Goal: Transaction & Acquisition: Download file/media

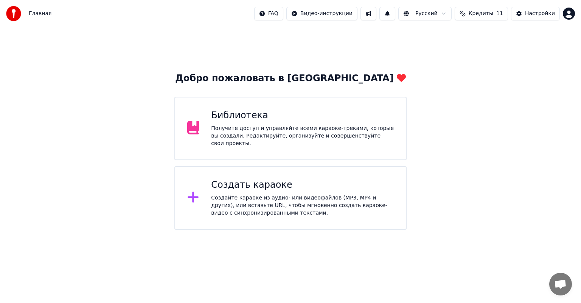
click at [284, 137] on div "Получите доступ и управляйте всеми караоке-треками, которые вы создали. Редакти…" at bounding box center [302, 136] width 183 height 23
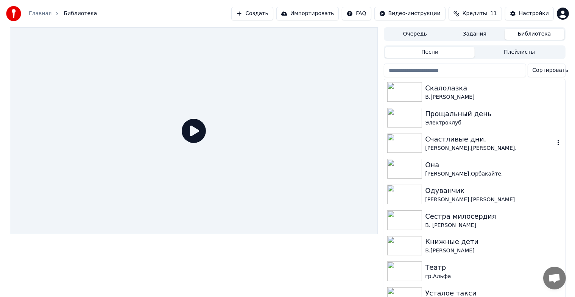
click at [409, 141] on img at bounding box center [404, 144] width 35 height 20
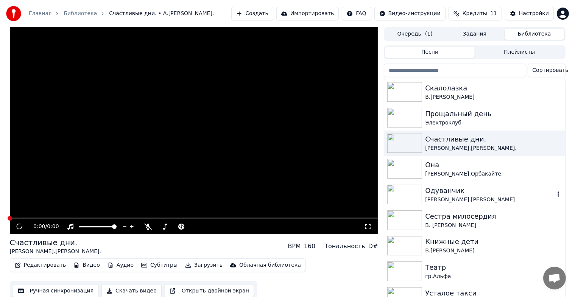
click at [404, 200] on img at bounding box center [404, 195] width 35 height 20
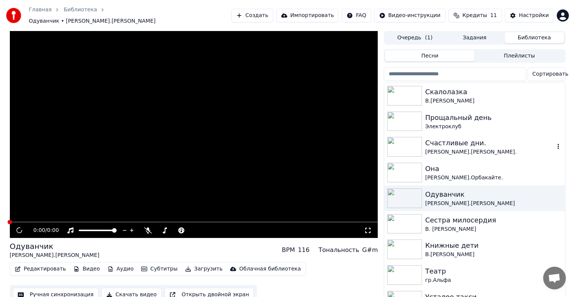
click at [392, 137] on img at bounding box center [404, 147] width 35 height 20
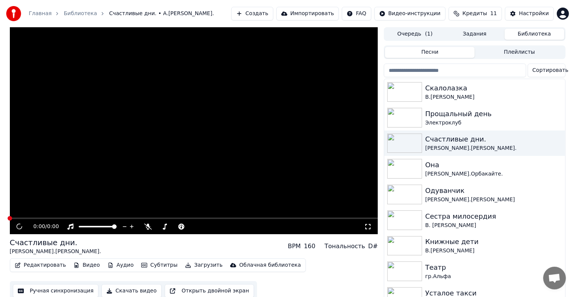
click at [42, 266] on button "Редактировать" at bounding box center [40, 265] width 57 height 11
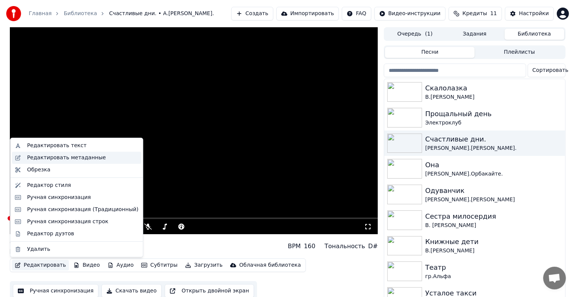
click at [66, 155] on div "Редактировать метаданные" at bounding box center [66, 158] width 79 height 8
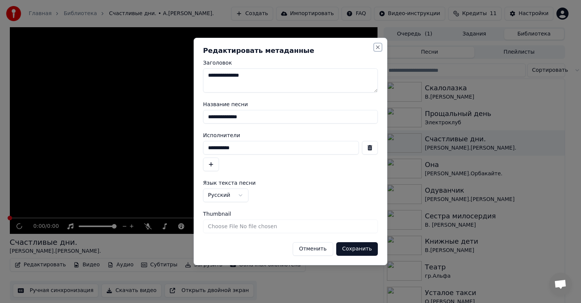
click at [380, 47] on button "Close" at bounding box center [378, 47] width 6 height 6
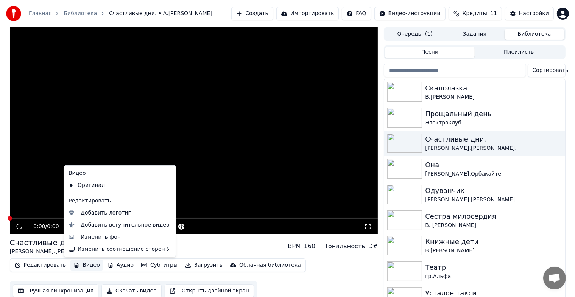
click at [79, 266] on button "Видео" at bounding box center [86, 265] width 33 height 11
click at [95, 236] on div "Изменить фон" at bounding box center [101, 237] width 40 height 8
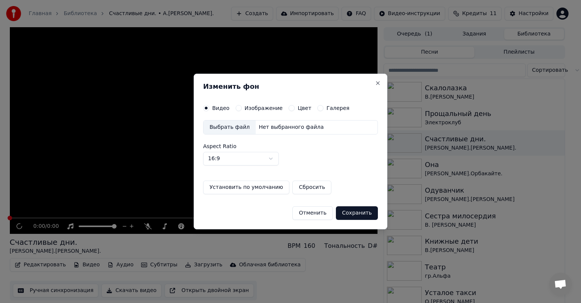
click at [227, 121] on div "Выбрать файл" at bounding box center [230, 128] width 52 height 14
click at [378, 85] on button "Close" at bounding box center [378, 83] width 6 height 6
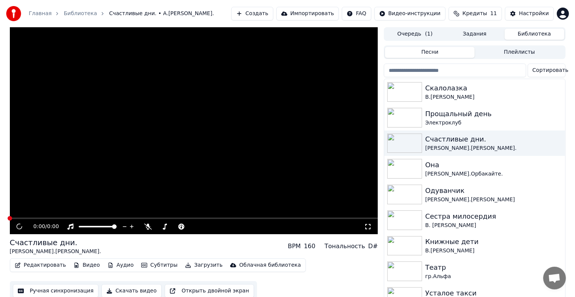
click at [65, 293] on button "Ручная синхронизация" at bounding box center [56, 291] width 86 height 14
click at [68, 289] on button "Ручная синхронизация" at bounding box center [56, 291] width 86 height 14
click at [404, 218] on img at bounding box center [404, 220] width 35 height 20
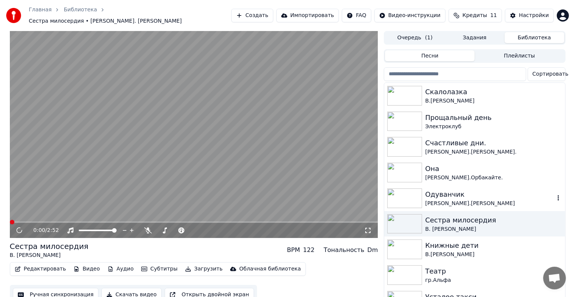
click at [394, 194] on img at bounding box center [404, 198] width 35 height 20
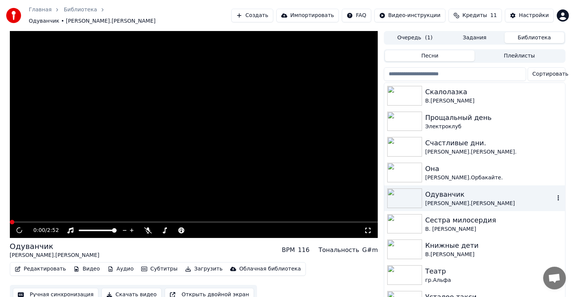
click at [461, 195] on div "Одуванчик" at bounding box center [489, 194] width 129 height 11
click at [384, 124] on div "Прощальный день Электроклуб" at bounding box center [474, 122] width 180 height 26
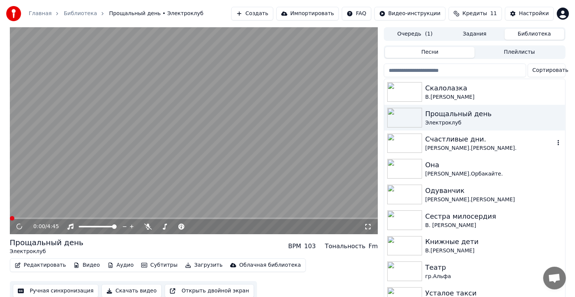
click at [418, 146] on img at bounding box center [404, 144] width 35 height 20
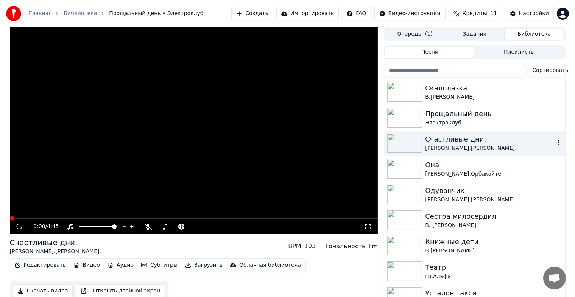
click at [418, 146] on img at bounding box center [404, 144] width 35 height 20
click at [407, 119] on img at bounding box center [404, 118] width 35 height 20
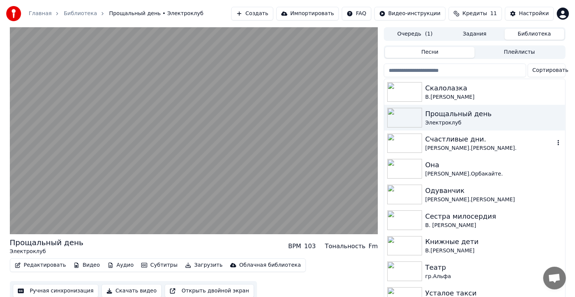
click at [410, 148] on img at bounding box center [404, 144] width 35 height 20
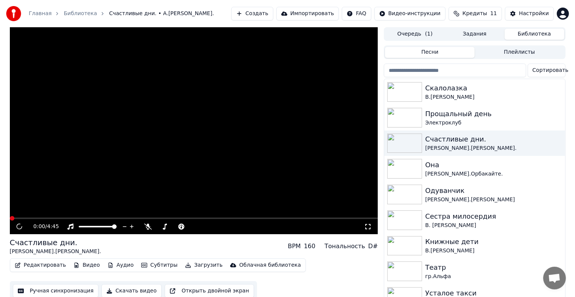
click at [46, 265] on button "Редактировать" at bounding box center [40, 265] width 57 height 11
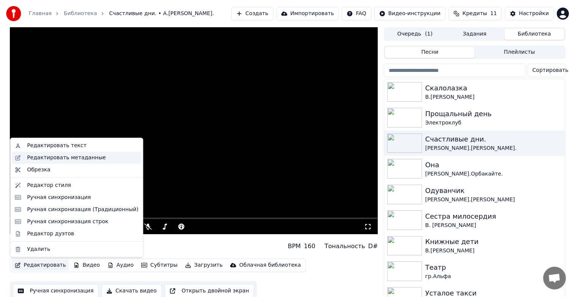
click at [72, 153] on div "Редактировать метаданные" at bounding box center [76, 158] width 129 height 12
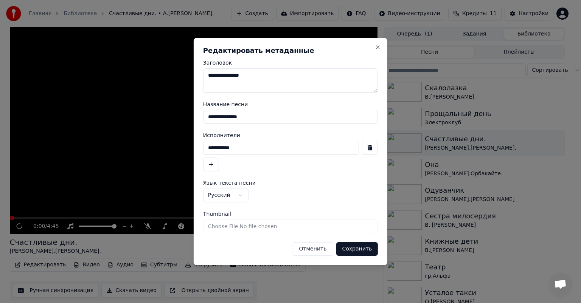
click at [259, 227] on input "Thumbnail" at bounding box center [290, 227] width 175 height 14
type input "**********"
click at [350, 250] on button "Сохранить" at bounding box center [357, 249] width 42 height 14
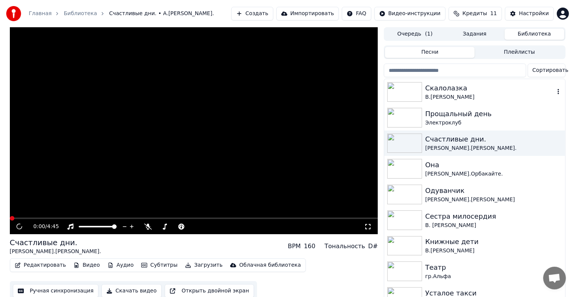
click at [419, 100] on img at bounding box center [404, 92] width 35 height 20
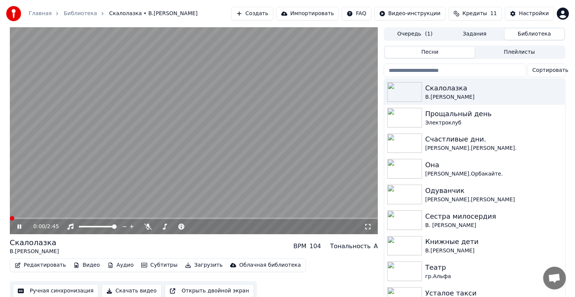
click at [17, 226] on icon at bounding box center [25, 227] width 18 height 6
click at [70, 287] on button "Ручная синхронизация" at bounding box center [56, 291] width 86 height 14
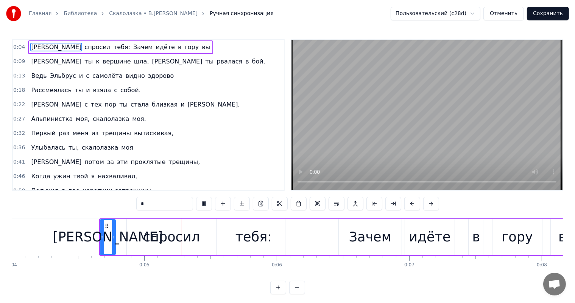
scroll to position [0, 578]
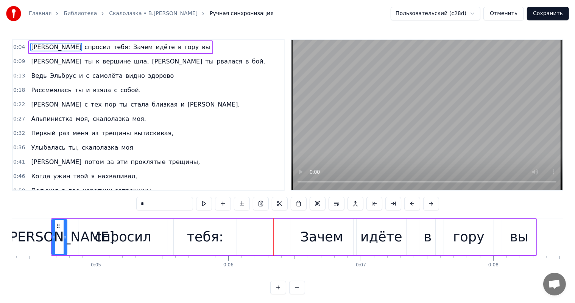
click at [550, 12] on button "Сохранить" at bounding box center [548, 14] width 42 height 14
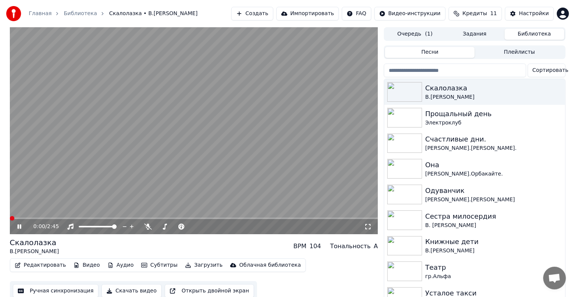
click at [19, 227] on icon at bounding box center [19, 226] width 4 height 5
click at [54, 294] on button "Ручная синхронизация" at bounding box center [56, 291] width 86 height 14
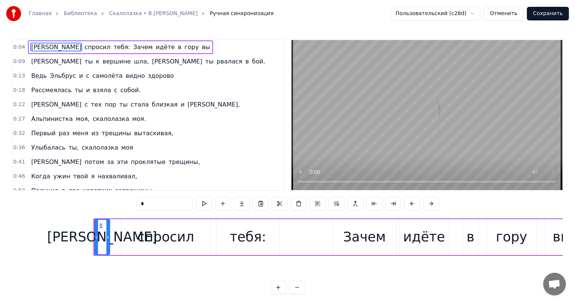
scroll to position [0, 579]
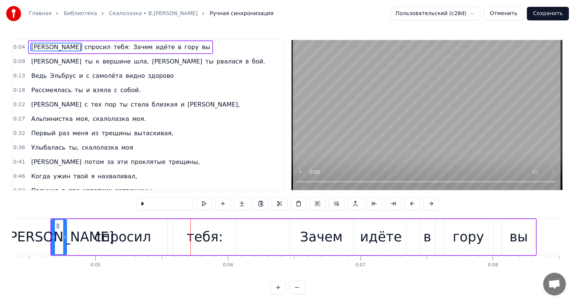
drag, startPoint x: 149, startPoint y: 238, endPoint x: 156, endPoint y: 235, distance: 7.8
click at [149, 238] on div "спросил" at bounding box center [122, 237] width 89 height 36
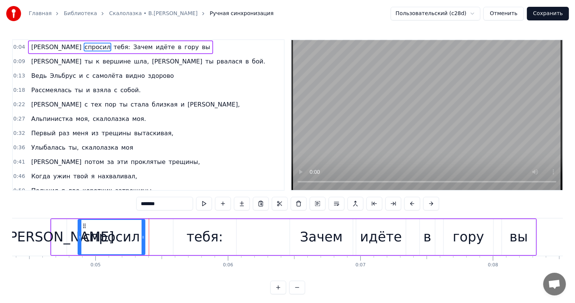
drag, startPoint x: 165, startPoint y: 235, endPoint x: 142, endPoint y: 239, distance: 22.6
click at [142, 239] on icon at bounding box center [142, 238] width 3 height 6
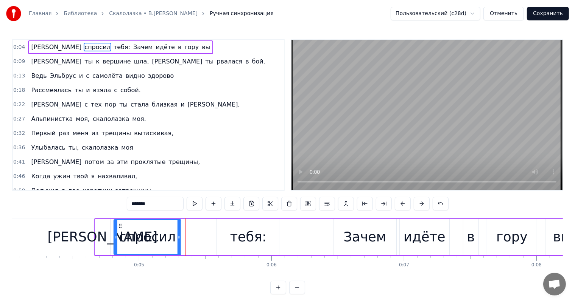
drag, startPoint x: 85, startPoint y: 226, endPoint x: 117, endPoint y: 226, distance: 31.8
click at [121, 226] on circle at bounding box center [121, 226] width 0 height 0
drag, startPoint x: 228, startPoint y: 233, endPoint x: 229, endPoint y: 227, distance: 5.7
click at [228, 232] on div "тебя:" at bounding box center [249, 237] width 63 height 36
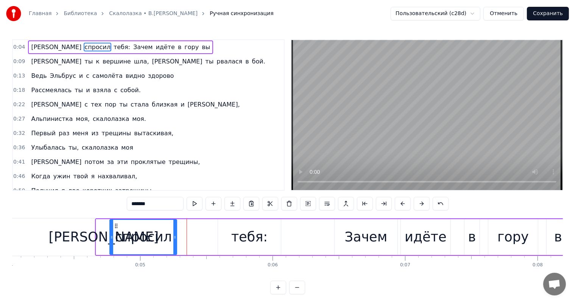
type input "*****"
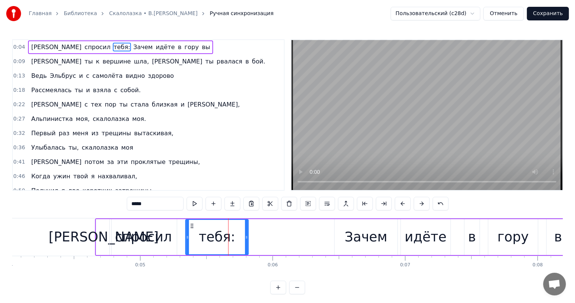
drag, startPoint x: 224, startPoint y: 227, endPoint x: 204, endPoint y: 233, distance: 20.9
click at [191, 230] on div "тебя:" at bounding box center [217, 237] width 62 height 34
drag, startPoint x: 246, startPoint y: 238, endPoint x: 235, endPoint y: 243, distance: 12.9
click at [235, 243] on div at bounding box center [234, 237] width 3 height 34
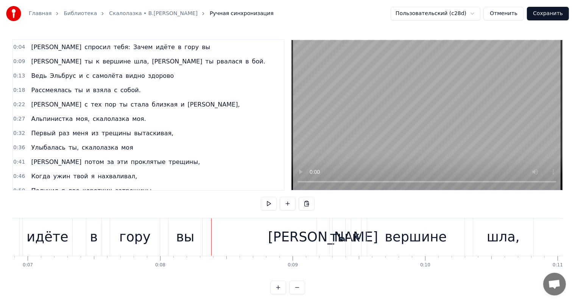
scroll to position [0, 887]
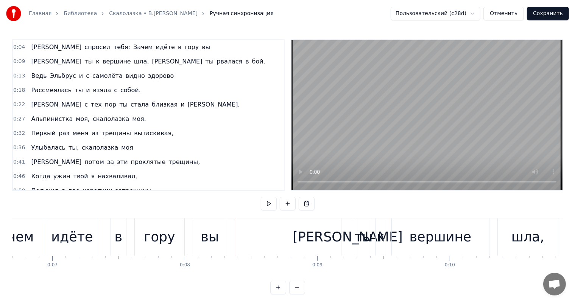
click at [134, 238] on div "гору" at bounding box center [159, 237] width 50 height 37
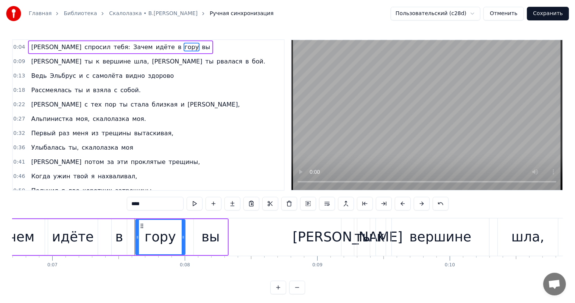
click at [127, 240] on div "в" at bounding box center [119, 237] width 16 height 36
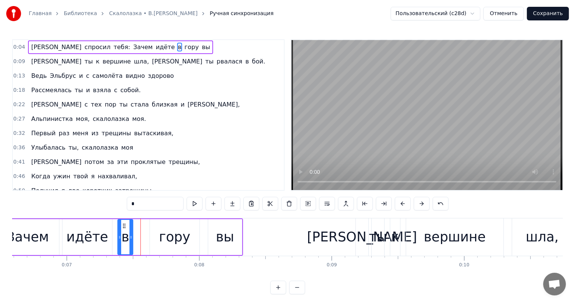
scroll to position [0, 872]
drag, startPoint x: 117, startPoint y: 224, endPoint x: 123, endPoint y: 226, distance: 6.3
click at [123, 226] on icon at bounding box center [124, 226] width 6 height 6
click at [163, 233] on div "гору" at bounding box center [174, 237] width 31 height 20
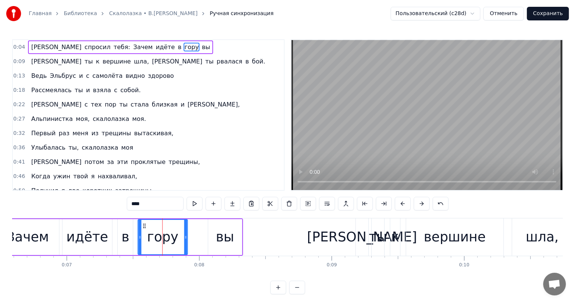
drag, startPoint x: 157, startPoint y: 225, endPoint x: 145, endPoint y: 228, distance: 12.5
click at [145, 228] on div "гору" at bounding box center [162, 237] width 49 height 34
click at [228, 235] on div "вы" at bounding box center [225, 237] width 18 height 20
type input "**"
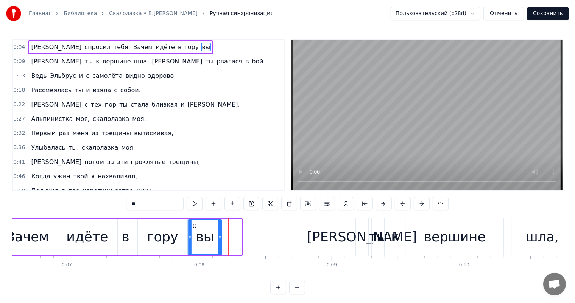
drag, startPoint x: 214, startPoint y: 227, endPoint x: 194, endPoint y: 231, distance: 20.5
click at [194, 231] on div "вы" at bounding box center [204, 237] width 33 height 34
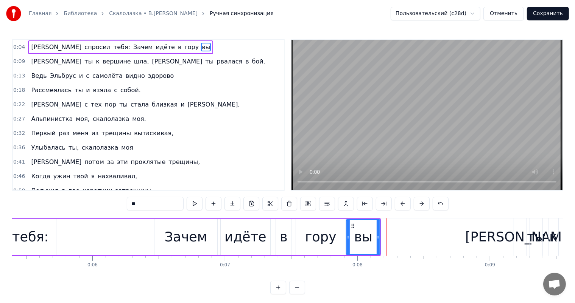
scroll to position [0, 677]
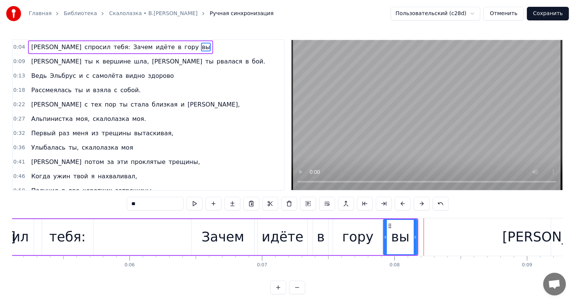
click at [126, 238] on div "Я спросил тебя: Зачем идёте в гору вы" at bounding box center [185, 237] width 466 height 37
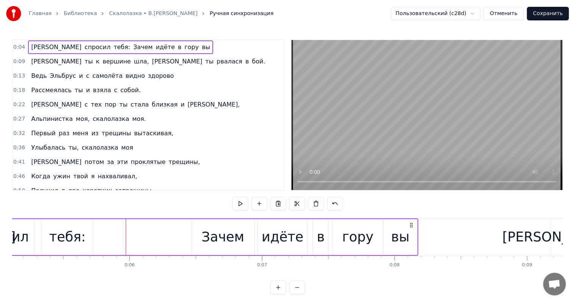
click at [129, 232] on div "Я спросил тебя: Зачем идёте в гору вы" at bounding box center [185, 237] width 466 height 37
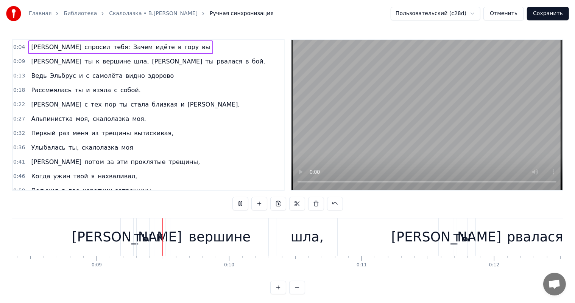
scroll to position [0, 1155]
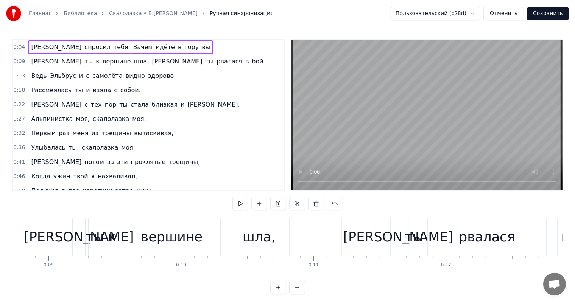
click at [196, 250] on div "вершине" at bounding box center [171, 237] width 97 height 37
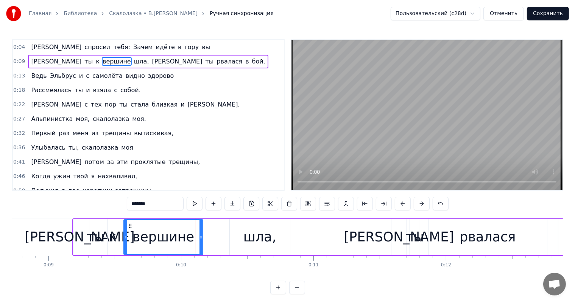
drag, startPoint x: 219, startPoint y: 237, endPoint x: 201, endPoint y: 241, distance: 18.5
click at [201, 241] on div at bounding box center [200, 237] width 3 height 34
drag, startPoint x: 253, startPoint y: 238, endPoint x: 232, endPoint y: 232, distance: 21.9
click at [253, 238] on div "шла," at bounding box center [259, 237] width 33 height 20
type input "****"
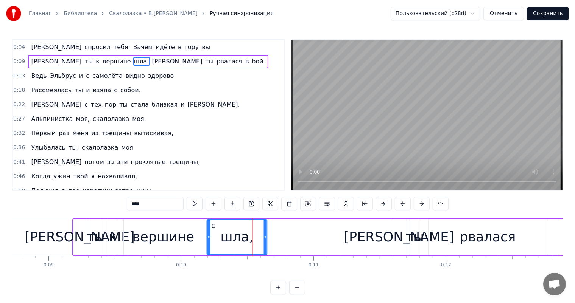
drag, startPoint x: 235, startPoint y: 227, endPoint x: 250, endPoint y: 239, distance: 19.3
click at [210, 228] on div "шла," at bounding box center [236, 237] width 59 height 34
drag, startPoint x: 263, startPoint y: 240, endPoint x: 251, endPoint y: 241, distance: 12.2
click at [251, 241] on div at bounding box center [251, 237] width 3 height 34
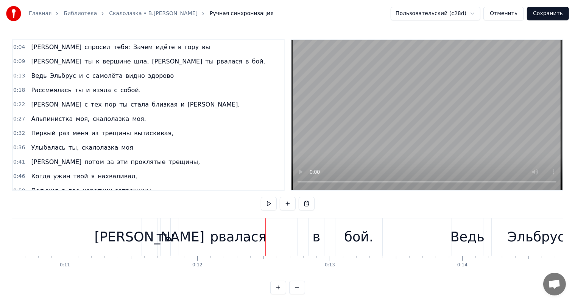
scroll to position [0, 1428]
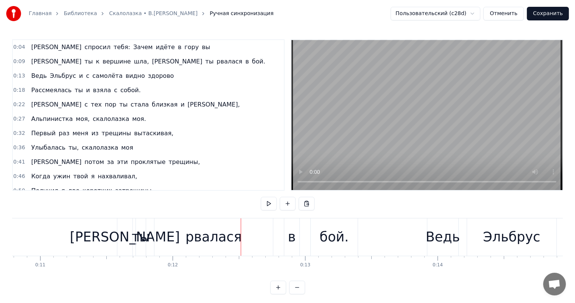
click at [207, 232] on div "рвалася" at bounding box center [213, 237] width 56 height 20
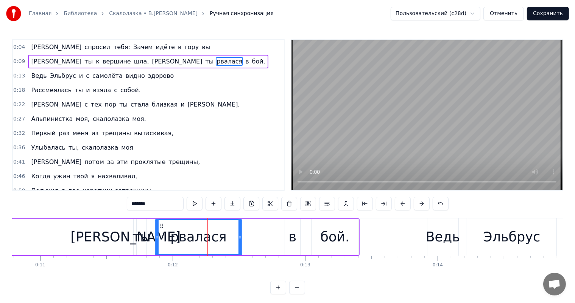
drag, startPoint x: 270, startPoint y: 237, endPoint x: 183, endPoint y: 254, distance: 88.2
click at [238, 241] on div at bounding box center [239, 237] width 3 height 34
click at [271, 242] on div "А ты к вершине шла, а ты рвалася в бой." at bounding box center [79, 237] width 560 height 37
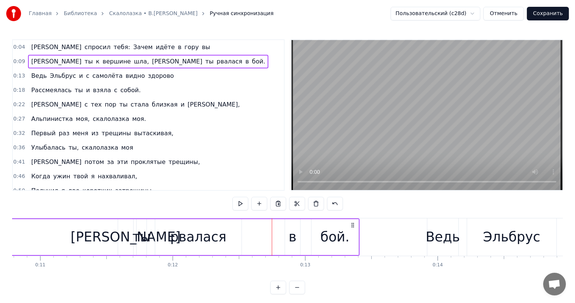
click at [285, 241] on div "в" at bounding box center [292, 237] width 15 height 36
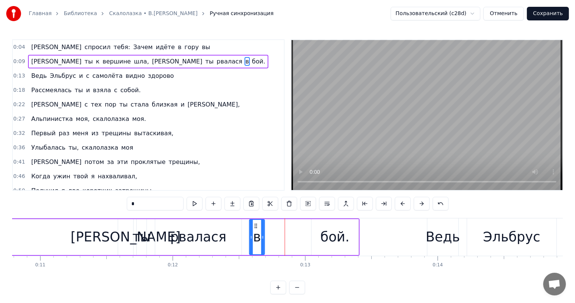
drag, startPoint x: 289, startPoint y: 225, endPoint x: 254, endPoint y: 230, distance: 35.6
click at [254, 230] on div "в" at bounding box center [257, 237] width 14 height 34
drag, startPoint x: 321, startPoint y: 238, endPoint x: 300, endPoint y: 236, distance: 20.9
click at [318, 238] on div "бой." at bounding box center [334, 237] width 47 height 36
type input "****"
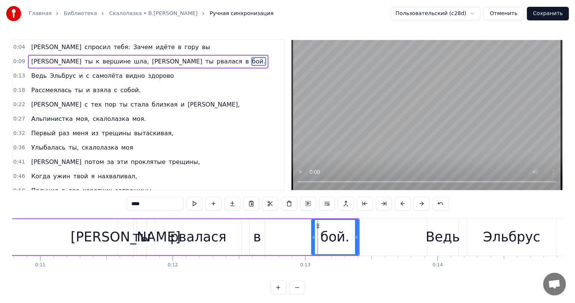
drag, startPoint x: 317, startPoint y: 226, endPoint x: 301, endPoint y: 221, distance: 16.6
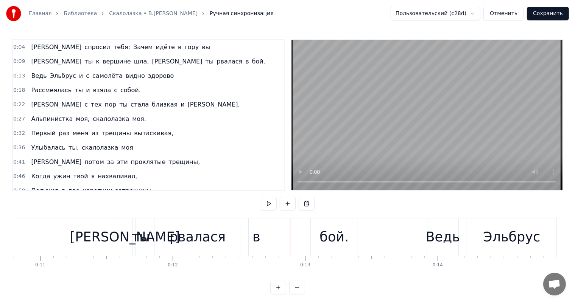
click at [328, 227] on div "бой." at bounding box center [334, 237] width 47 height 37
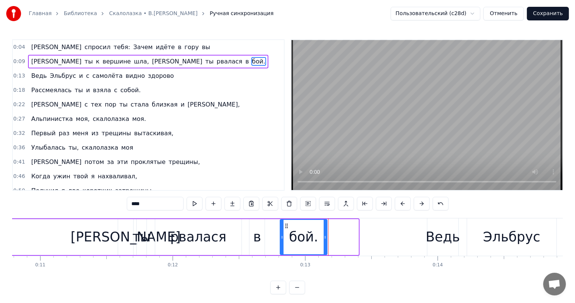
drag, startPoint x: 318, startPoint y: 224, endPoint x: 287, endPoint y: 226, distance: 31.1
click at [287, 226] on icon at bounding box center [287, 226] width 6 height 6
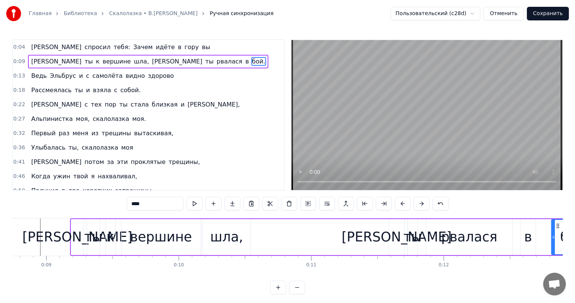
scroll to position [0, 1047]
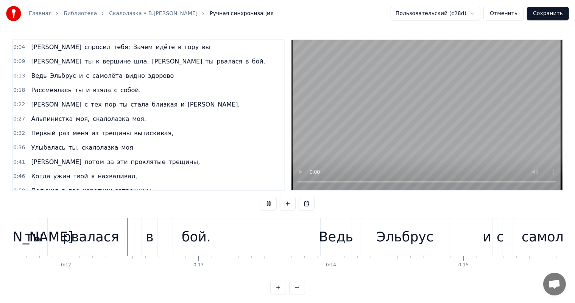
scroll to position [0, 1549]
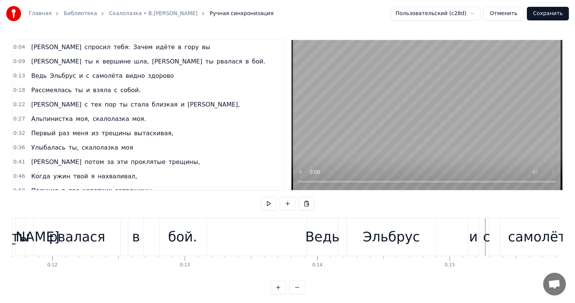
click at [411, 248] on div "Эльбрус" at bounding box center [391, 237] width 89 height 37
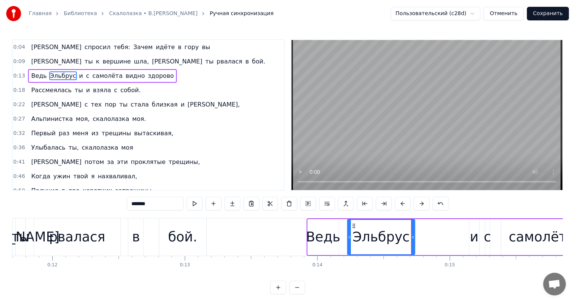
drag, startPoint x: 433, startPoint y: 237, endPoint x: 411, endPoint y: 238, distance: 22.0
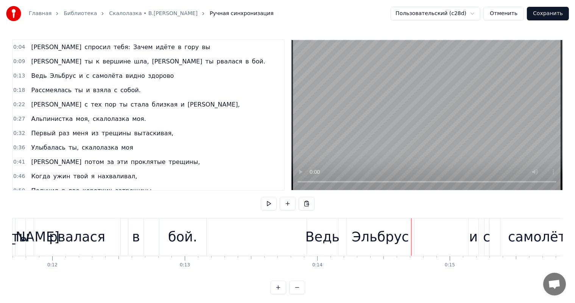
click at [326, 228] on div "Ведь" at bounding box center [322, 237] width 34 height 20
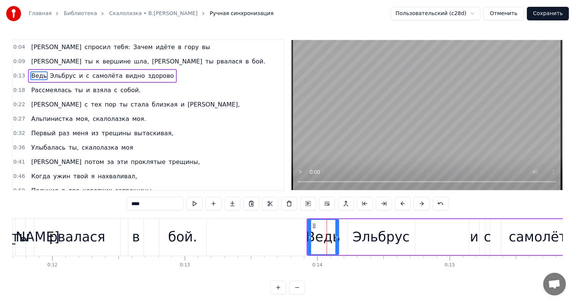
drag, startPoint x: 389, startPoint y: 230, endPoint x: 383, endPoint y: 230, distance: 6.4
click at [383, 230] on div "Эльбрус" at bounding box center [380, 237] width 57 height 20
type input "*******"
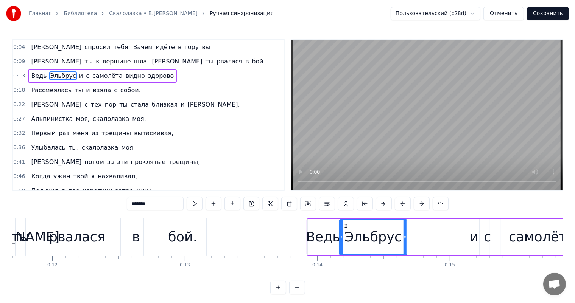
drag, startPoint x: 353, startPoint y: 225, endPoint x: 345, endPoint y: 227, distance: 8.1
click at [345, 227] on icon at bounding box center [345, 226] width 6 height 6
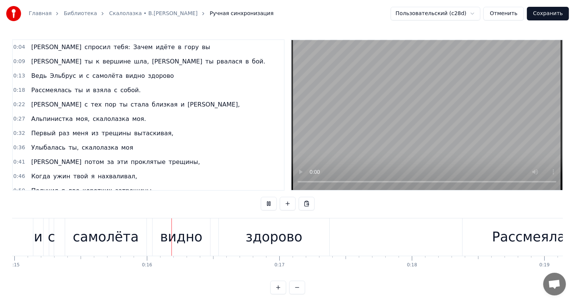
scroll to position [0, 2036]
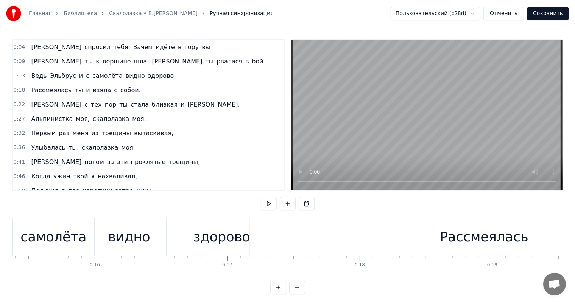
click at [133, 222] on div "видно" at bounding box center [128, 237] width 57 height 37
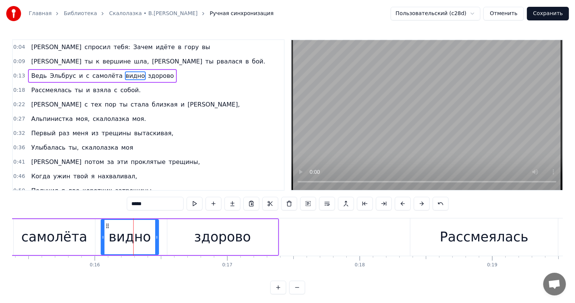
click at [82, 229] on div "самолёта" at bounding box center [54, 237] width 81 height 36
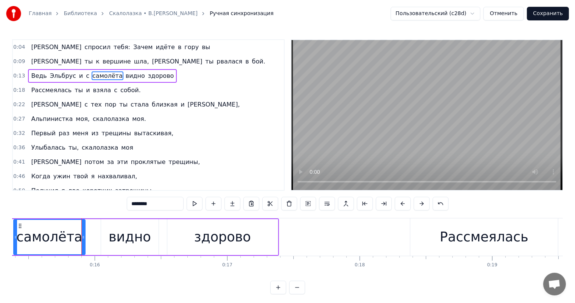
drag, startPoint x: 93, startPoint y: 229, endPoint x: 83, endPoint y: 230, distance: 9.9
click at [83, 230] on div at bounding box center [83, 237] width 3 height 34
click at [133, 244] on div "видно" at bounding box center [130, 237] width 42 height 20
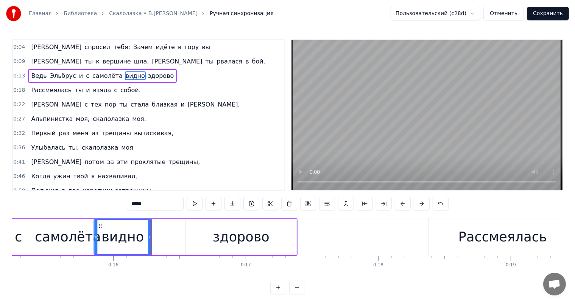
scroll to position [0, 2002]
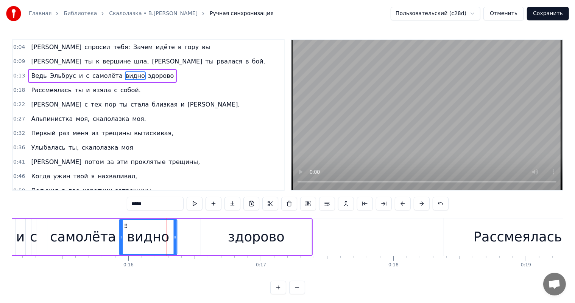
drag, startPoint x: 107, startPoint y: 227, endPoint x: 126, endPoint y: 241, distance: 22.7
click at [126, 241] on div "видно" at bounding box center [148, 237] width 57 height 34
drag, startPoint x: 174, startPoint y: 234, endPoint x: 165, endPoint y: 235, distance: 8.5
click at [165, 235] on div at bounding box center [166, 237] width 3 height 34
click at [220, 245] on div "здорово" at bounding box center [256, 237] width 110 height 36
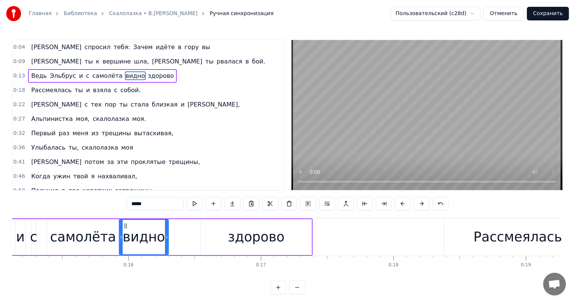
type input "*******"
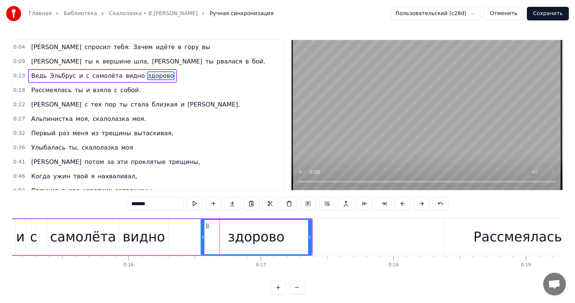
click at [199, 222] on div "Ведь Эльбрус и с самолёта видно здорово" at bounding box center [83, 237] width 460 height 37
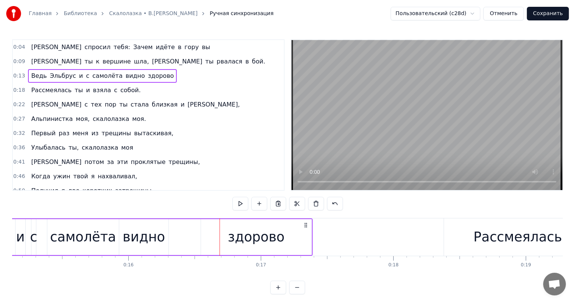
drag, startPoint x: 215, startPoint y: 227, endPoint x: 210, endPoint y: 228, distance: 4.7
click at [210, 228] on div "здорово" at bounding box center [256, 237] width 110 height 36
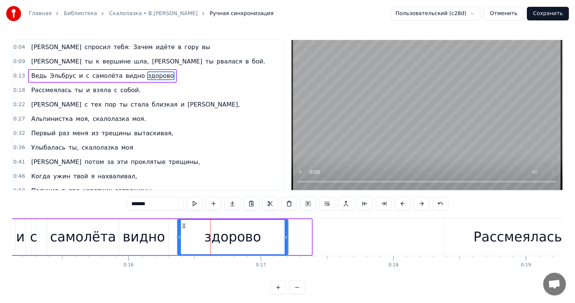
drag, startPoint x: 205, startPoint y: 227, endPoint x: 182, endPoint y: 228, distance: 23.9
click at [182, 228] on div "здорово" at bounding box center [232, 237] width 110 height 34
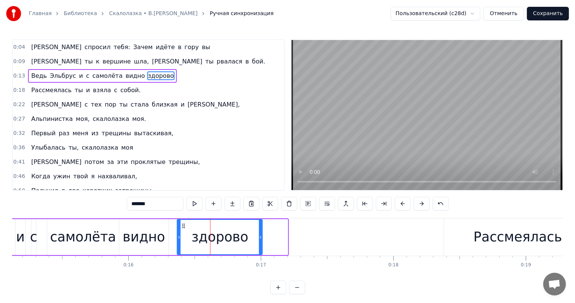
drag, startPoint x: 286, startPoint y: 238, endPoint x: 242, endPoint y: 257, distance: 47.4
click at [260, 244] on div at bounding box center [260, 237] width 3 height 34
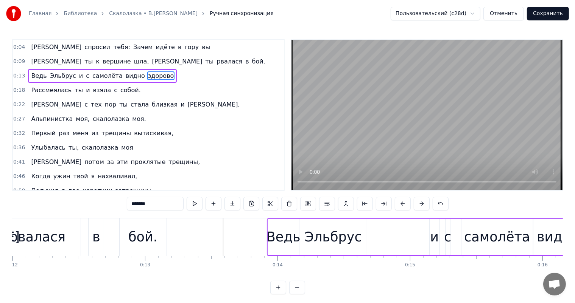
scroll to position [0, 1589]
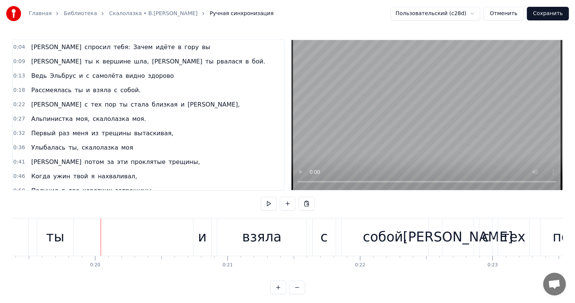
scroll to position [0, 2566]
click at [88, 275] on div "Я спросил тебя: Зачем идёте в гору вы А ты к вершине шла, а ты рвалася в бой. В…" at bounding box center [287, 246] width 550 height 57
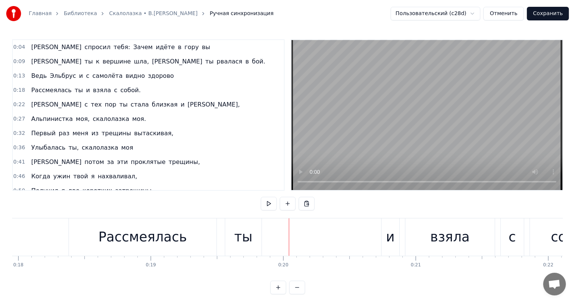
scroll to position [0, 2266]
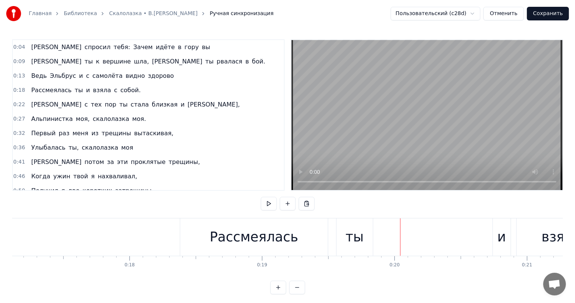
drag, startPoint x: 265, startPoint y: 257, endPoint x: 277, endPoint y: 245, distance: 17.1
click at [277, 245] on div "Я спросил тебя: Зачем идёте в гору вы А ты к вершине шла, а ты рвалася в бой. В…" at bounding box center [287, 246] width 550 height 57
click at [277, 245] on div "Рассмеялась" at bounding box center [254, 237] width 89 height 20
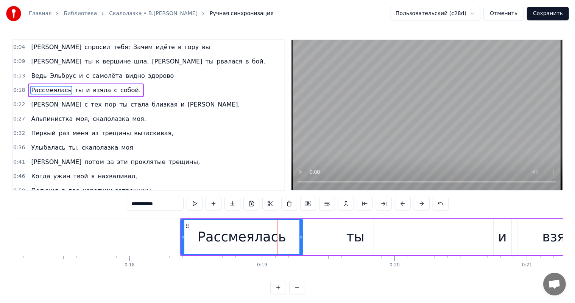
drag, startPoint x: 325, startPoint y: 235, endPoint x: 300, endPoint y: 242, distance: 26.8
click at [300, 242] on div at bounding box center [300, 237] width 3 height 34
click at [362, 236] on div "ты" at bounding box center [355, 237] width 18 height 20
type input "**"
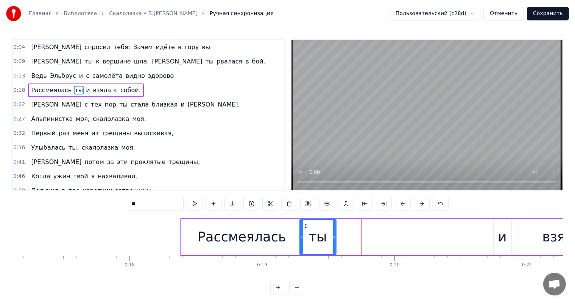
drag, startPoint x: 344, startPoint y: 226, endPoint x: 306, endPoint y: 225, distance: 37.5
click at [306, 226] on circle at bounding box center [306, 226] width 0 height 0
drag, startPoint x: 334, startPoint y: 235, endPoint x: 318, endPoint y: 240, distance: 17.1
click at [325, 236] on icon at bounding box center [325, 238] width 3 height 6
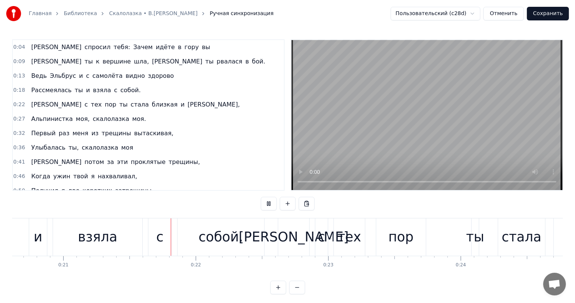
scroll to position [0, 2765]
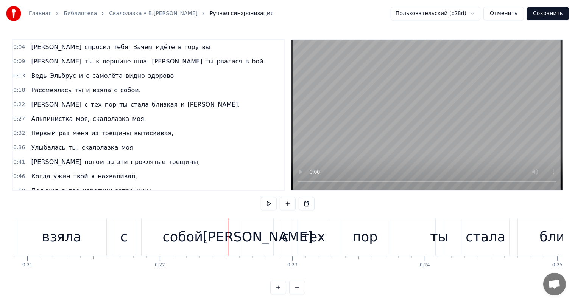
click at [120, 235] on div "с" at bounding box center [123, 237] width 23 height 37
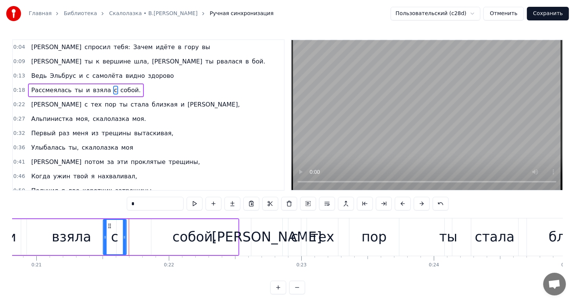
scroll to position [0, 2749]
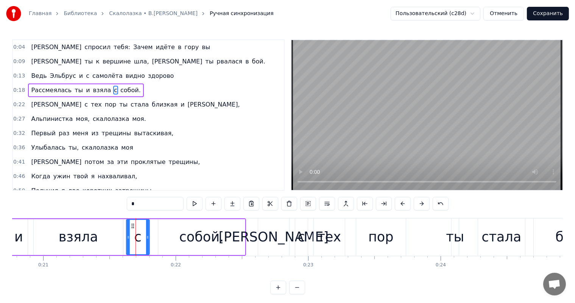
drag, startPoint x: 118, startPoint y: 225, endPoint x: 144, endPoint y: 239, distance: 29.1
click at [131, 237] on div "с" at bounding box center [138, 237] width 22 height 34
drag, startPoint x: 198, startPoint y: 246, endPoint x: 173, endPoint y: 234, distance: 27.6
click at [196, 246] on div "собой." at bounding box center [201, 237] width 45 height 20
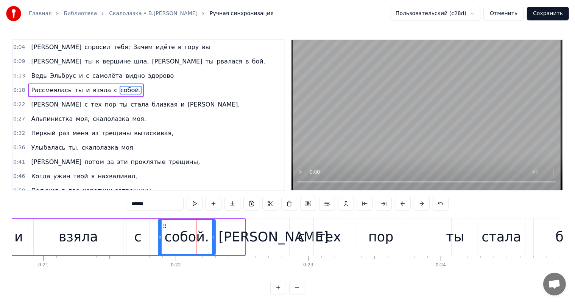
drag, startPoint x: 243, startPoint y: 234, endPoint x: 213, endPoint y: 243, distance: 30.9
click at [213, 243] on div at bounding box center [213, 237] width 3 height 34
click at [89, 226] on div "взяла" at bounding box center [78, 237] width 89 height 36
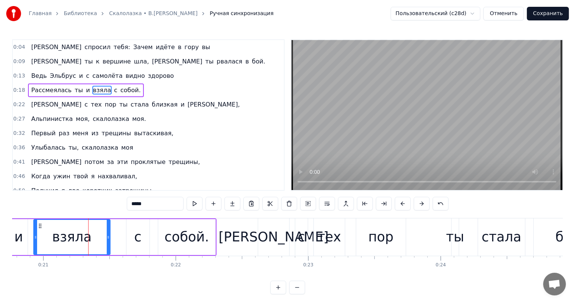
drag, startPoint x: 119, startPoint y: 235, endPoint x: 106, endPoint y: 239, distance: 13.6
click at [106, 239] on div "взяла" at bounding box center [72, 237] width 76 height 34
click at [130, 238] on div "с" at bounding box center [137, 237] width 23 height 36
type input "*"
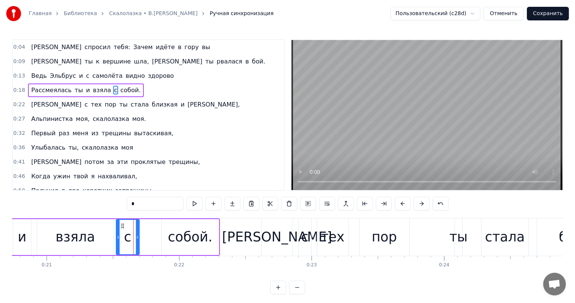
drag, startPoint x: 131, startPoint y: 225, endPoint x: 120, endPoint y: 226, distance: 11.0
click at [121, 226] on circle at bounding box center [121, 226] width 0 height 0
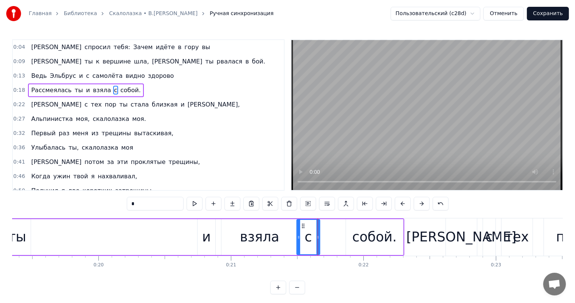
scroll to position [0, 2488]
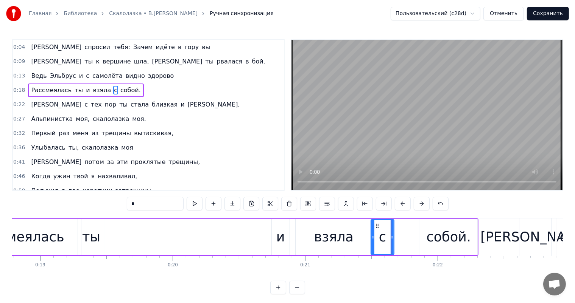
click at [154, 246] on div "Рассмеялась ты и взяла с собой." at bounding box center [218, 237] width 520 height 37
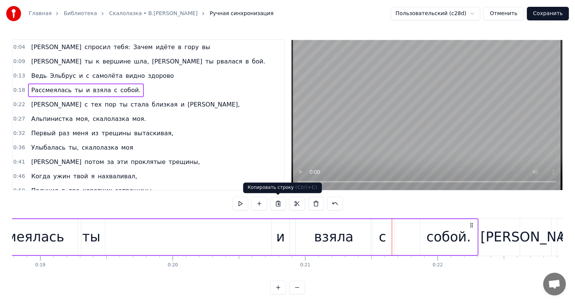
drag, startPoint x: 190, startPoint y: 236, endPoint x: 274, endPoint y: 205, distance: 90.0
click at [190, 236] on div "Рассмеялась ты и взяла с собой." at bounding box center [218, 237] width 520 height 37
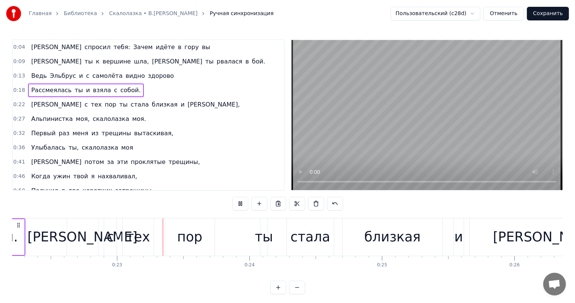
scroll to position [0, 2970]
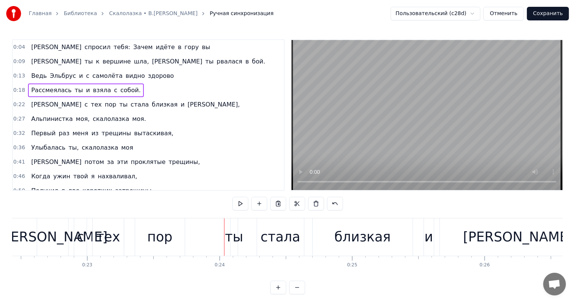
click at [145, 247] on div "пор" at bounding box center [160, 237] width 50 height 37
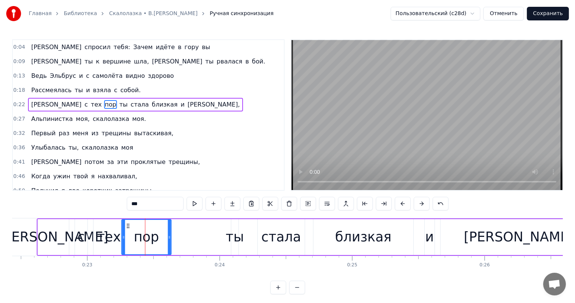
drag, startPoint x: 143, startPoint y: 226, endPoint x: 130, endPoint y: 228, distance: 13.9
click at [130, 228] on icon at bounding box center [128, 226] width 6 height 6
drag, startPoint x: 169, startPoint y: 235, endPoint x: 158, endPoint y: 237, distance: 12.0
click at [158, 237] on icon at bounding box center [158, 238] width 3 height 6
click at [8, 244] on div "Главная Библиотека Скалолазка • В.[PERSON_NAME] Ручная синхронизация Пользовате…" at bounding box center [287, 147] width 575 height 295
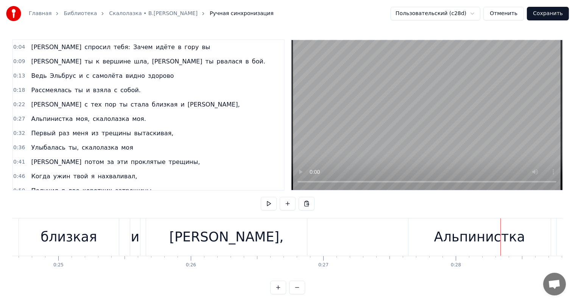
scroll to position [0, 3017]
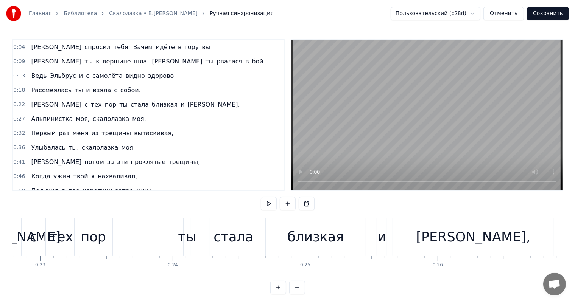
drag, startPoint x: 152, startPoint y: 239, endPoint x: 151, endPoint y: 244, distance: 5.3
click at [151, 241] on div "И с тех пор ты стала близкая и ласковая," at bounding box center [273, 237] width 566 height 37
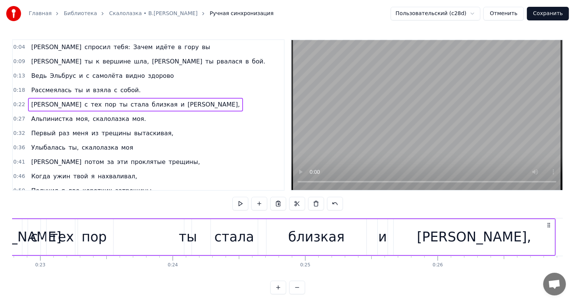
click at [120, 229] on div "И с тех пор ты стала близкая и ласковая," at bounding box center [273, 237] width 566 height 37
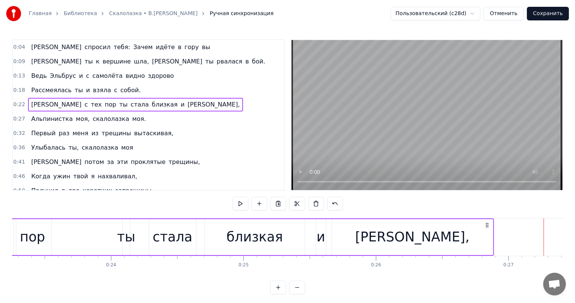
scroll to position [0, 3091]
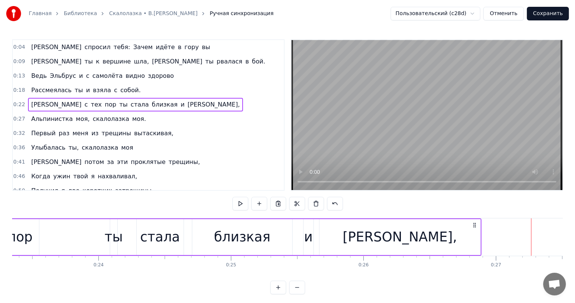
click at [291, 227] on div "близкая" at bounding box center [242, 237] width 100 height 36
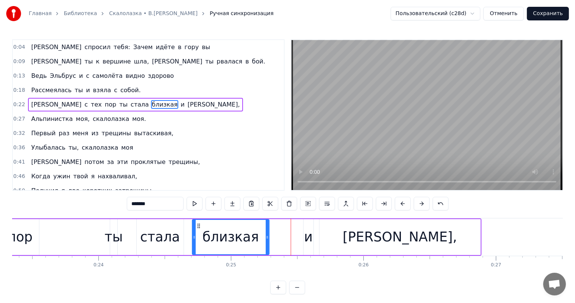
drag, startPoint x: 289, startPoint y: 235, endPoint x: 266, endPoint y: 244, distance: 24.8
click at [266, 244] on div at bounding box center [267, 237] width 3 height 34
click at [301, 239] on div "И с тех пор ты стала близкая и ласковая," at bounding box center [199, 237] width 566 height 37
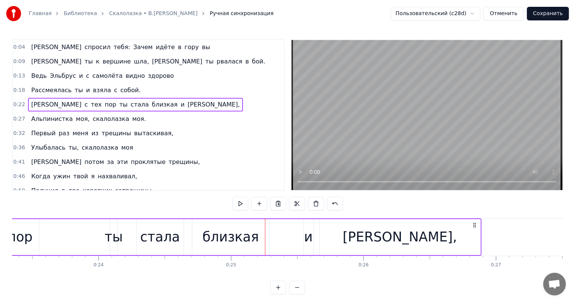
click at [305, 229] on div "и" at bounding box center [308, 237] width 9 height 20
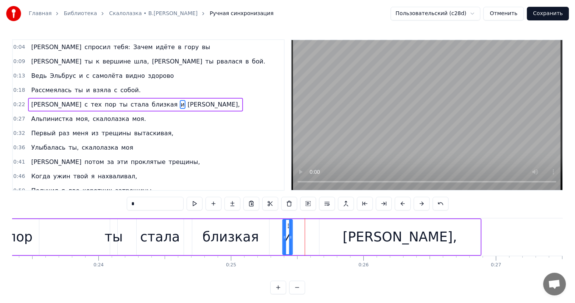
drag, startPoint x: 307, startPoint y: 227, endPoint x: 288, endPoint y: 229, distance: 19.4
click at [288, 229] on div "и" at bounding box center [287, 237] width 9 height 34
drag, startPoint x: 398, startPoint y: 248, endPoint x: 432, endPoint y: 233, distance: 36.6
click at [402, 246] on div "[PERSON_NAME]," at bounding box center [399, 237] width 161 height 36
type input "*********"
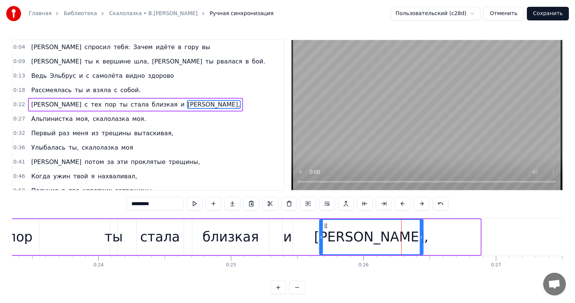
drag, startPoint x: 479, startPoint y: 233, endPoint x: 62, endPoint y: 260, distance: 418.1
click at [421, 242] on div at bounding box center [421, 237] width 3 height 34
click at [57, 236] on div "И с тех пор ты стала близкая и ласковая," at bounding box center [170, 237] width 508 height 37
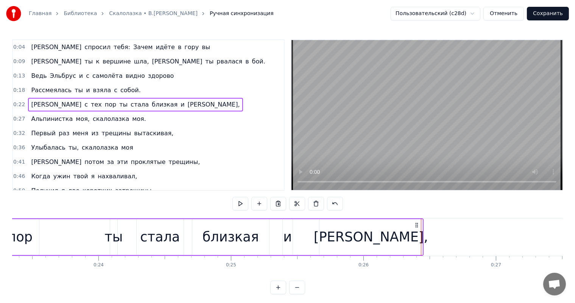
click at [68, 230] on div "И с тех пор ты стала близкая и ласковая," at bounding box center [170, 237] width 508 height 37
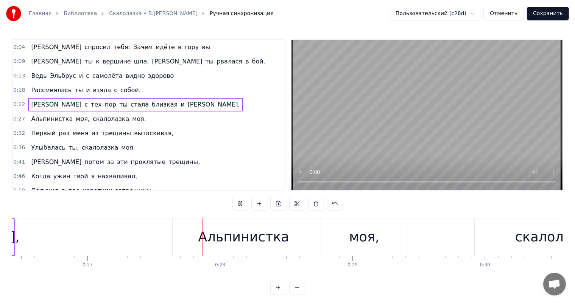
scroll to position [0, 3576]
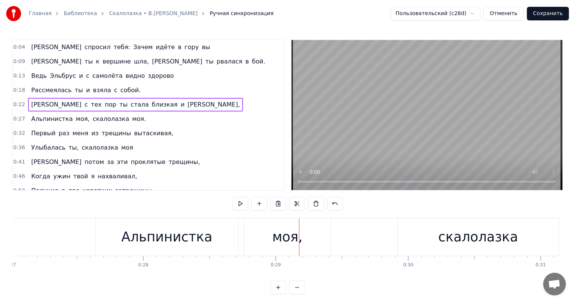
drag, startPoint x: 193, startPoint y: 249, endPoint x: 227, endPoint y: 244, distance: 34.8
click at [194, 249] on div "Альпинистка" at bounding box center [167, 237] width 142 height 37
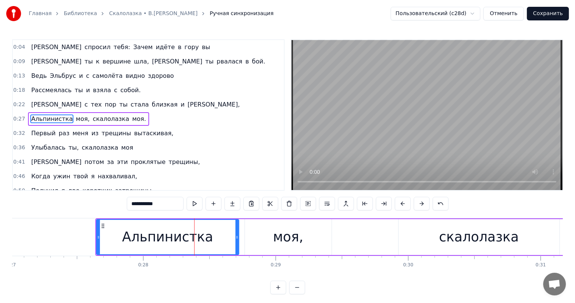
scroll to position [1, 0]
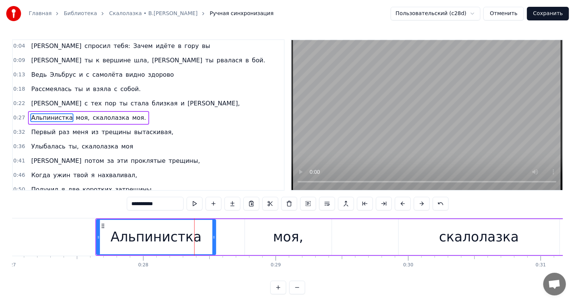
drag, startPoint x: 235, startPoint y: 235, endPoint x: 212, endPoint y: 236, distance: 23.1
click at [212, 236] on icon at bounding box center [213, 238] width 3 height 6
click at [248, 238] on div "моя," at bounding box center [288, 237] width 87 height 36
type input "****"
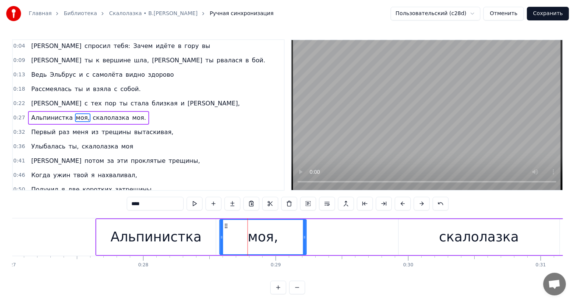
drag, startPoint x: 249, startPoint y: 226, endPoint x: 258, endPoint y: 233, distance: 11.3
click at [224, 226] on icon at bounding box center [226, 226] width 6 height 6
drag, startPoint x: 303, startPoint y: 238, endPoint x: 275, endPoint y: 237, distance: 27.6
click at [275, 237] on icon at bounding box center [276, 238] width 3 height 6
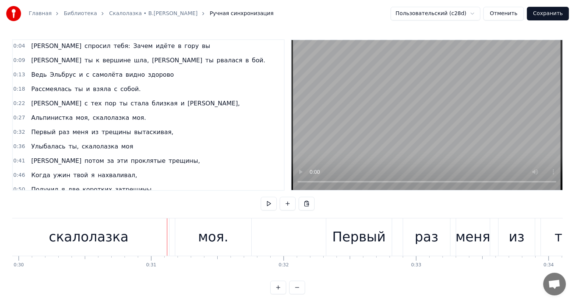
scroll to position [0, 3879]
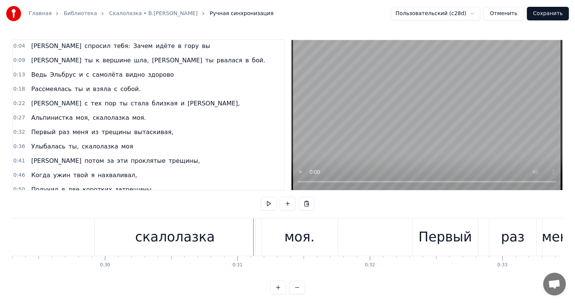
drag, startPoint x: 148, startPoint y: 252, endPoint x: 218, endPoint y: 242, distance: 70.7
click at [148, 252] on div "скалолазка" at bounding box center [175, 237] width 161 height 37
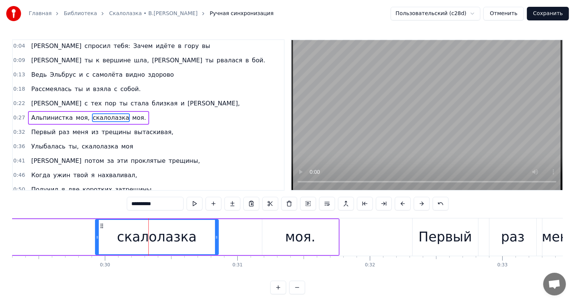
drag, startPoint x: 255, startPoint y: 232, endPoint x: 289, endPoint y: 230, distance: 34.1
click at [218, 239] on div at bounding box center [216, 237] width 3 height 34
click at [289, 230] on div "моя." at bounding box center [300, 237] width 30 height 20
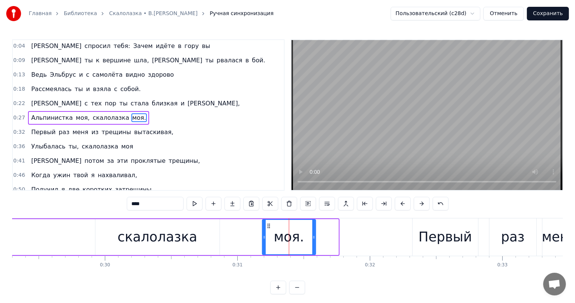
drag, startPoint x: 337, startPoint y: 237, endPoint x: 262, endPoint y: 227, distance: 76.0
click at [312, 241] on div at bounding box center [313, 237] width 3 height 34
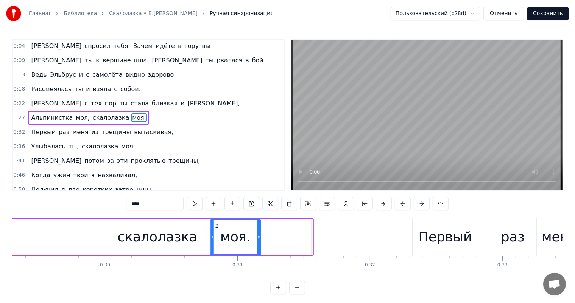
drag, startPoint x: 269, startPoint y: 224, endPoint x: 217, endPoint y: 230, distance: 52.2
click at [217, 230] on div "моя." at bounding box center [236, 237] width 50 height 34
click at [441, 239] on div "Первый" at bounding box center [444, 237] width 53 height 20
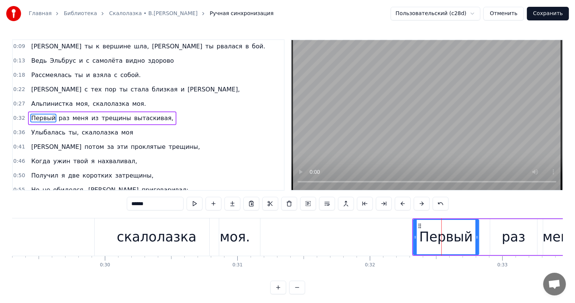
click at [496, 240] on div "раз" at bounding box center [513, 237] width 47 height 36
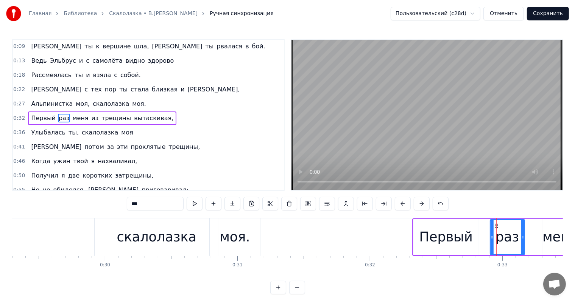
drag, startPoint x: 535, startPoint y: 237, endPoint x: 522, endPoint y: 240, distance: 12.8
click at [522, 240] on div at bounding box center [522, 237] width 3 height 34
drag, startPoint x: 495, startPoint y: 227, endPoint x: 486, endPoint y: 228, distance: 9.5
click at [486, 228] on icon at bounding box center [486, 226] width 6 height 6
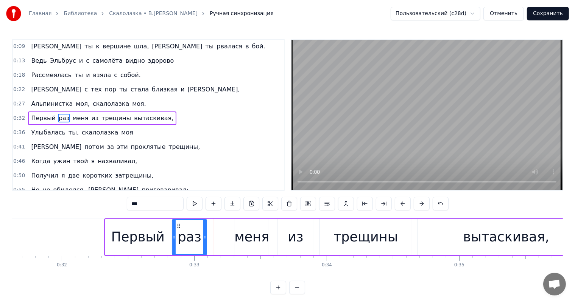
scroll to position [0, 4199]
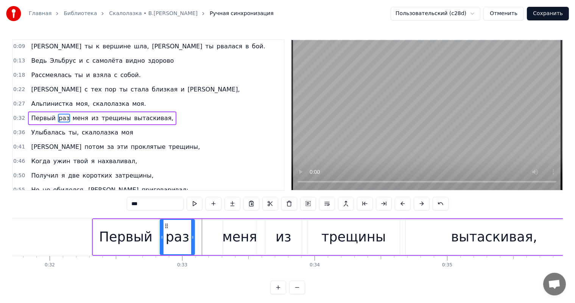
click at [237, 236] on div "меня" at bounding box center [239, 237] width 35 height 20
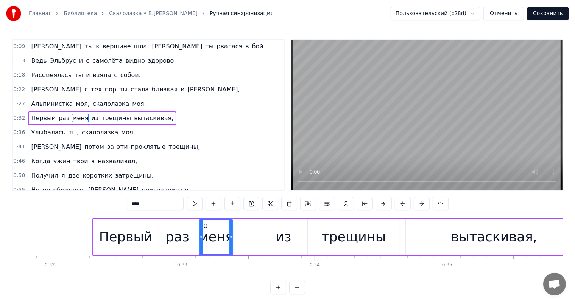
drag, startPoint x: 228, startPoint y: 225, endPoint x: 204, endPoint y: 230, distance: 24.3
click at [204, 230] on div "меня" at bounding box center [215, 237] width 33 height 34
click at [290, 238] on div "из" at bounding box center [283, 237] width 36 height 36
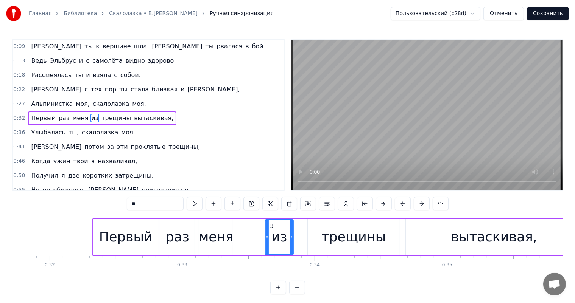
drag, startPoint x: 300, startPoint y: 231, endPoint x: 334, endPoint y: 235, distance: 35.0
click at [291, 234] on div at bounding box center [291, 237] width 3 height 34
click at [344, 235] on div "трещины" at bounding box center [353, 237] width 64 height 20
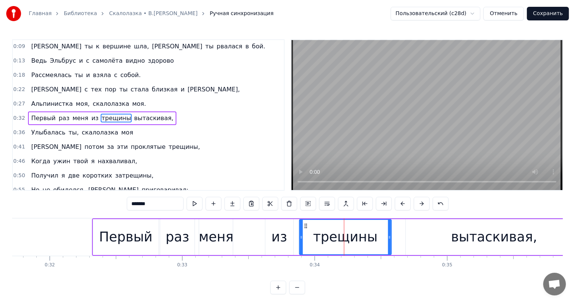
drag, startPoint x: 314, startPoint y: 226, endPoint x: 306, endPoint y: 228, distance: 8.5
click at [306, 228] on icon at bounding box center [306, 226] width 6 height 6
drag, startPoint x: 389, startPoint y: 236, endPoint x: 460, endPoint y: 238, distance: 71.2
click at [374, 240] on icon at bounding box center [374, 238] width 3 height 6
click at [472, 239] on div "вытаскивая," at bounding box center [494, 237] width 86 height 20
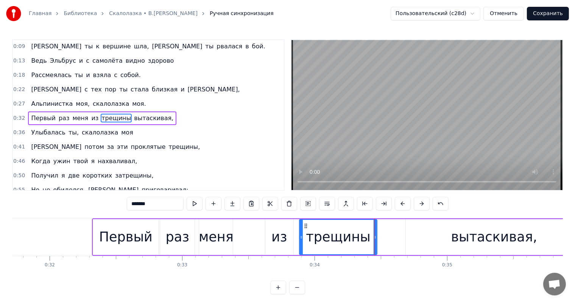
type input "**********"
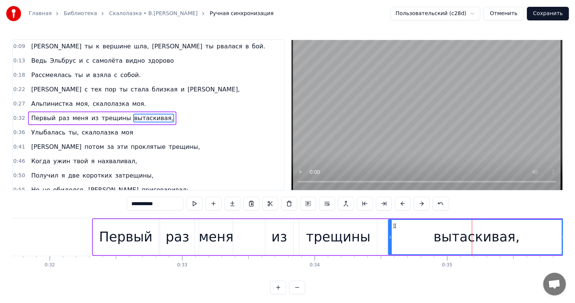
drag, startPoint x: 411, startPoint y: 228, endPoint x: 393, endPoint y: 228, distance: 17.4
click at [393, 228] on icon at bounding box center [395, 226] width 6 height 6
drag, startPoint x: 562, startPoint y: 236, endPoint x: 251, endPoint y: 301, distance: 317.3
click at [526, 240] on div at bounding box center [527, 237] width 3 height 34
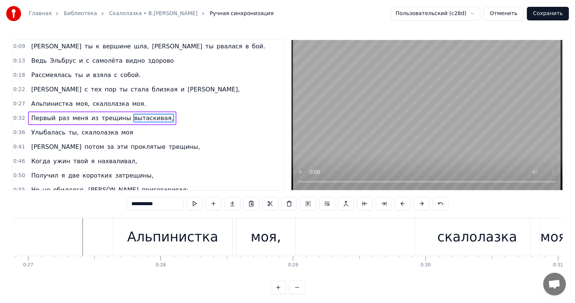
scroll to position [0, 3473]
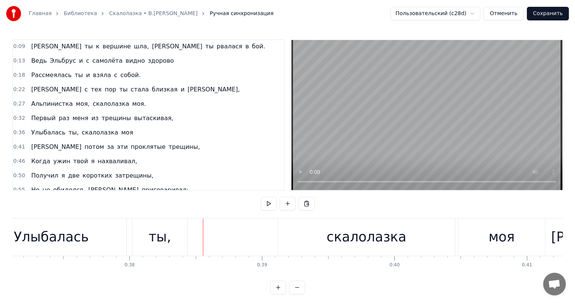
scroll to position [0, 4815]
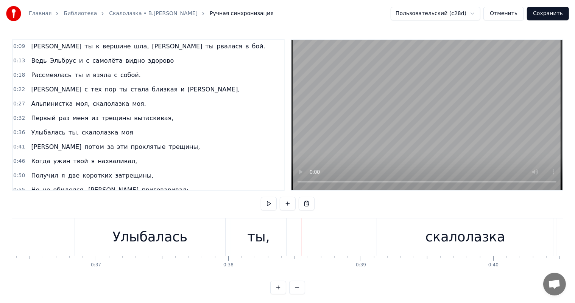
drag, startPoint x: 150, startPoint y: 236, endPoint x: 199, endPoint y: 224, distance: 51.0
click at [151, 235] on div "Улыбалась" at bounding box center [149, 237] width 75 height 20
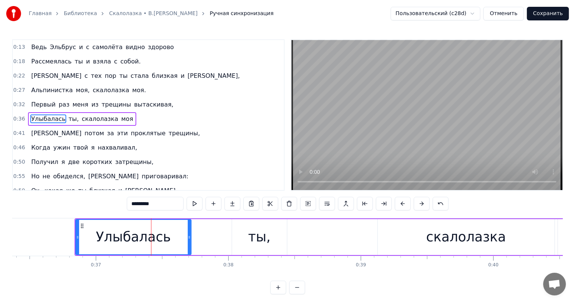
drag, startPoint x: 224, startPoint y: 241, endPoint x: 249, endPoint y: 242, distance: 25.4
click at [189, 244] on div at bounding box center [189, 237] width 3 height 34
click at [249, 242] on div "ты," at bounding box center [259, 237] width 55 height 36
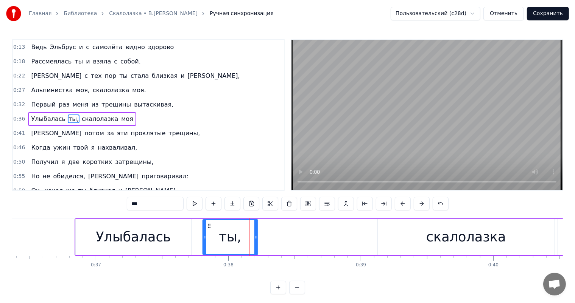
drag, startPoint x: 238, startPoint y: 226, endPoint x: 208, endPoint y: 229, distance: 29.2
click at [208, 229] on div "ты," at bounding box center [230, 237] width 54 height 34
drag, startPoint x: 256, startPoint y: 236, endPoint x: 241, endPoint y: 243, distance: 16.6
click at [241, 243] on div at bounding box center [240, 237] width 3 height 34
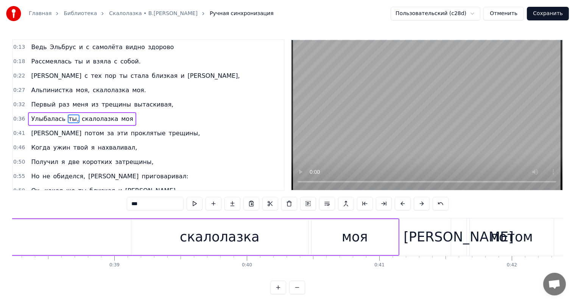
scroll to position [0, 5061]
drag, startPoint x: 195, startPoint y: 254, endPoint x: 201, endPoint y: 249, distance: 8.0
click at [197, 253] on div "скалолазка" at bounding box center [219, 237] width 177 height 36
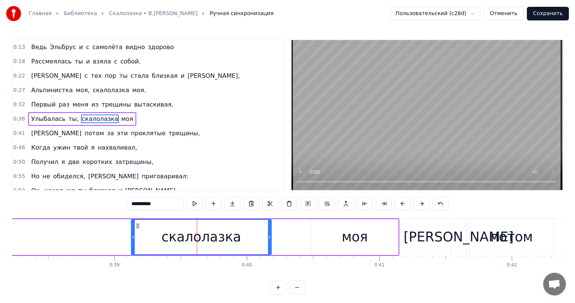
drag, startPoint x: 305, startPoint y: 235, endPoint x: 349, endPoint y: 240, distance: 43.8
click at [271, 241] on div at bounding box center [269, 237] width 3 height 34
click at [378, 238] on div "моя" at bounding box center [354, 237] width 87 height 36
type input "***"
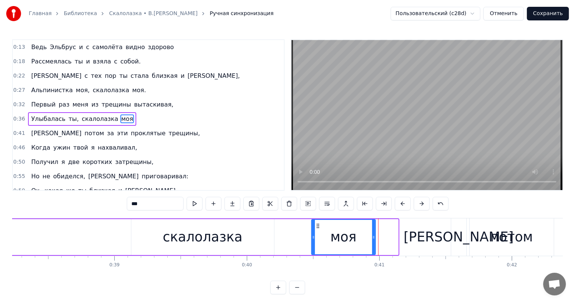
drag, startPoint x: 395, startPoint y: 236, endPoint x: 338, endPoint y: 232, distance: 56.9
click at [372, 236] on icon at bounding box center [373, 238] width 3 height 6
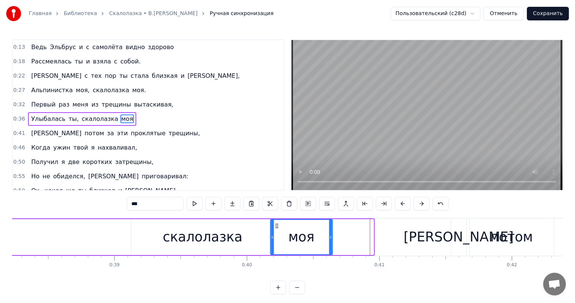
drag, startPoint x: 317, startPoint y: 225, endPoint x: 276, endPoint y: 228, distance: 41.3
click at [276, 228] on icon at bounding box center [276, 226] width 6 height 6
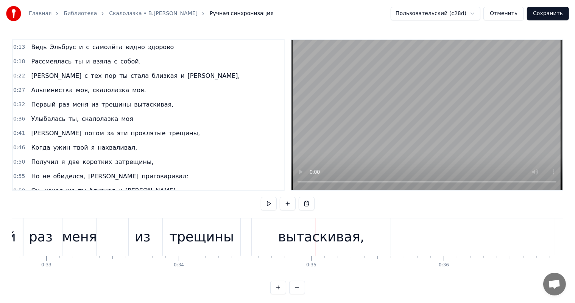
scroll to position [0, 4138]
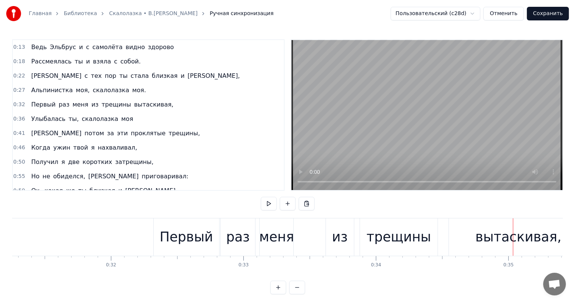
click at [201, 228] on div "Первый" at bounding box center [186, 237] width 53 height 20
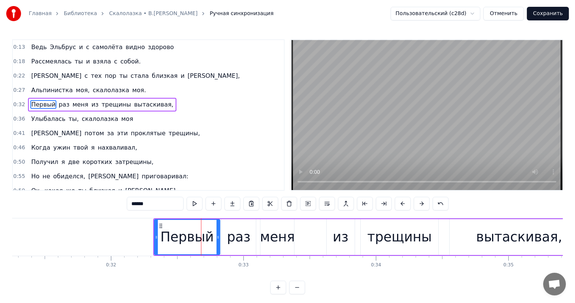
scroll to position [15, 0]
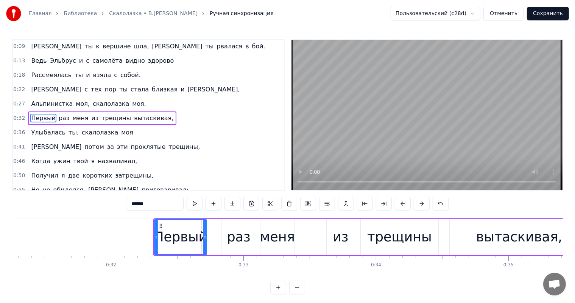
drag, startPoint x: 219, startPoint y: 235, endPoint x: 205, endPoint y: 242, distance: 14.9
click at [205, 242] on div at bounding box center [204, 237] width 3 height 34
click at [228, 239] on div "раз" at bounding box center [238, 237] width 23 height 20
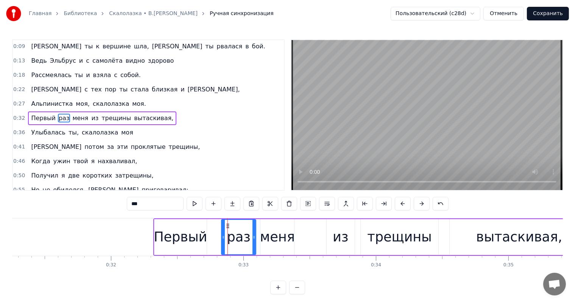
click at [255, 236] on div "раз" at bounding box center [238, 237] width 35 height 36
drag, startPoint x: 253, startPoint y: 237, endPoint x: 245, endPoint y: 238, distance: 8.3
click at [245, 238] on icon at bounding box center [245, 238] width 3 height 6
click at [294, 235] on div "меня" at bounding box center [277, 237] width 34 height 36
type input "****"
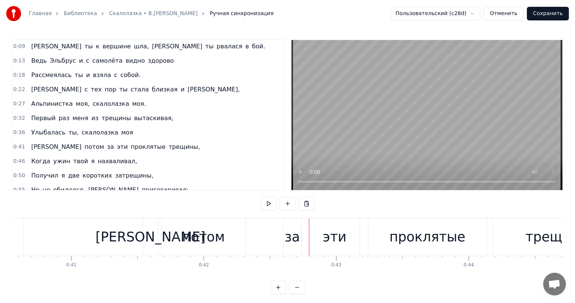
scroll to position [0, 5345]
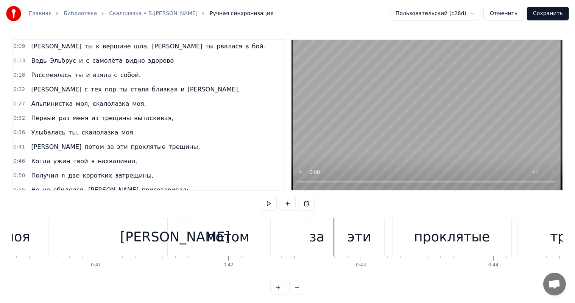
click at [210, 242] on div "потом" at bounding box center [228, 237] width 43 height 20
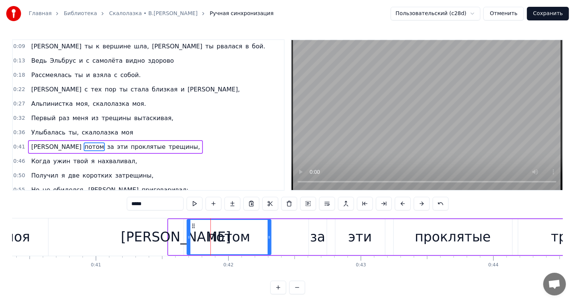
scroll to position [43, 0]
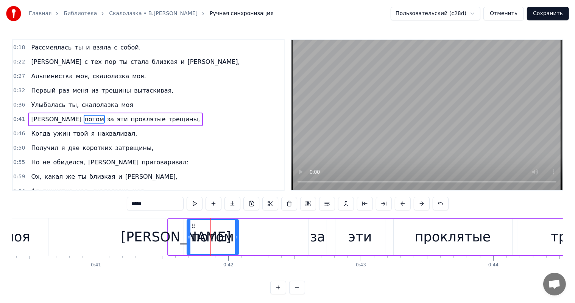
drag, startPoint x: 269, startPoint y: 234, endPoint x: 237, endPoint y: 235, distance: 32.5
click at [237, 235] on div at bounding box center [236, 237] width 3 height 34
click at [312, 236] on div "за" at bounding box center [317, 237] width 15 height 20
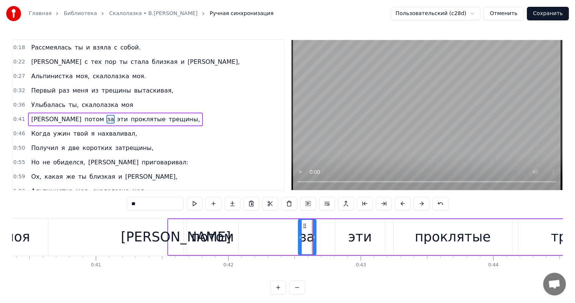
drag, startPoint x: 315, startPoint y: 226, endPoint x: 307, endPoint y: 226, distance: 7.9
click at [307, 226] on icon at bounding box center [304, 226] width 6 height 6
click at [347, 238] on div "эти" at bounding box center [360, 237] width 50 height 36
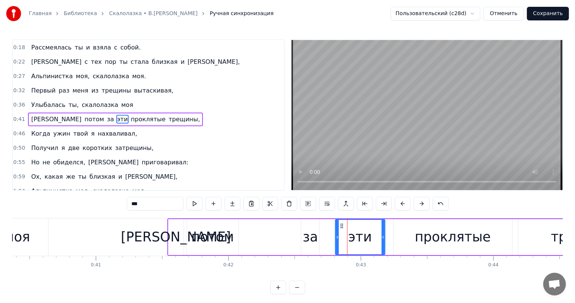
click at [384, 241] on div "эти" at bounding box center [360, 237] width 50 height 36
drag, startPoint x: 382, startPoint y: 236, endPoint x: 369, endPoint y: 241, distance: 13.5
click at [369, 241] on div at bounding box center [369, 237] width 3 height 34
click at [456, 242] on div "проклятые" at bounding box center [453, 237] width 76 height 20
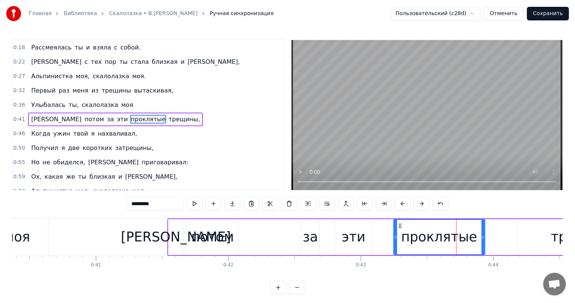
drag, startPoint x: 509, startPoint y: 239, endPoint x: 482, endPoint y: 241, distance: 27.3
click at [482, 241] on div at bounding box center [482, 237] width 3 height 34
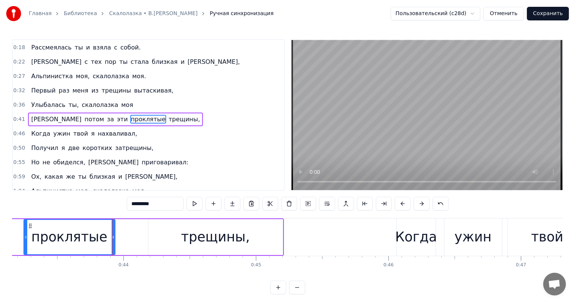
scroll to position [0, 5665]
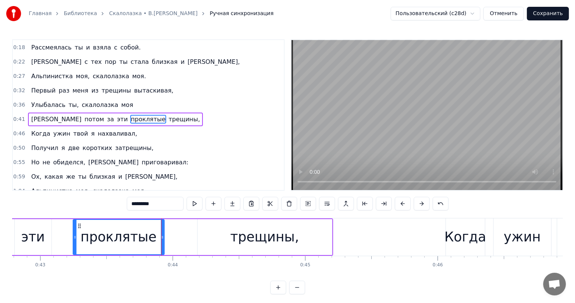
click at [243, 247] on div "трещины," at bounding box center [264, 237] width 69 height 20
type input "********"
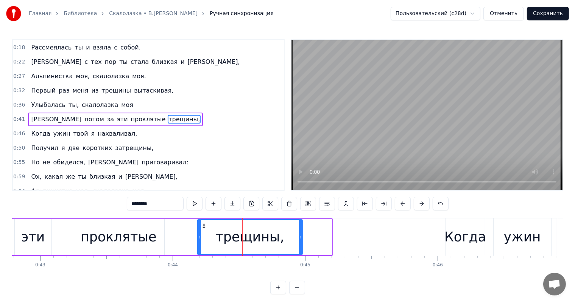
drag, startPoint x: 325, startPoint y: 241, endPoint x: 301, endPoint y: 245, distance: 24.1
click at [301, 245] on div at bounding box center [300, 237] width 3 height 34
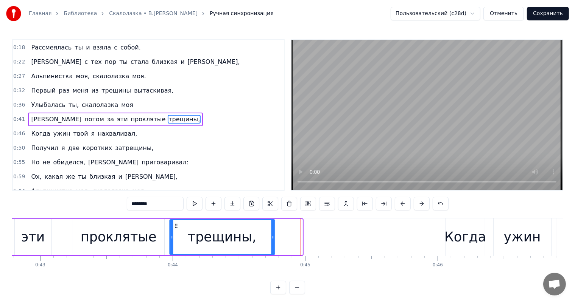
drag, startPoint x: 203, startPoint y: 227, endPoint x: 176, endPoint y: 232, distance: 28.1
click at [176, 232] on div "трещины," at bounding box center [222, 237] width 104 height 34
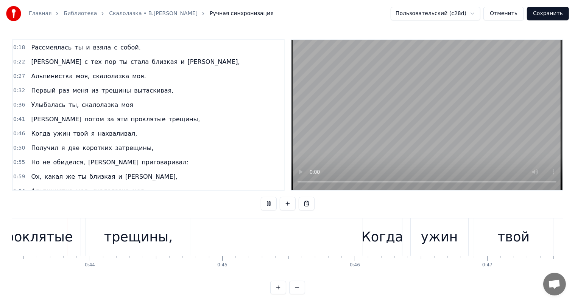
scroll to position [0, 5757]
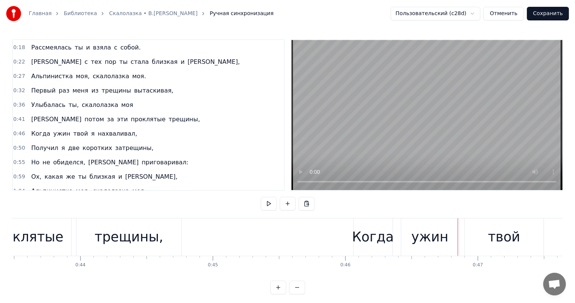
click at [442, 239] on div "ужин" at bounding box center [429, 237] width 37 height 20
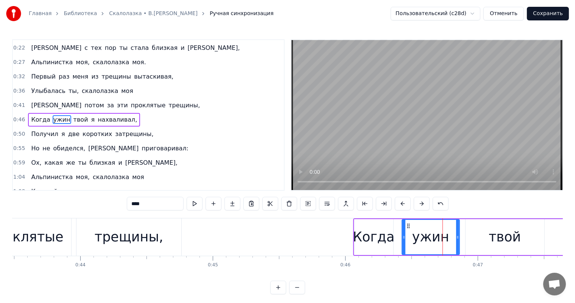
click at [365, 236] on div "Когда" at bounding box center [374, 237] width 42 height 20
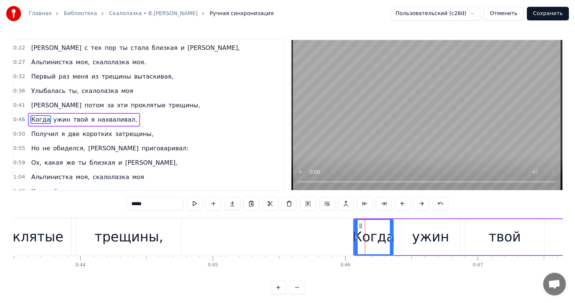
click at [422, 239] on div "ужин" at bounding box center [430, 237] width 37 height 20
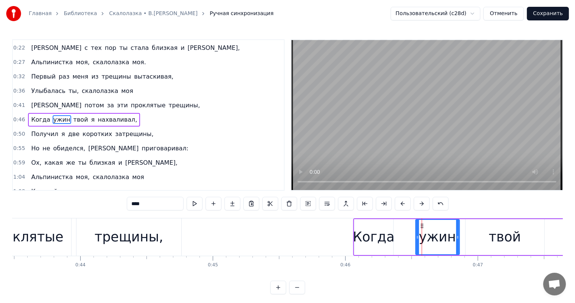
drag, startPoint x: 402, startPoint y: 236, endPoint x: 416, endPoint y: 238, distance: 13.7
click at [416, 238] on icon at bounding box center [417, 238] width 3 height 6
drag, startPoint x: 421, startPoint y: 226, endPoint x: 404, endPoint y: 234, distance: 18.4
click at [404, 234] on div "ужин" at bounding box center [420, 237] width 43 height 34
click at [491, 233] on div "твой" at bounding box center [504, 237] width 32 height 20
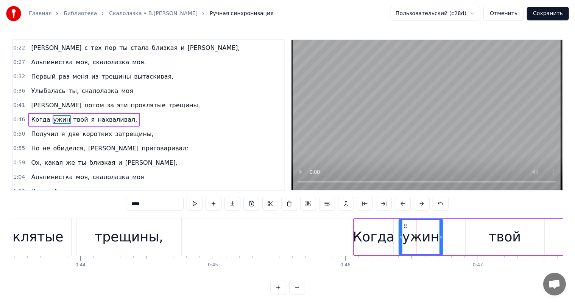
type input "****"
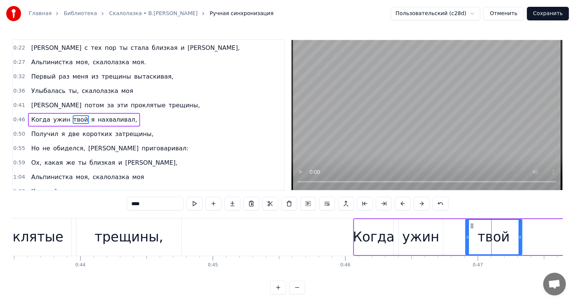
drag, startPoint x: 542, startPoint y: 235, endPoint x: 471, endPoint y: 227, distance: 71.2
click at [518, 242] on div at bounding box center [519, 237] width 3 height 34
drag, startPoint x: 472, startPoint y: 227, endPoint x: 456, endPoint y: 229, distance: 16.4
click at [456, 229] on div "твой" at bounding box center [476, 237] width 54 height 34
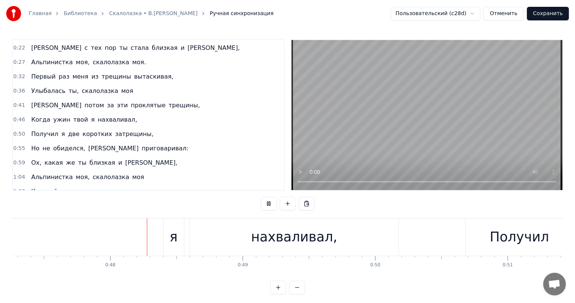
scroll to position [0, 6267]
click at [298, 240] on div "нахваливал," at bounding box center [284, 237] width 86 height 20
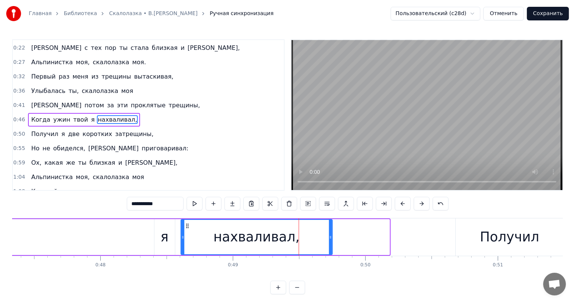
drag, startPoint x: 387, startPoint y: 238, endPoint x: 301, endPoint y: 261, distance: 89.2
click at [331, 247] on div at bounding box center [330, 237] width 3 height 34
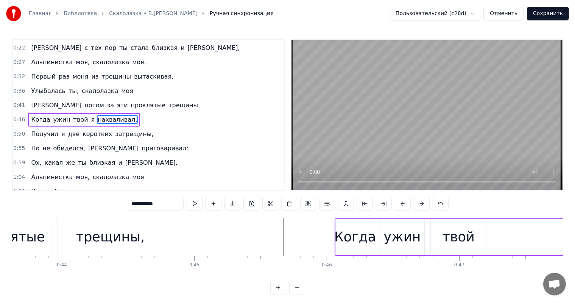
scroll to position [0, 5826]
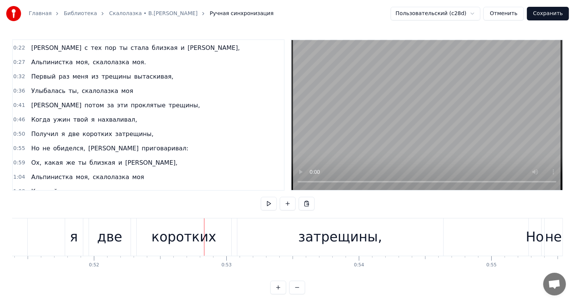
scroll to position [0, 6712]
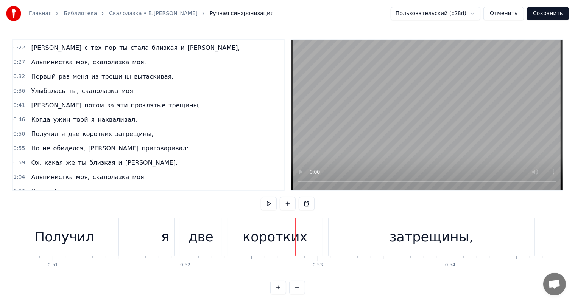
click at [130, 233] on div "Получил я две коротких затрещины," at bounding box center [273, 237] width 526 height 37
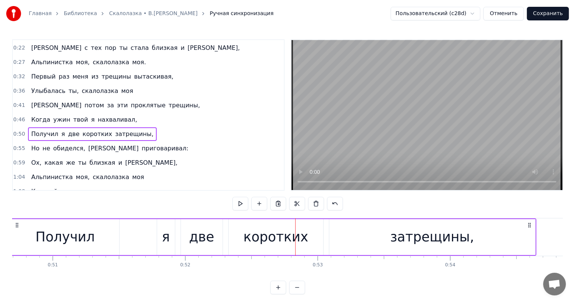
click at [109, 233] on div "Получил" at bounding box center [65, 237] width 108 height 36
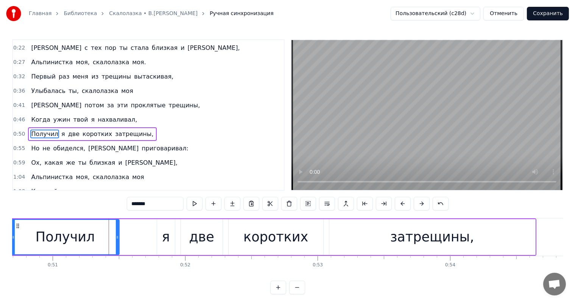
scroll to position [71, 0]
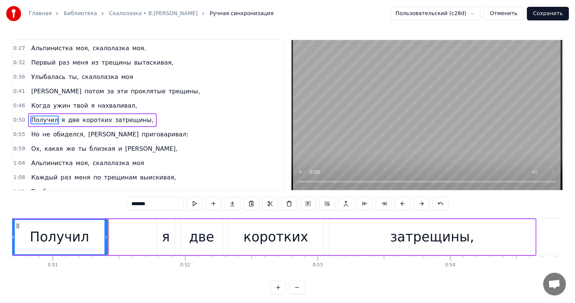
drag, startPoint x: 117, startPoint y: 233, endPoint x: 145, endPoint y: 234, distance: 28.8
click at [106, 238] on div at bounding box center [105, 237] width 3 height 34
click at [167, 235] on div "я" at bounding box center [166, 237] width 8 height 20
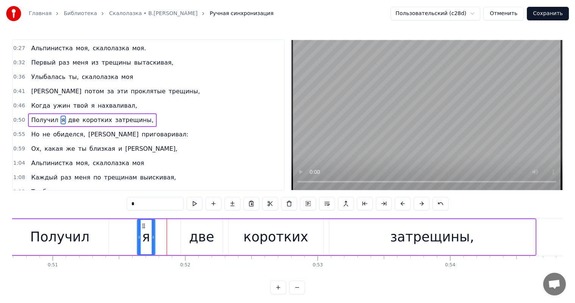
drag, startPoint x: 157, startPoint y: 230, endPoint x: 144, endPoint y: 232, distance: 13.4
click at [144, 232] on div "я" at bounding box center [146, 237] width 17 height 34
click at [198, 239] on div "две" at bounding box center [201, 237] width 25 height 20
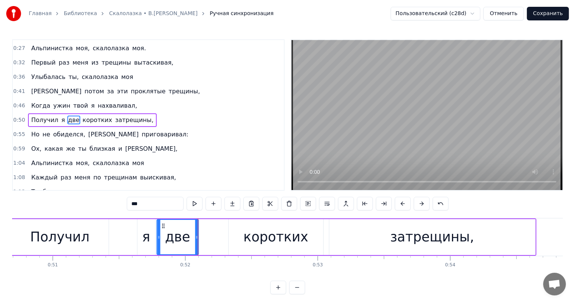
drag, startPoint x: 186, startPoint y: 227, endPoint x: 175, endPoint y: 236, distance: 14.2
click at [164, 230] on div "две" at bounding box center [177, 237] width 41 height 34
drag, startPoint x: 261, startPoint y: 241, endPoint x: 318, endPoint y: 224, distance: 59.2
click at [262, 241] on div "коротких" at bounding box center [275, 237] width 65 height 20
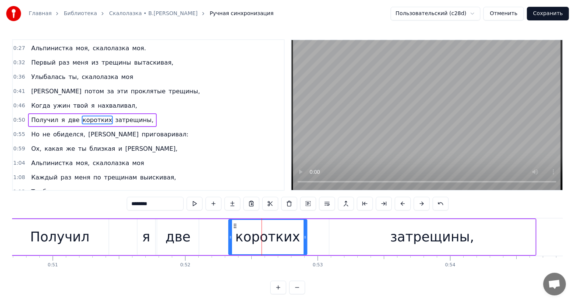
drag, startPoint x: 322, startPoint y: 236, endPoint x: 306, endPoint y: 244, distance: 17.9
click at [306, 244] on div at bounding box center [304, 237] width 3 height 34
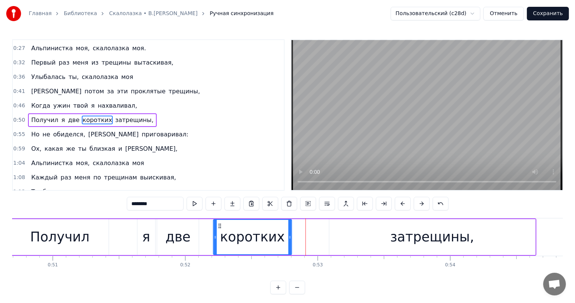
drag, startPoint x: 232, startPoint y: 228, endPoint x: 219, endPoint y: 230, distance: 12.4
click at [219, 230] on div "коротких" at bounding box center [253, 237] width 78 height 34
click at [444, 230] on div "затрещины," at bounding box center [432, 237] width 84 height 20
type input "**********"
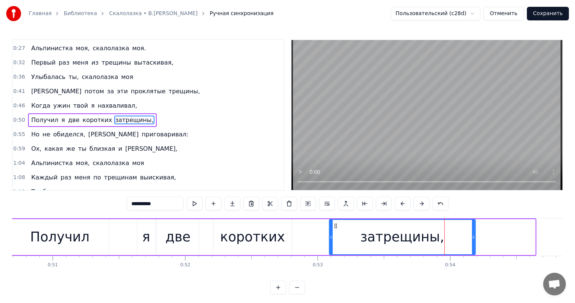
drag, startPoint x: 533, startPoint y: 233, endPoint x: 473, endPoint y: 240, distance: 60.1
click at [473, 240] on div at bounding box center [473, 237] width 3 height 34
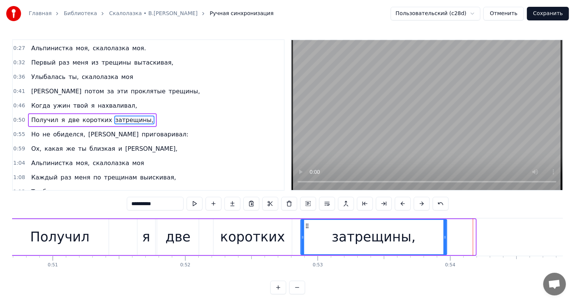
drag, startPoint x: 334, startPoint y: 225, endPoint x: 306, endPoint y: 231, distance: 28.9
click at [306, 231] on div "затрещины," at bounding box center [373, 237] width 145 height 34
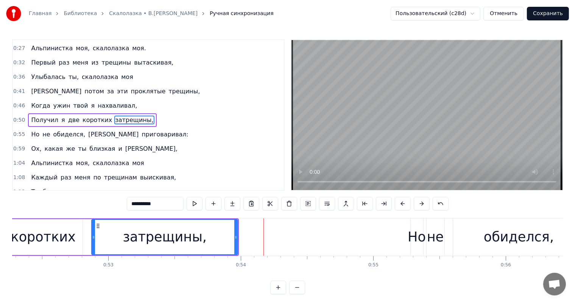
scroll to position [0, 6564]
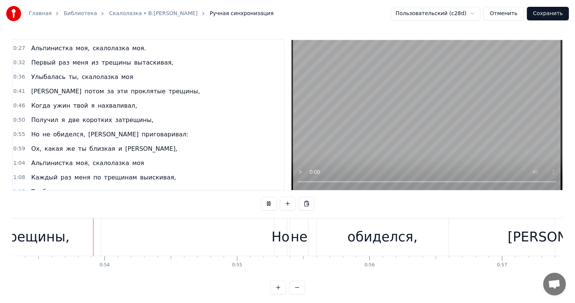
scroll to position [0, 7072]
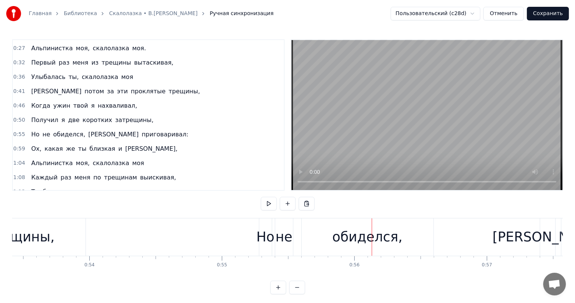
click at [396, 212] on div "0:04 Я спросил тебя: Зачем идёте в гору вы 0:09 А ты к вершине шла, а ты рвалас…" at bounding box center [287, 166] width 550 height 255
click at [382, 248] on div "обиделся," at bounding box center [367, 237] width 132 height 37
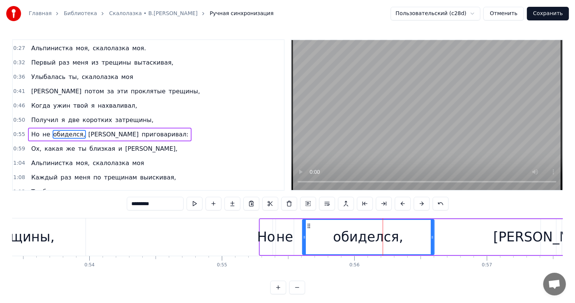
scroll to position [85, 0]
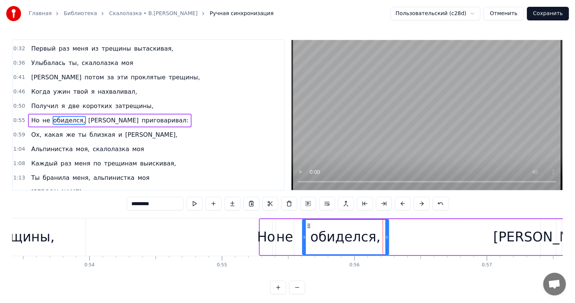
drag, startPoint x: 432, startPoint y: 235, endPoint x: 386, endPoint y: 243, distance: 46.0
click at [386, 243] on div at bounding box center [386, 237] width 3 height 34
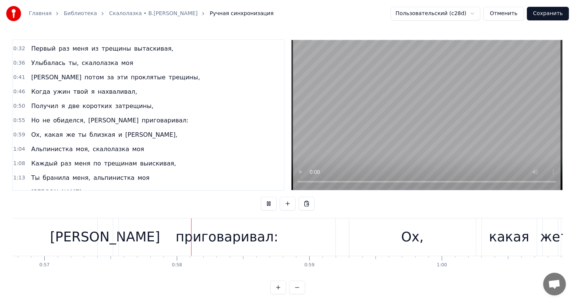
scroll to position [0, 7576]
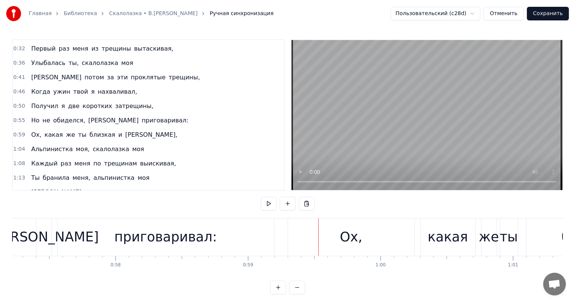
click at [183, 232] on div "приговаривал:" at bounding box center [165, 237] width 103 height 20
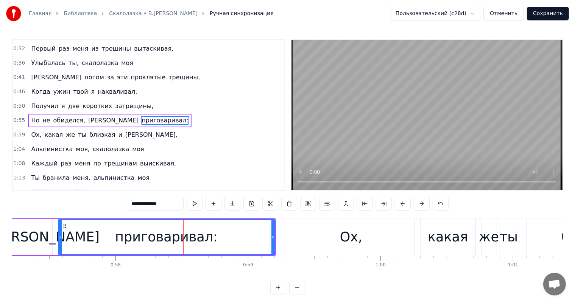
click at [274, 239] on div "приговаривал:" at bounding box center [166, 237] width 217 height 36
drag, startPoint x: 273, startPoint y: 239, endPoint x: 259, endPoint y: 243, distance: 14.9
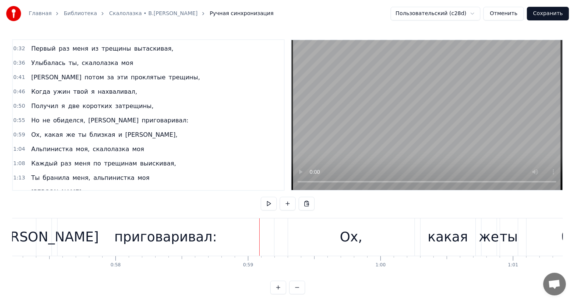
click at [270, 233] on div "приговаривал:" at bounding box center [165, 237] width 216 height 37
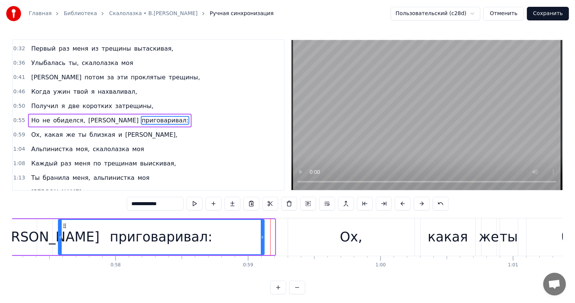
drag, startPoint x: 272, startPoint y: 236, endPoint x: 262, endPoint y: 240, distance: 11.4
click at [262, 240] on div at bounding box center [262, 237] width 3 height 34
click at [44, 242] on div "[PERSON_NAME]" at bounding box center [44, 237] width 110 height 20
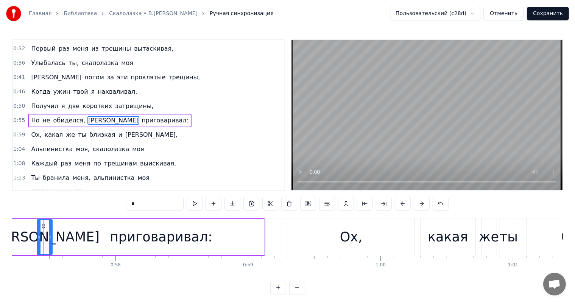
scroll to position [0, 7569]
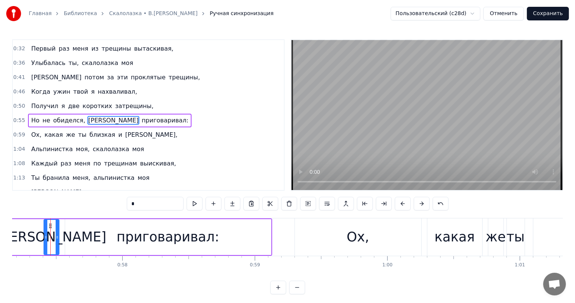
drag, startPoint x: 116, startPoint y: 233, endPoint x: 82, endPoint y: 226, distance: 34.8
click at [113, 233] on div "приговаривал:" at bounding box center [168, 237] width 206 height 36
type input "**********"
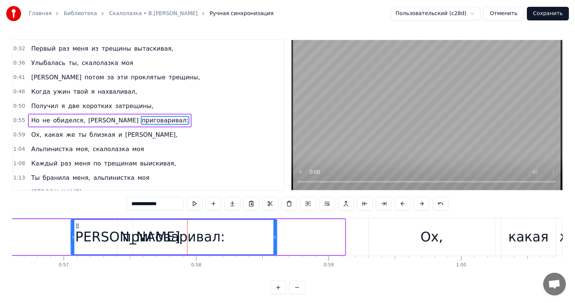
scroll to position [0, 7490]
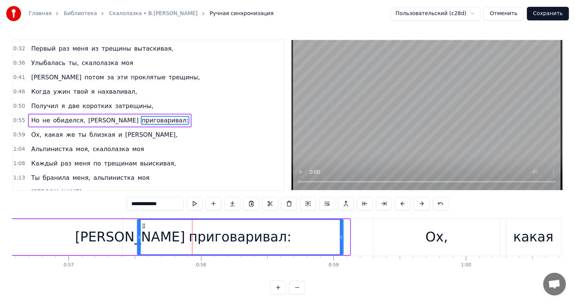
drag, startPoint x: 71, startPoint y: 225, endPoint x: 143, endPoint y: 235, distance: 72.5
click at [143, 235] on div "приговаривал:" at bounding box center [239, 237] width 205 height 34
click at [105, 242] on div "Но не обиделся, а приговаривал:" at bounding box center [92, 237] width 503 height 37
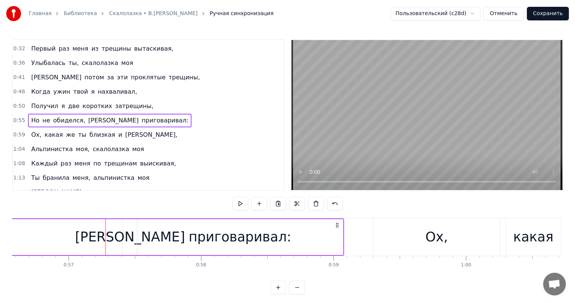
click at [116, 241] on div "Но не обиделся, а приговаривал:" at bounding box center [92, 237] width 503 height 37
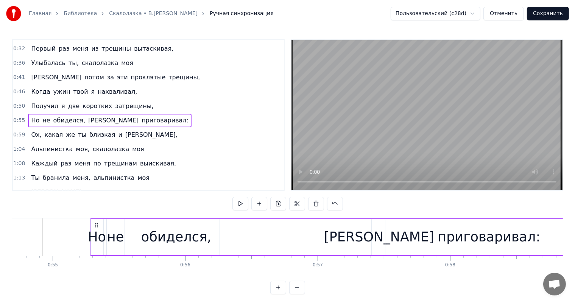
scroll to position [0, 7204]
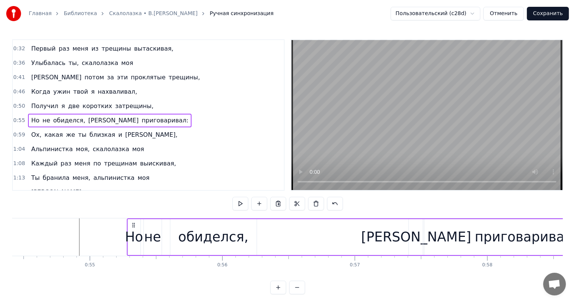
click at [403, 240] on div "Но не обиделся, а приговаривал:" at bounding box center [378, 237] width 503 height 37
click at [415, 239] on div "[PERSON_NAME]" at bounding box center [416, 237] width 110 height 20
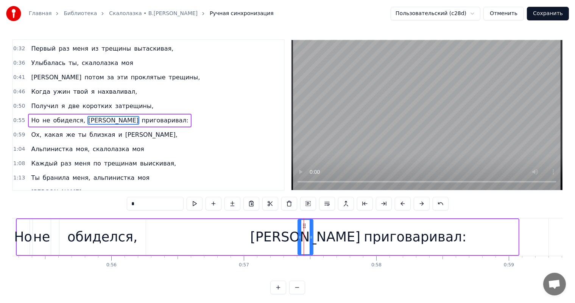
scroll to position [0, 7328]
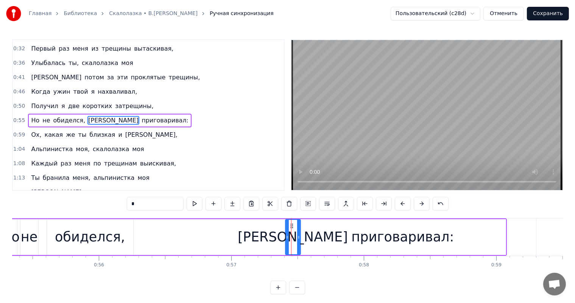
click at [390, 239] on div "приговаривал:" at bounding box center [402, 237] width 103 height 20
type input "**********"
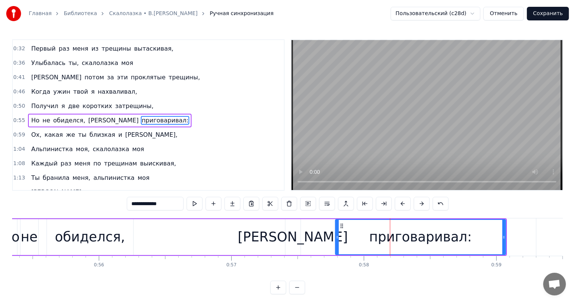
drag, startPoint x: 301, startPoint y: 241, endPoint x: 337, endPoint y: 240, distance: 35.6
click at [337, 240] on div at bounding box center [337, 237] width 3 height 34
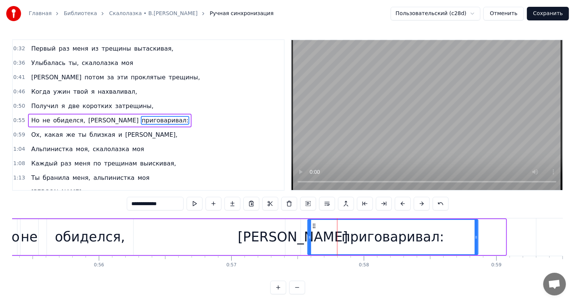
drag, startPoint x: 340, startPoint y: 224, endPoint x: 312, endPoint y: 230, distance: 28.6
click at [312, 230] on div "приговаривал:" at bounding box center [392, 237] width 169 height 34
click at [239, 233] on div "Но не обиделся, а приговаривал:" at bounding box center [240, 237] width 475 height 37
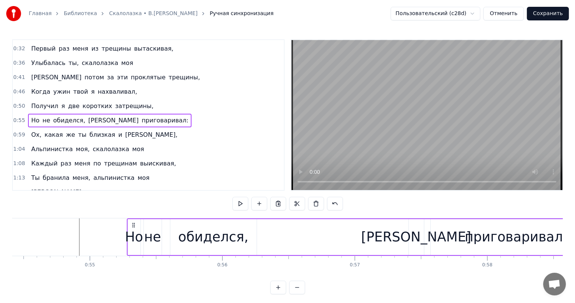
scroll to position [0, 7180]
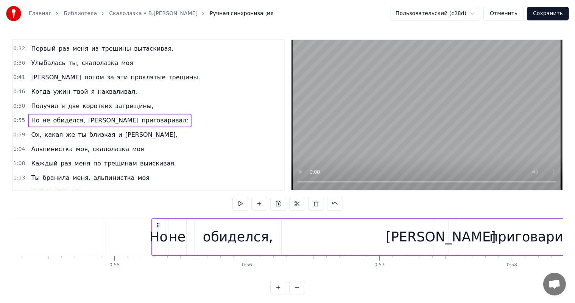
click at [451, 251] on div "Но не обиделся, а приговаривал:" at bounding box center [388, 237] width 475 height 37
click at [249, 236] on div "обиделся," at bounding box center [238, 237] width 70 height 20
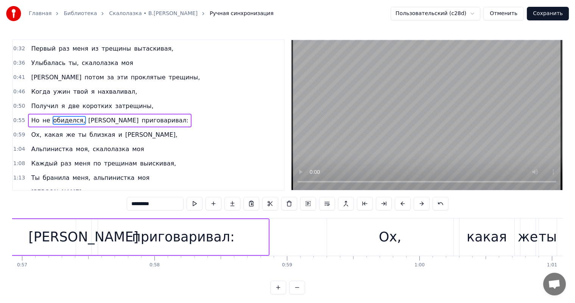
scroll to position [0, 7500]
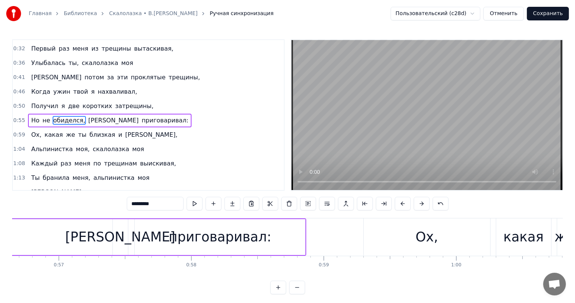
click at [121, 239] on div "[PERSON_NAME]" at bounding box center [120, 237] width 110 height 20
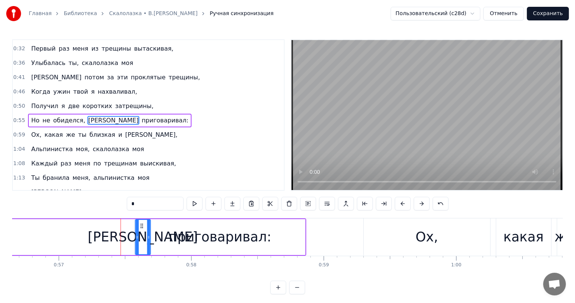
drag, startPoint x: 118, startPoint y: 225, endPoint x: 141, endPoint y: 225, distance: 22.7
click at [140, 226] on icon at bounding box center [141, 226] width 6 height 6
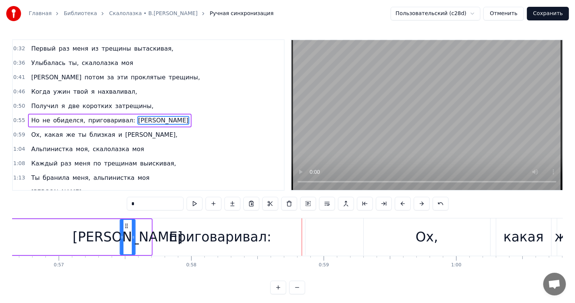
drag, startPoint x: 140, startPoint y: 226, endPoint x: 124, endPoint y: 233, distance: 17.6
click at [124, 233] on div "[PERSON_NAME]" at bounding box center [127, 237] width 14 height 34
click at [218, 234] on div "приговаривал:" at bounding box center [220, 237] width 103 height 20
type input "**********"
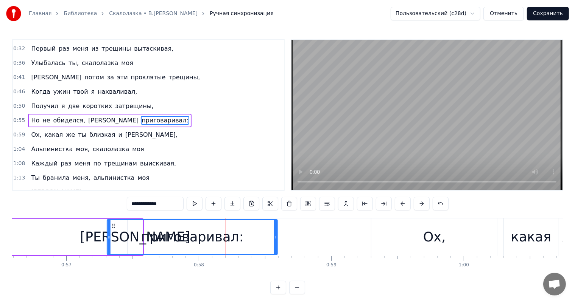
scroll to position [0, 7491]
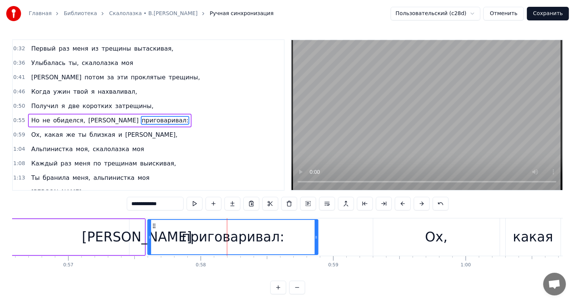
drag, startPoint x: 141, startPoint y: 226, endPoint x: 154, endPoint y: 232, distance: 14.2
click at [154, 232] on div "приговаривал:" at bounding box center [232, 237] width 169 height 34
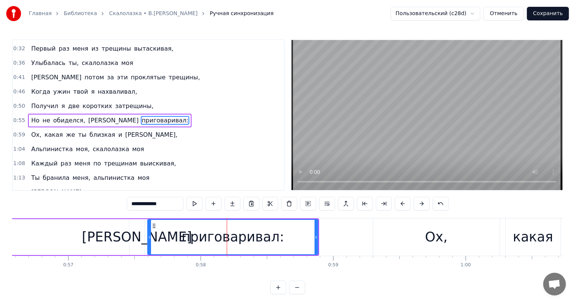
click at [103, 249] on div "Но не обиделся, а приговаривал:" at bounding box center [79, 237] width 479 height 37
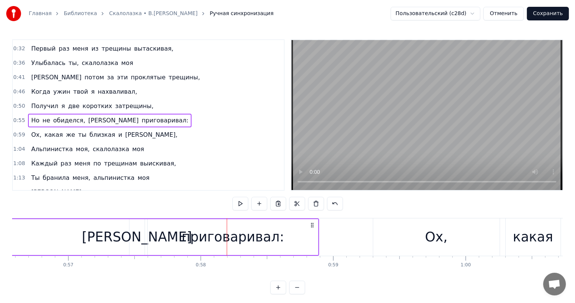
click at [107, 239] on div "Но не обиделся, а приговаривал:" at bounding box center [79, 237] width 479 height 37
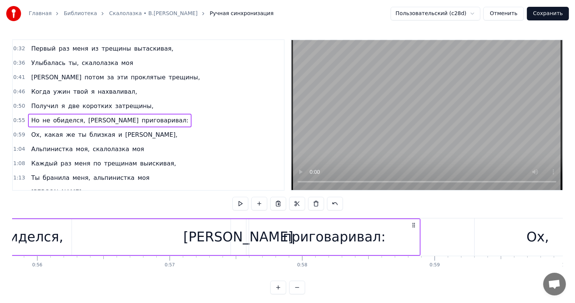
scroll to position [0, 7364]
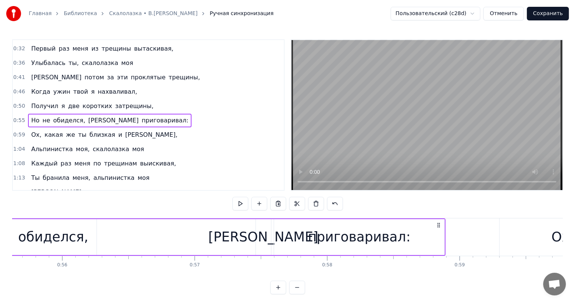
click at [259, 236] on div "[PERSON_NAME]" at bounding box center [263, 237] width 15 height 36
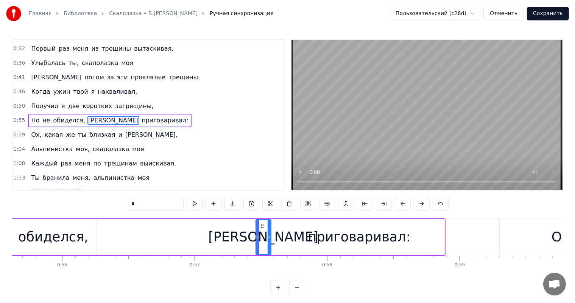
drag, startPoint x: 286, startPoint y: 230, endPoint x: 276, endPoint y: 233, distance: 10.5
click at [286, 231] on div "приговаривал:" at bounding box center [359, 237] width 170 height 36
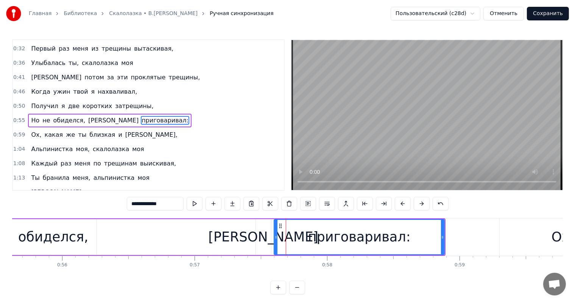
click at [266, 232] on div "[PERSON_NAME]" at bounding box center [263, 237] width 110 height 20
type input "*"
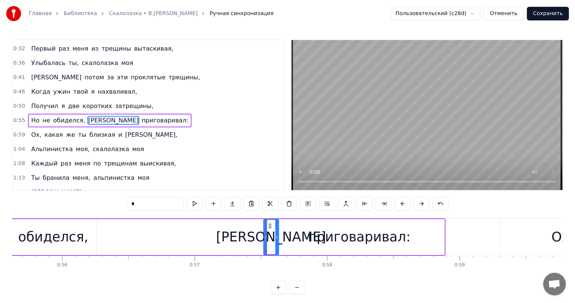
drag, startPoint x: 260, startPoint y: 224, endPoint x: 265, endPoint y: 225, distance: 5.5
click at [267, 224] on icon at bounding box center [270, 226] width 6 height 6
drag, startPoint x: 228, startPoint y: 211, endPoint x: 215, endPoint y: 239, distance: 31.5
click at [227, 215] on div "0:04 Я спросил тебя: Зачем идёте в гору вы 0:09 А ты к вершине шла, а ты рвалас…" at bounding box center [287, 166] width 550 height 255
click at [214, 242] on div "Но не обиделся, а приговаривал:" at bounding box center [206, 237] width 479 height 37
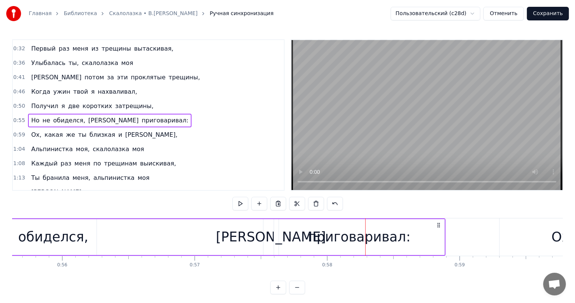
click at [178, 247] on div "Но не обиделся, а приговаривал:" at bounding box center [206, 237] width 479 height 37
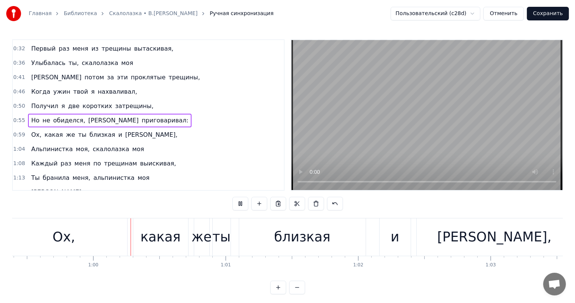
scroll to position [0, 7872]
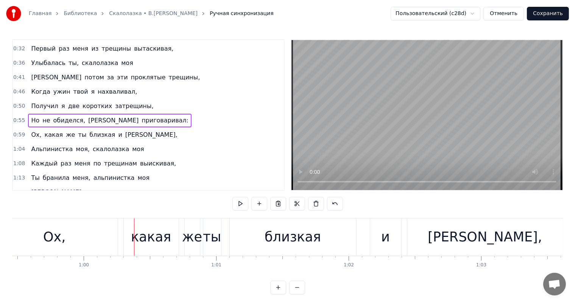
click at [14, 230] on div "Ох," at bounding box center [54, 237] width 126 height 37
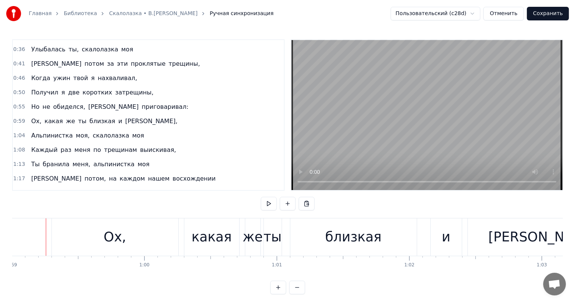
scroll to position [0, 7808]
click at [357, 245] on div "близкая" at bounding box center [357, 237] width 56 height 20
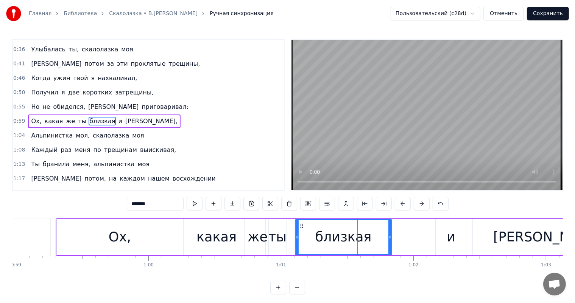
drag, startPoint x: 418, startPoint y: 236, endPoint x: 430, endPoint y: 240, distance: 12.9
click at [388, 241] on div at bounding box center [389, 237] width 3 height 34
click at [452, 237] on div "и" at bounding box center [450, 237] width 9 height 20
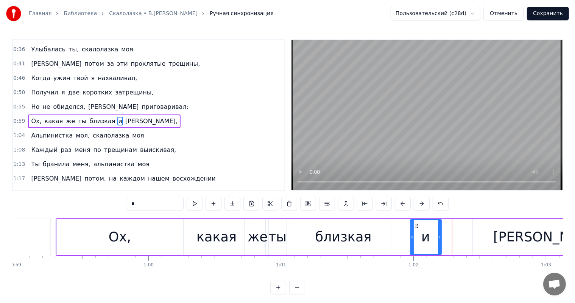
drag, startPoint x: 405, startPoint y: 230, endPoint x: 415, endPoint y: 229, distance: 10.0
click at [415, 229] on div "и" at bounding box center [425, 237] width 30 height 34
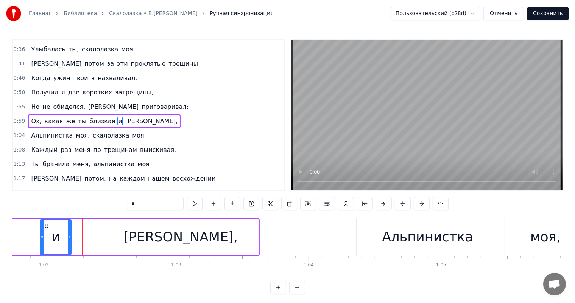
scroll to position [0, 8214]
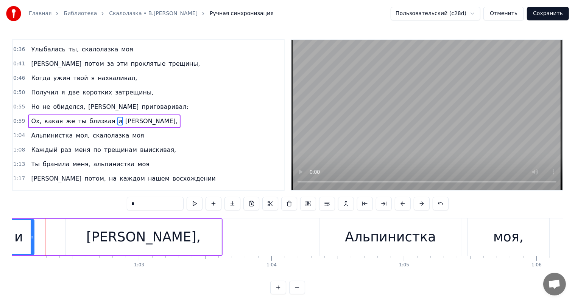
click at [190, 235] on div "[PERSON_NAME]," at bounding box center [143, 237] width 155 height 36
type input "*********"
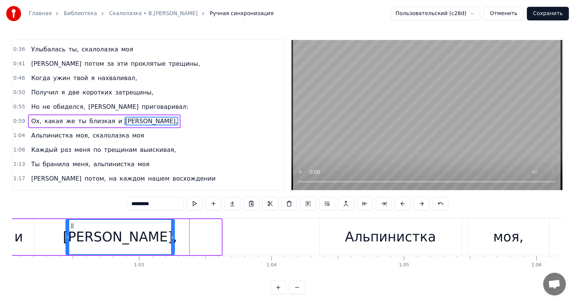
drag, startPoint x: 219, startPoint y: 235, endPoint x: 172, endPoint y: 242, distance: 47.5
click at [172, 242] on div at bounding box center [172, 237] width 3 height 34
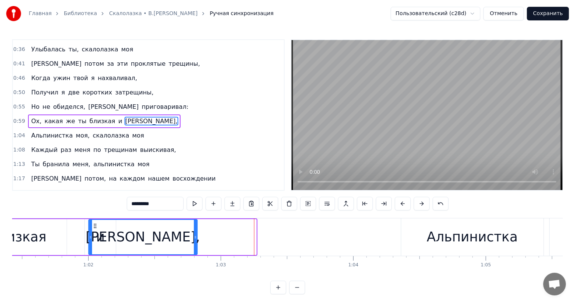
scroll to position [0, 8127]
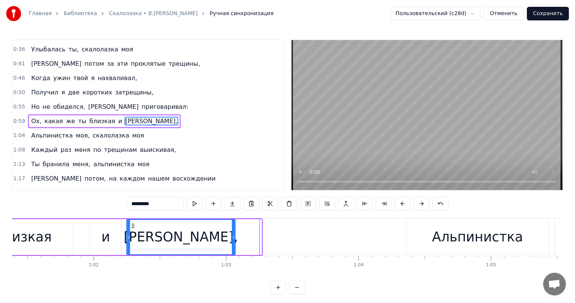
drag, startPoint x: 73, startPoint y: 225, endPoint x: 158, endPoint y: 254, distance: 89.6
click at [137, 238] on div "[PERSON_NAME]," at bounding box center [181, 237] width 108 height 34
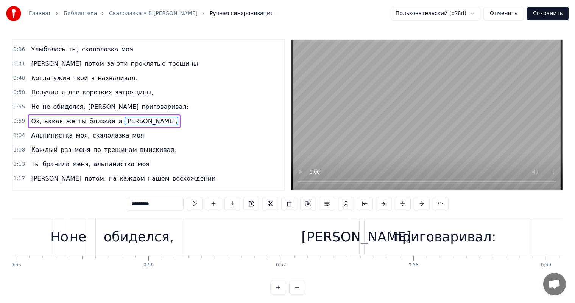
scroll to position [0, 7254]
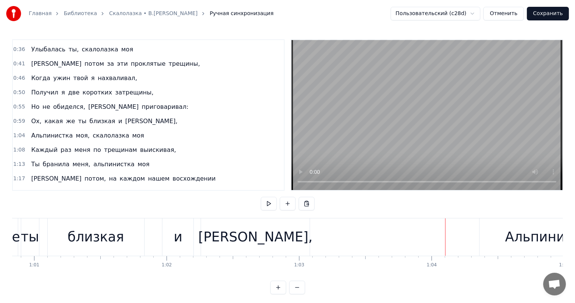
scroll to position [0, 7906]
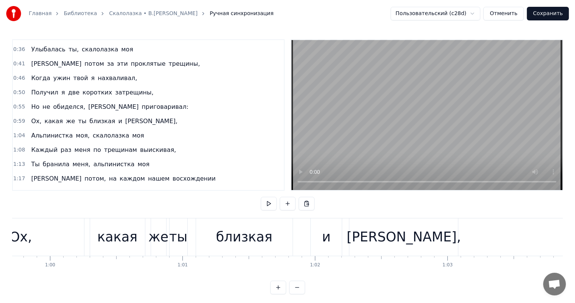
click at [51, 239] on div "Ох," at bounding box center [21, 237] width 126 height 37
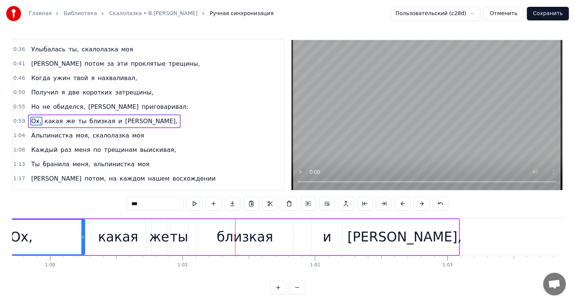
drag, startPoint x: 120, startPoint y: 241, endPoint x: 151, endPoint y: 230, distance: 33.4
click at [122, 239] on div "какая" at bounding box center [118, 237] width 40 height 20
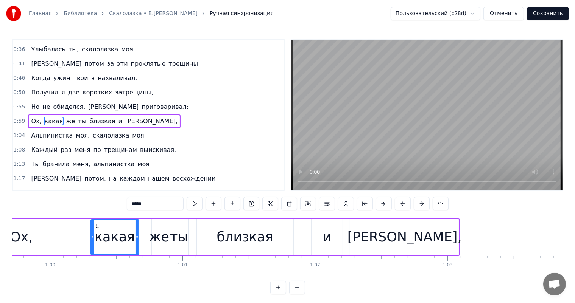
drag, startPoint x: 143, startPoint y: 233, endPoint x: 136, endPoint y: 235, distance: 7.2
click at [136, 235] on div at bounding box center [136, 237] width 3 height 34
click at [163, 231] on div "же" at bounding box center [159, 237] width 20 height 20
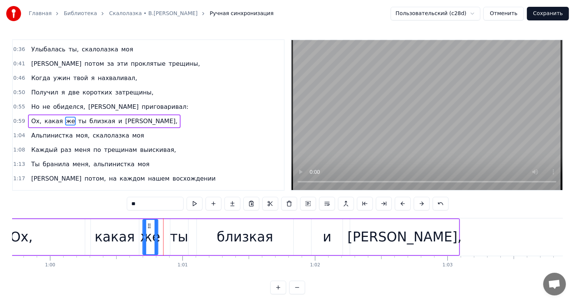
drag, startPoint x: 156, startPoint y: 226, endPoint x: 147, endPoint y: 224, distance: 9.2
click at [147, 224] on icon at bounding box center [149, 226] width 6 height 6
drag, startPoint x: 186, startPoint y: 225, endPoint x: 171, endPoint y: 224, distance: 14.5
click at [185, 226] on div "ты" at bounding box center [179, 237] width 18 height 36
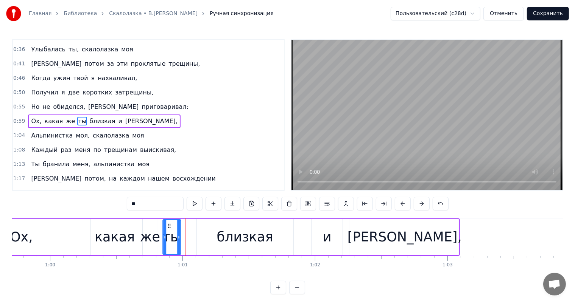
drag, startPoint x: 176, startPoint y: 224, endPoint x: 168, endPoint y: 223, distance: 7.6
click at [168, 223] on icon at bounding box center [169, 226] width 6 height 6
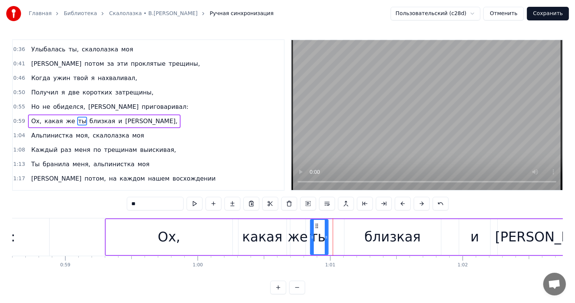
scroll to position [0, 7611]
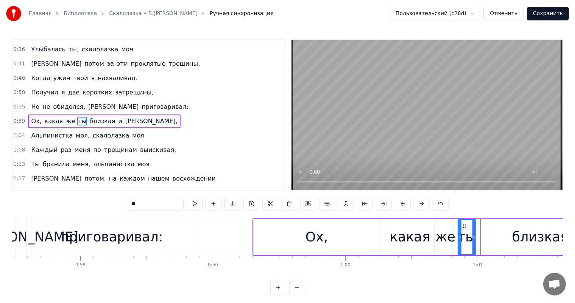
click at [196, 246] on div "приговаривал:" at bounding box center [111, 237] width 170 height 37
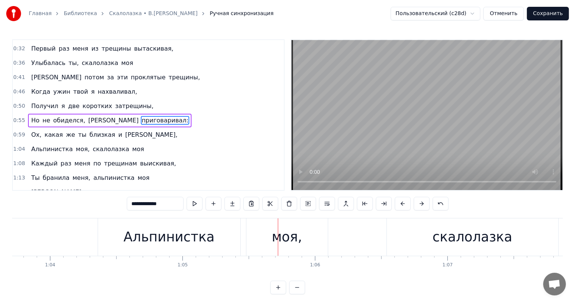
scroll to position [0, 8399]
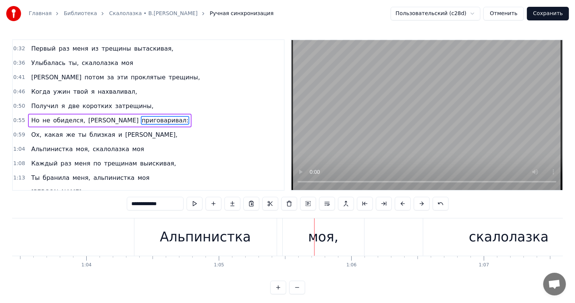
click at [215, 240] on div "Альпинистка" at bounding box center [205, 237] width 91 height 20
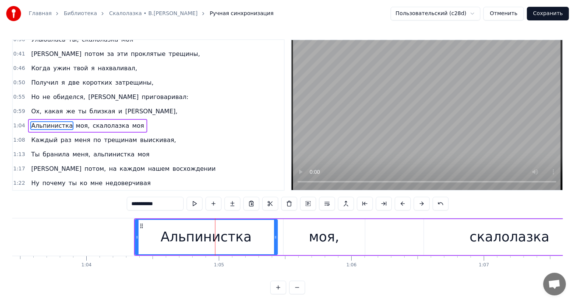
scroll to position [112, 0]
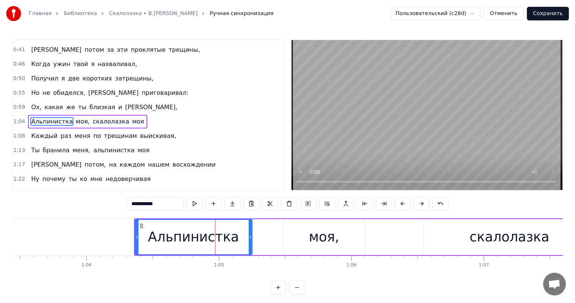
drag, startPoint x: 277, startPoint y: 238, endPoint x: 251, endPoint y: 242, distance: 25.8
click at [251, 242] on div at bounding box center [250, 237] width 3 height 34
drag, startPoint x: 335, startPoint y: 234, endPoint x: 303, endPoint y: 229, distance: 32.8
click at [334, 234] on div "моя," at bounding box center [324, 237] width 30 height 20
type input "****"
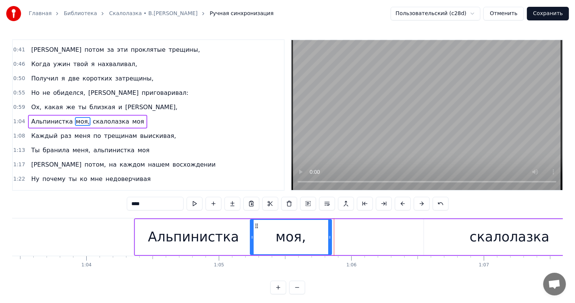
drag, startPoint x: 289, startPoint y: 226, endPoint x: 256, endPoint y: 232, distance: 33.7
click at [256, 232] on div "моя," at bounding box center [290, 237] width 81 height 34
drag, startPoint x: 330, startPoint y: 237, endPoint x: 312, endPoint y: 244, distance: 19.5
click at [312, 244] on div at bounding box center [311, 237] width 3 height 34
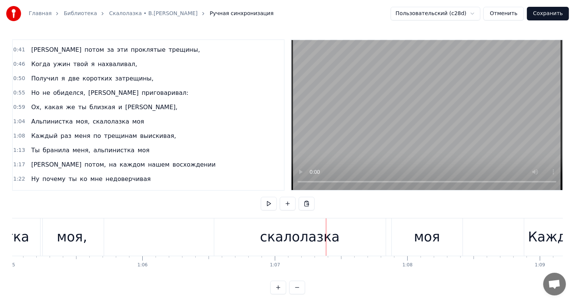
scroll to position [0, 8584]
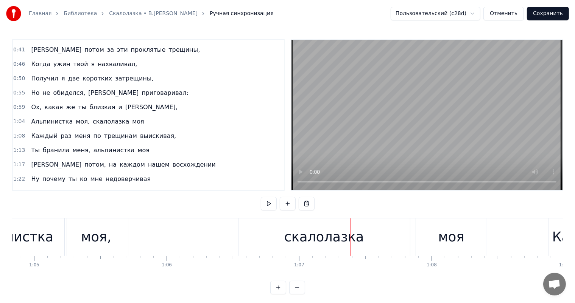
drag, startPoint x: 300, startPoint y: 241, endPoint x: 384, endPoint y: 233, distance: 85.0
click at [300, 241] on div "скалолазка" at bounding box center [324, 237] width 80 height 20
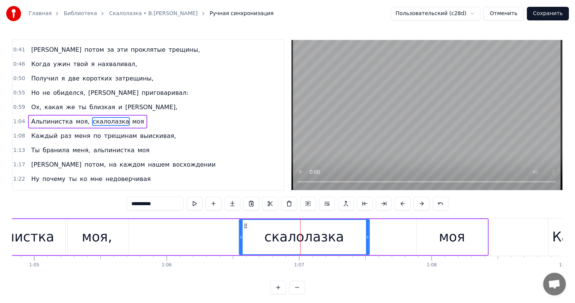
drag, startPoint x: 409, startPoint y: 241, endPoint x: 409, endPoint y: 233, distance: 7.9
click at [368, 242] on div at bounding box center [367, 237] width 3 height 34
click at [460, 233] on div "моя" at bounding box center [452, 237] width 26 height 20
type input "***"
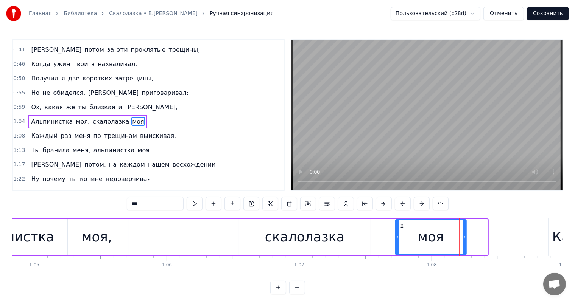
drag, startPoint x: 422, startPoint y: 225, endPoint x: 401, endPoint y: 226, distance: 20.9
click at [401, 226] on icon at bounding box center [402, 226] width 6 height 6
click at [466, 236] on div "моя" at bounding box center [430, 237] width 71 height 36
drag, startPoint x: 464, startPoint y: 238, endPoint x: 267, endPoint y: 262, distance: 198.6
click at [449, 241] on div "моя" at bounding box center [424, 237] width 57 height 34
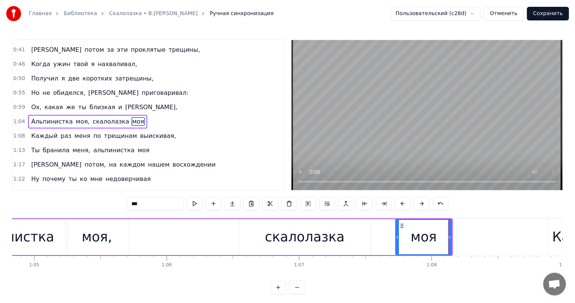
click at [135, 244] on div "Альпинистка моя, скалолазка моя" at bounding box center [200, 237] width 503 height 37
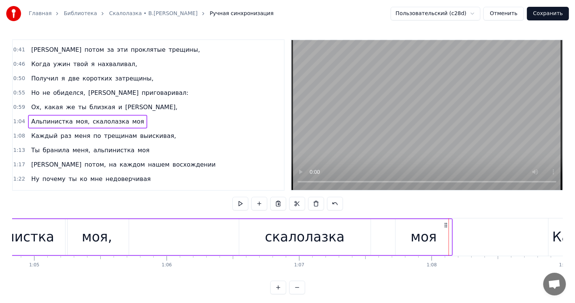
drag, startPoint x: 145, startPoint y: 244, endPoint x: 246, endPoint y: 168, distance: 125.9
click at [146, 244] on div "Альпинистка моя, скалолазка моя" at bounding box center [200, 237] width 503 height 37
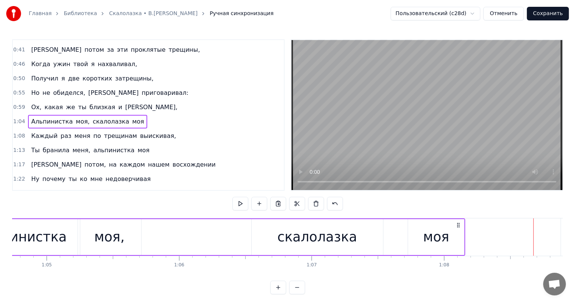
scroll to position [0, 8670]
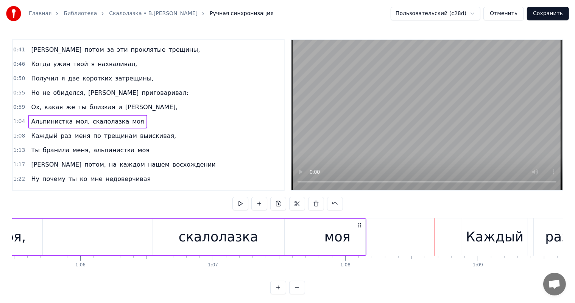
click at [274, 236] on div "скалолазка" at bounding box center [218, 237] width 131 height 36
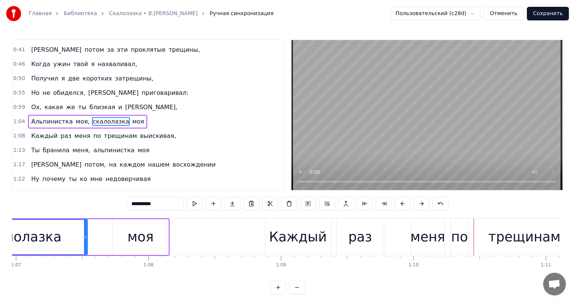
scroll to position [0, 8965]
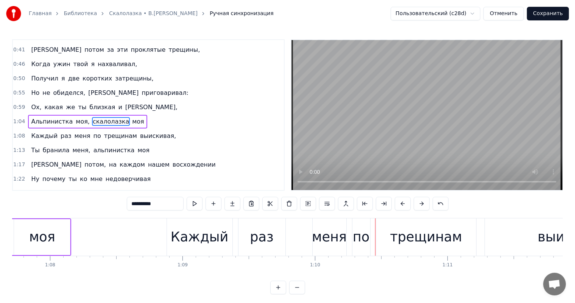
click at [221, 242] on div "Каждый" at bounding box center [199, 237] width 57 height 20
type input "******"
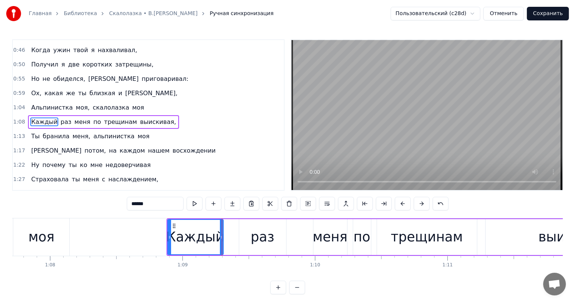
drag, startPoint x: 231, startPoint y: 239, endPoint x: 295, endPoint y: 239, distance: 64.3
click at [224, 242] on div "Каждый" at bounding box center [195, 237] width 56 height 36
drag, startPoint x: 295, startPoint y: 239, endPoint x: 275, endPoint y: 237, distance: 19.8
click at [291, 239] on div "Каждый раз меня по трещинам выискивая," at bounding box center [418, 237] width 505 height 37
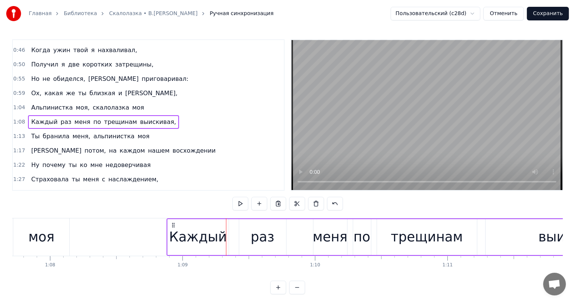
click at [273, 236] on div "раз" at bounding box center [262, 237] width 47 height 36
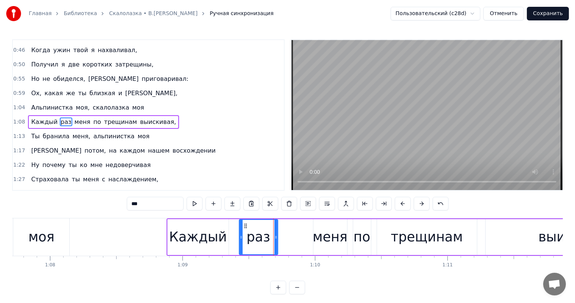
drag, startPoint x: 284, startPoint y: 236, endPoint x: 275, endPoint y: 239, distance: 8.7
click at [275, 239] on icon at bounding box center [275, 238] width 3 height 6
drag, startPoint x: 247, startPoint y: 226, endPoint x: 237, endPoint y: 229, distance: 10.3
click at [237, 229] on div "раз" at bounding box center [249, 237] width 38 height 34
click at [433, 241] on div "трещинам" at bounding box center [426, 237] width 72 height 20
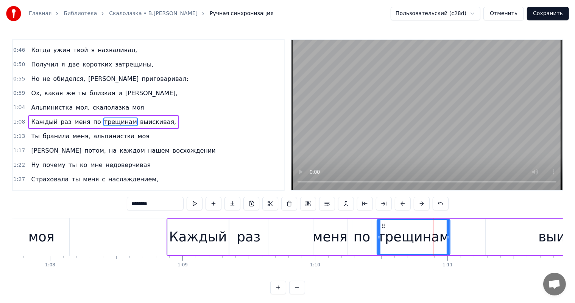
drag, startPoint x: 474, startPoint y: 233, endPoint x: 447, endPoint y: 235, distance: 27.3
click at [447, 235] on div at bounding box center [447, 237] width 3 height 34
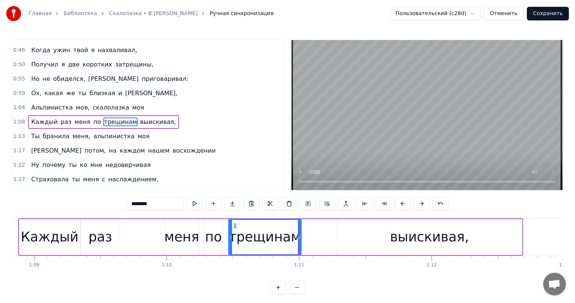
scroll to position [0, 9138]
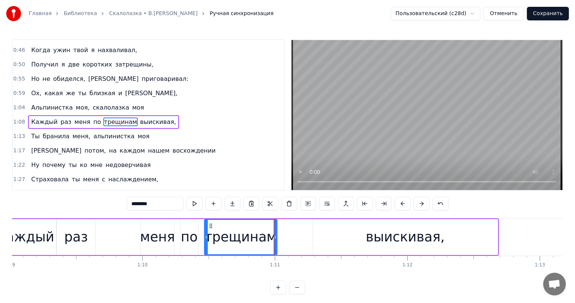
click at [402, 230] on div "выискивая," at bounding box center [404, 237] width 79 height 20
type input "**********"
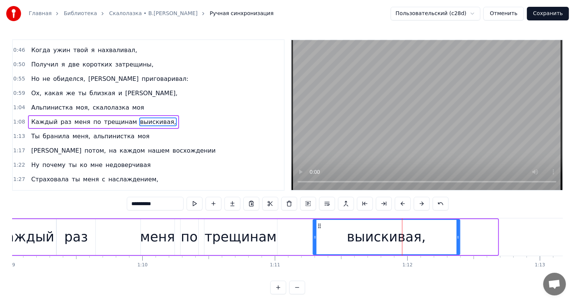
drag, startPoint x: 496, startPoint y: 233, endPoint x: 316, endPoint y: 208, distance: 181.7
click at [456, 236] on div at bounding box center [457, 237] width 3 height 34
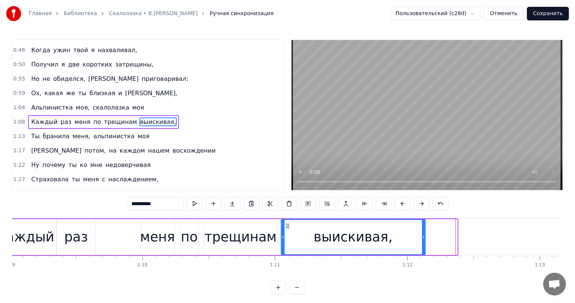
drag, startPoint x: 319, startPoint y: 226, endPoint x: 287, endPoint y: 239, distance: 34.6
click at [287, 239] on div "выискивая," at bounding box center [352, 237] width 143 height 34
click at [251, 273] on div "Я спросил тебя: Зачем идёте в гору вы А ты к вершине шла, а ты рвалася в бой. В…" at bounding box center [287, 246] width 550 height 57
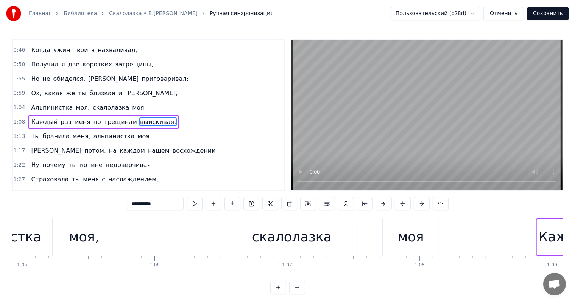
scroll to position [0, 8584]
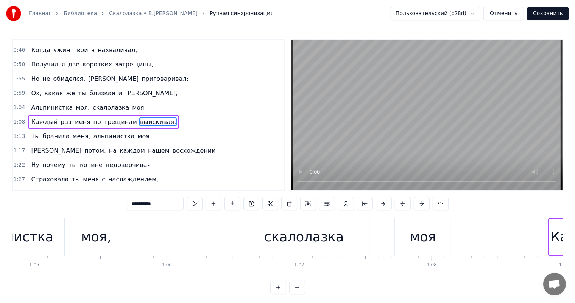
click at [189, 246] on div "Альпинистка моя, скалолазка моя" at bounding box center [200, 237] width 503 height 37
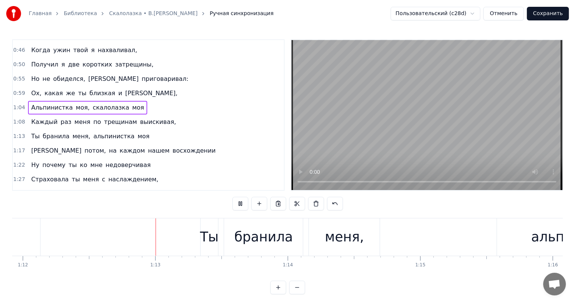
scroll to position [0, 9561]
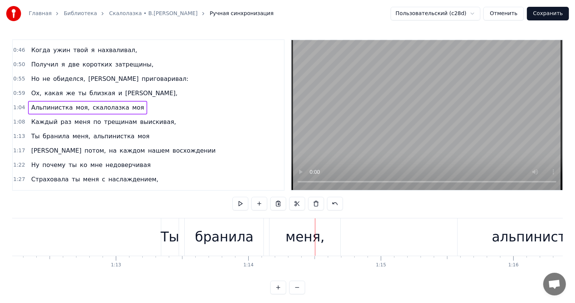
drag, startPoint x: 228, startPoint y: 233, endPoint x: 264, endPoint y: 239, distance: 36.6
click at [230, 233] on div "бранила" at bounding box center [224, 237] width 59 height 20
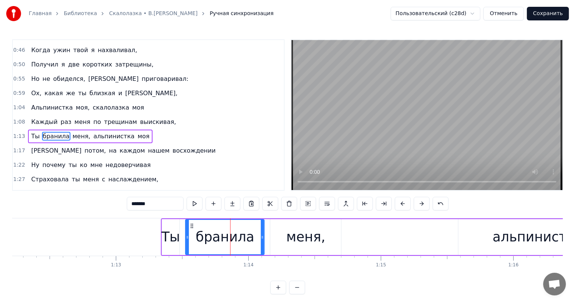
scroll to position [140, 0]
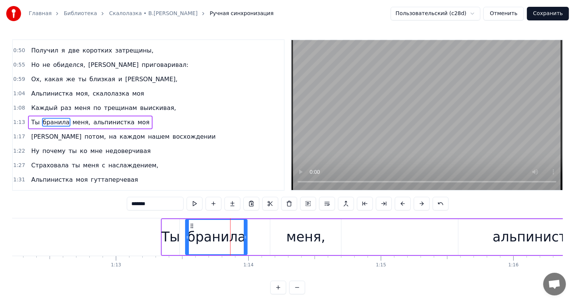
drag, startPoint x: 263, startPoint y: 240, endPoint x: 246, endPoint y: 243, distance: 17.4
click at [246, 243] on div at bounding box center [245, 237] width 3 height 34
drag, startPoint x: 304, startPoint y: 236, endPoint x: 284, endPoint y: 229, distance: 20.7
click at [305, 236] on div "меня," at bounding box center [305, 237] width 39 height 20
type input "*****"
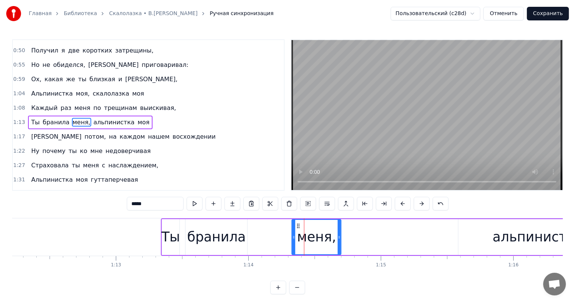
drag, startPoint x: 272, startPoint y: 241, endPoint x: 300, endPoint y: 225, distance: 31.7
click at [294, 234] on div at bounding box center [293, 237] width 3 height 34
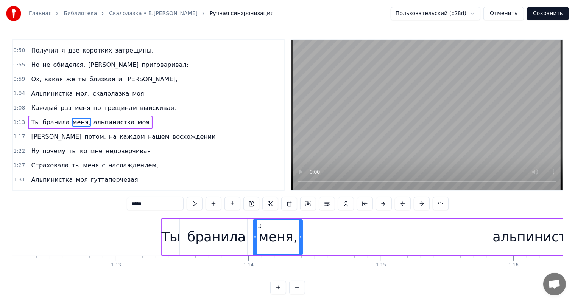
drag, startPoint x: 299, startPoint y: 226, endPoint x: 261, endPoint y: 232, distance: 39.0
click at [261, 232] on div "меня," at bounding box center [278, 237] width 48 height 34
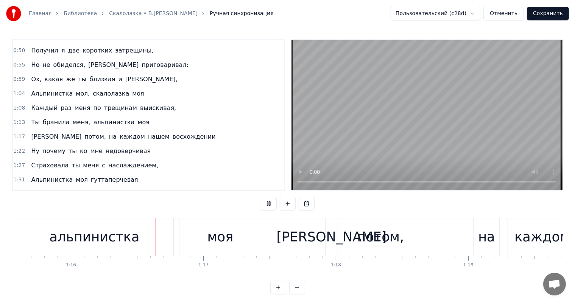
scroll to position [0, 10024]
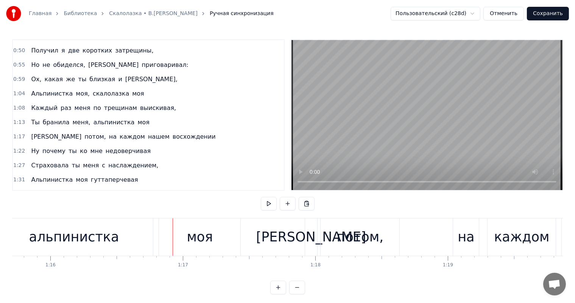
click at [145, 233] on div "альпинистка" at bounding box center [74, 237] width 158 height 37
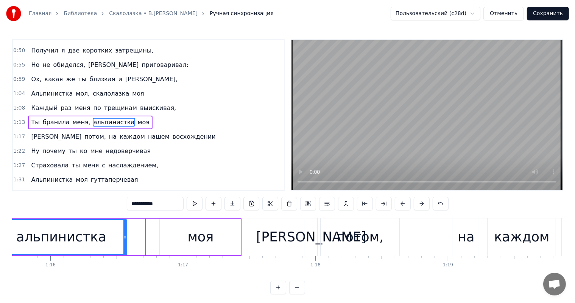
drag, startPoint x: 151, startPoint y: 233, endPoint x: 124, endPoint y: 239, distance: 27.5
click at [124, 239] on div at bounding box center [124, 237] width 3 height 34
drag, startPoint x: 196, startPoint y: 237, endPoint x: 178, endPoint y: 232, distance: 19.1
click at [194, 236] on div "моя" at bounding box center [201, 237] width 26 height 20
type input "***"
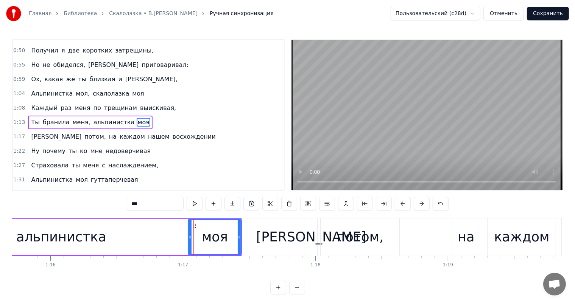
drag, startPoint x: 162, startPoint y: 236, endPoint x: 190, endPoint y: 233, distance: 28.6
click at [190, 233] on div at bounding box center [189, 237] width 3 height 34
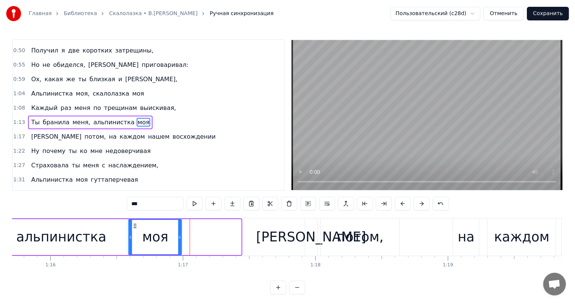
drag, startPoint x: 194, startPoint y: 227, endPoint x: 135, endPoint y: 229, distance: 59.1
click at [135, 229] on div "моя" at bounding box center [155, 237] width 52 height 34
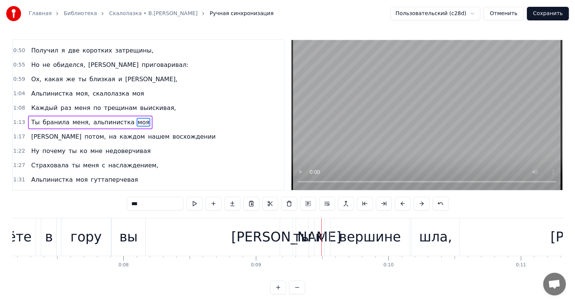
scroll to position [0, 887]
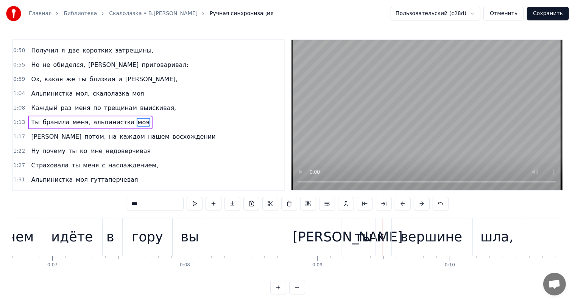
click at [146, 237] on div "гору" at bounding box center [147, 237] width 31 height 20
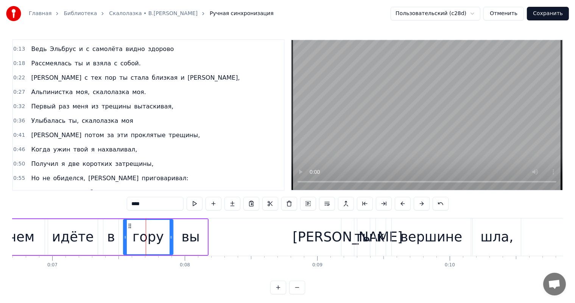
scroll to position [0, 0]
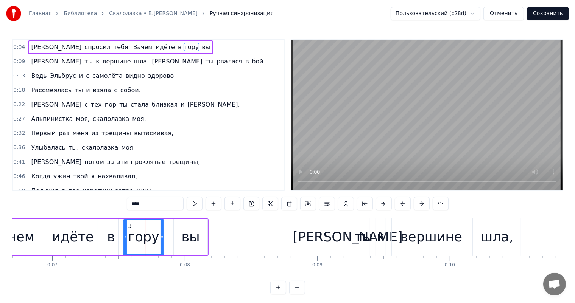
drag, startPoint x: 170, startPoint y: 234, endPoint x: 204, endPoint y: 235, distance: 34.1
click at [163, 239] on div at bounding box center [161, 237] width 3 height 34
click at [204, 235] on div "вы" at bounding box center [191, 237] width 34 height 36
type input "**"
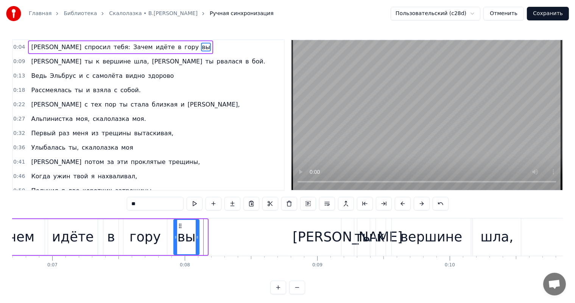
drag, startPoint x: 207, startPoint y: 237, endPoint x: 189, endPoint y: 236, distance: 17.8
click at [197, 240] on icon at bounding box center [197, 238] width 3 height 6
drag, startPoint x: 181, startPoint y: 225, endPoint x: 172, endPoint y: 227, distance: 9.4
click at [172, 227] on icon at bounding box center [171, 226] width 6 height 6
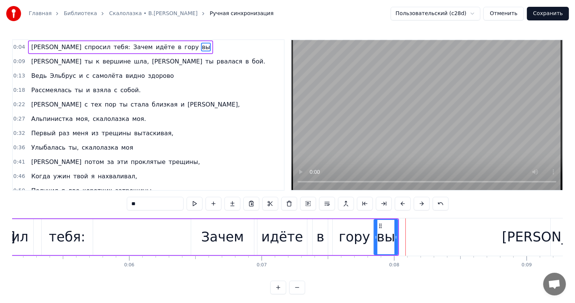
scroll to position [0, 455]
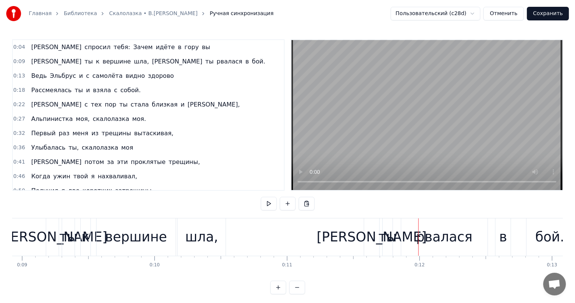
scroll to position [0, 1428]
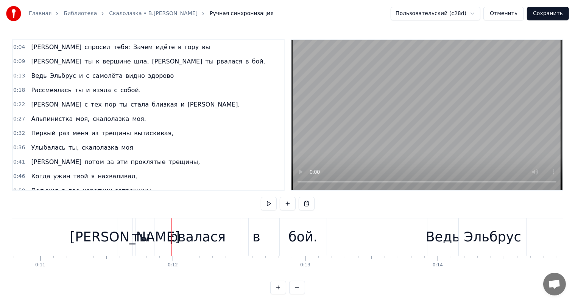
click at [182, 242] on div "рвалася" at bounding box center [197, 237] width 56 height 20
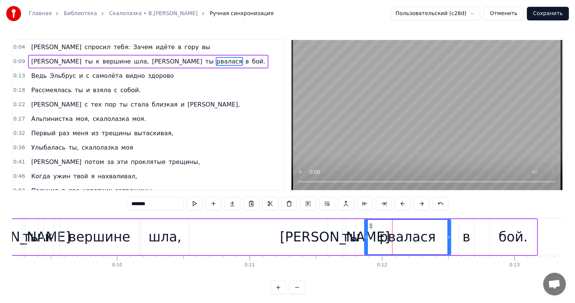
scroll to position [0, 1244]
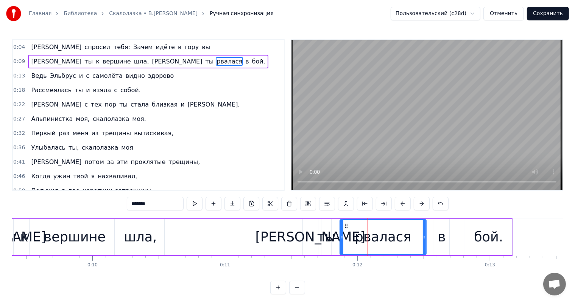
click at [84, 237] on div "вершине" at bounding box center [75, 237] width 62 height 20
type input "*******"
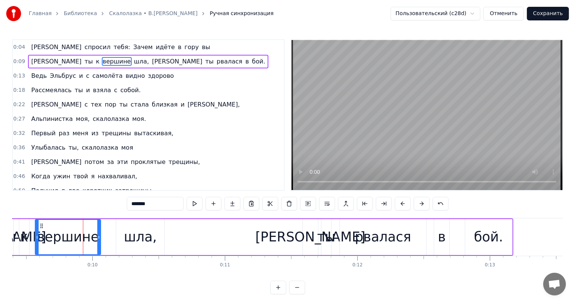
drag, startPoint x: 112, startPoint y: 235, endPoint x: 98, endPoint y: 239, distance: 14.4
click at [98, 239] on icon at bounding box center [98, 238] width 3 height 6
click at [104, 239] on div "А ты к вершине шла, а ты рвалася в бой." at bounding box center [248, 237] width 529 height 37
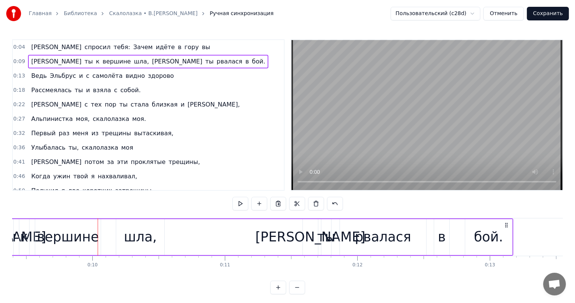
click at [130, 230] on div "шла," at bounding box center [140, 237] width 33 height 20
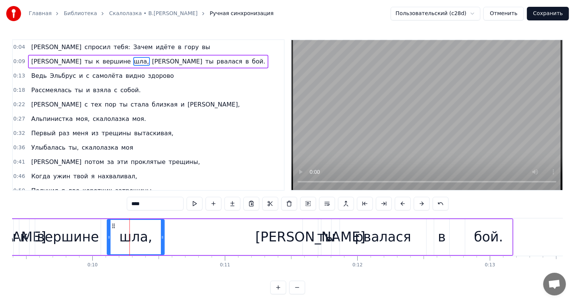
drag, startPoint x: 117, startPoint y: 236, endPoint x: 120, endPoint y: 266, distance: 30.1
click at [107, 242] on div at bounding box center [108, 237] width 3 height 34
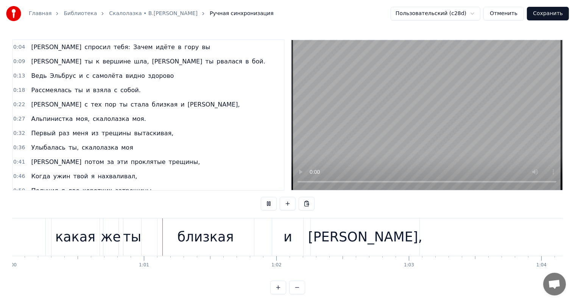
scroll to position [0, 7968]
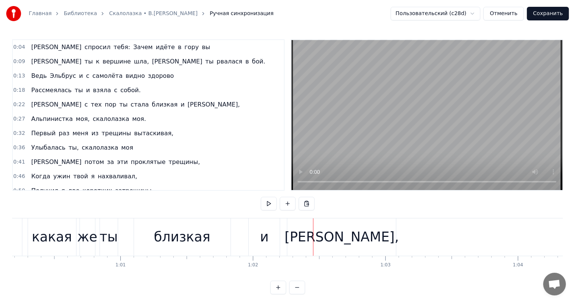
click at [67, 235] on div "какая" at bounding box center [52, 237] width 40 height 20
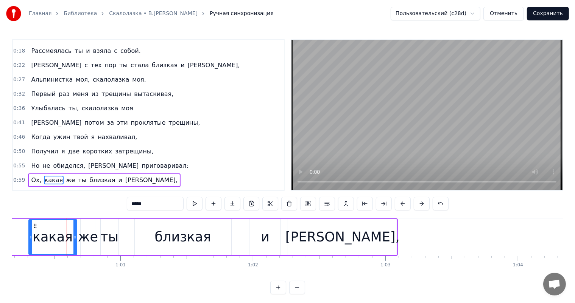
scroll to position [98, 0]
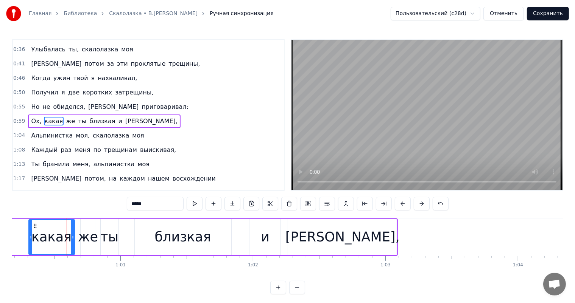
click at [73, 235] on div at bounding box center [72, 237] width 3 height 34
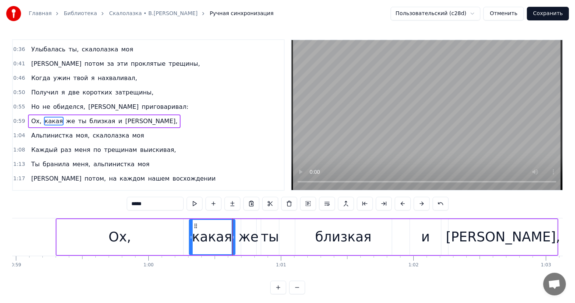
scroll to position [0, 7832]
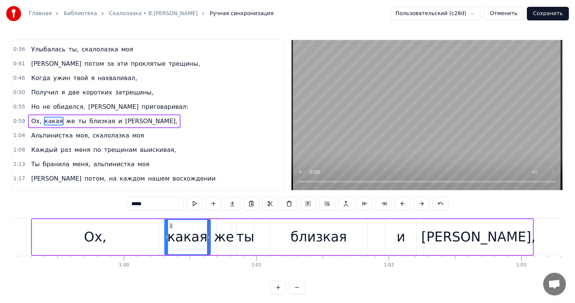
click at [130, 236] on div "Ох," at bounding box center [95, 237] width 126 height 36
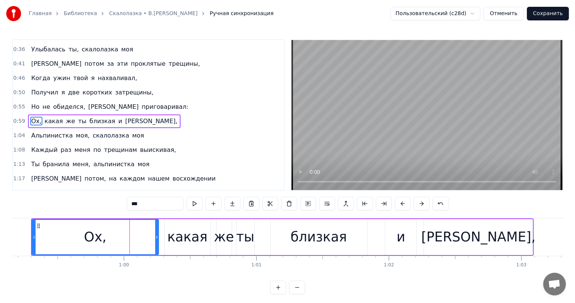
click at [173, 232] on div "какая" at bounding box center [187, 237] width 40 height 20
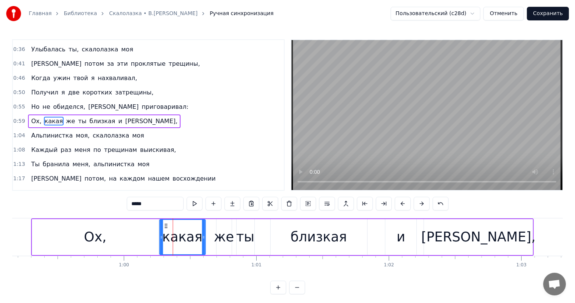
drag, startPoint x: 171, startPoint y: 226, endPoint x: 166, endPoint y: 227, distance: 5.1
click at [166, 227] on icon at bounding box center [166, 226] width 6 height 6
drag, startPoint x: 222, startPoint y: 244, endPoint x: 216, endPoint y: 232, distance: 13.7
click at [222, 244] on div "же" at bounding box center [224, 237] width 20 height 20
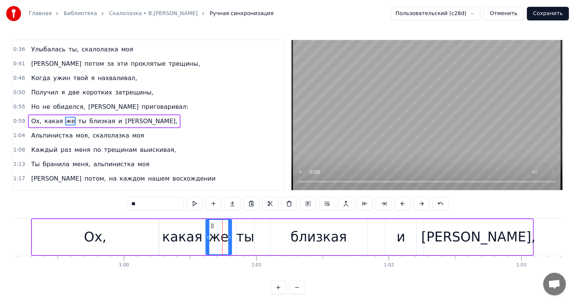
drag, startPoint x: 218, startPoint y: 229, endPoint x: 210, endPoint y: 233, distance: 9.0
click at [208, 234] on div at bounding box center [207, 237] width 3 height 34
click at [238, 231] on div "ты" at bounding box center [245, 237] width 18 height 20
type input "**"
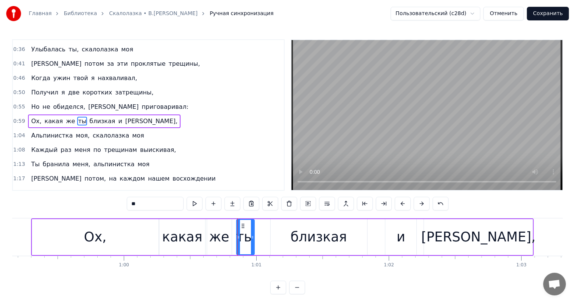
click at [237, 233] on div at bounding box center [237, 237] width 0 height 37
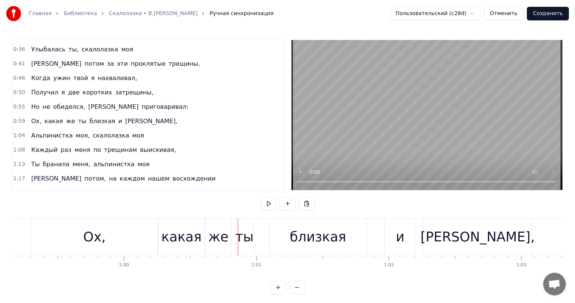
drag, startPoint x: 241, startPoint y: 230, endPoint x: 235, endPoint y: 230, distance: 5.7
click at [239, 230] on div "ты" at bounding box center [244, 237] width 18 height 20
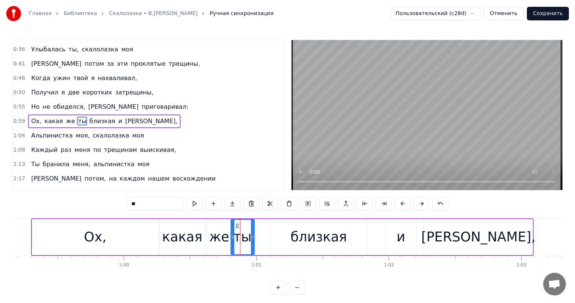
drag, startPoint x: 236, startPoint y: 231, endPoint x: 230, endPoint y: 233, distance: 6.3
click at [231, 233] on div at bounding box center [232, 237] width 3 height 34
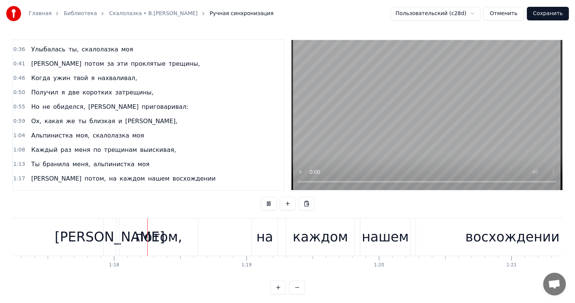
scroll to position [0, 10255]
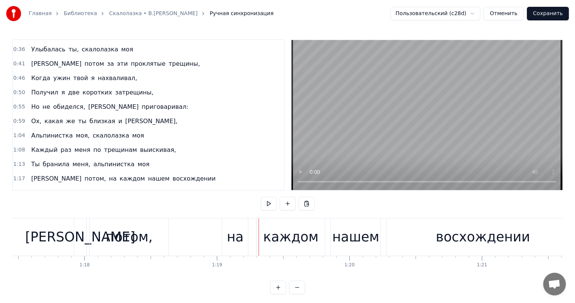
drag, startPoint x: 125, startPoint y: 237, endPoint x: 179, endPoint y: 238, distance: 53.7
click at [126, 236] on div "потом," at bounding box center [129, 237] width 47 height 20
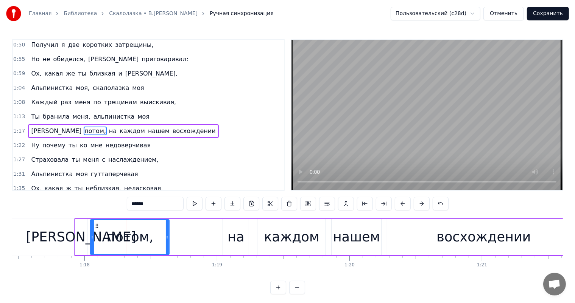
scroll to position [154, 0]
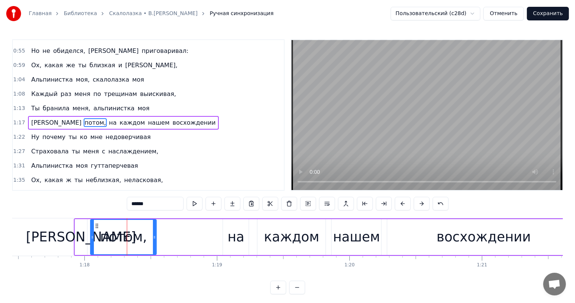
drag, startPoint x: 166, startPoint y: 239, endPoint x: 275, endPoint y: 251, distance: 110.0
click at [154, 243] on div at bounding box center [154, 237] width 3 height 34
click at [289, 250] on div "каждом" at bounding box center [291, 237] width 68 height 36
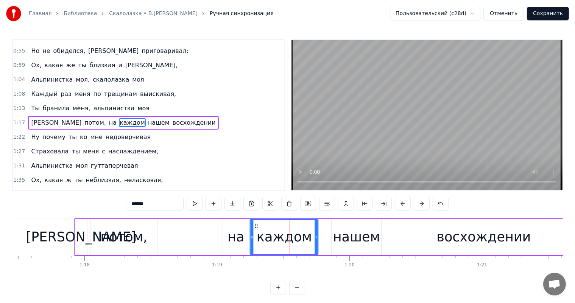
drag, startPoint x: 264, startPoint y: 226, endPoint x: 292, endPoint y: 234, distance: 29.6
click at [256, 231] on div "каждом" at bounding box center [283, 237] width 67 height 34
drag, startPoint x: 315, startPoint y: 235, endPoint x: 330, endPoint y: 238, distance: 15.1
click at [304, 239] on icon at bounding box center [304, 238] width 3 height 6
click at [351, 241] on div "нашем" at bounding box center [356, 237] width 47 height 20
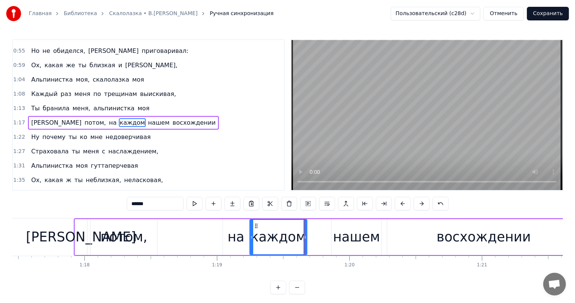
type input "*****"
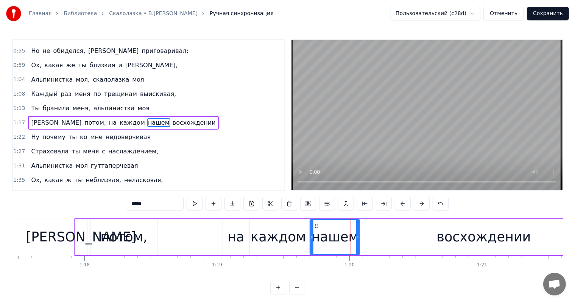
drag, startPoint x: 339, startPoint y: 227, endPoint x: 227, endPoint y: 250, distance: 114.3
click at [317, 236] on div "нашем" at bounding box center [334, 237] width 49 height 34
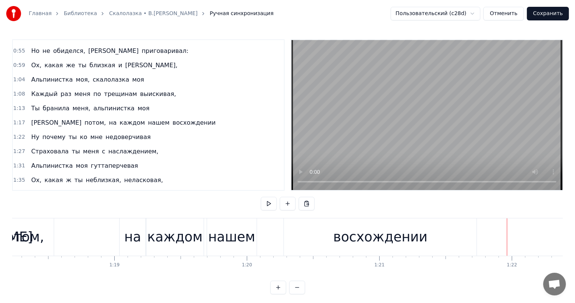
scroll to position [0, 10444]
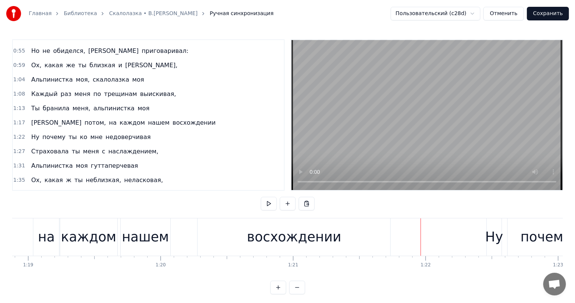
click at [334, 239] on div "восхождении" at bounding box center [294, 237] width 94 height 20
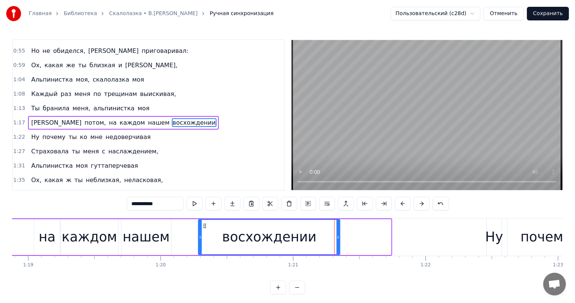
drag, startPoint x: 389, startPoint y: 236, endPoint x: 338, endPoint y: 242, distance: 51.4
click at [338, 242] on div at bounding box center [337, 237] width 3 height 34
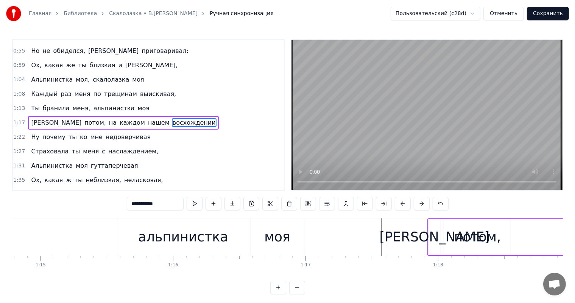
scroll to position [0, 9976]
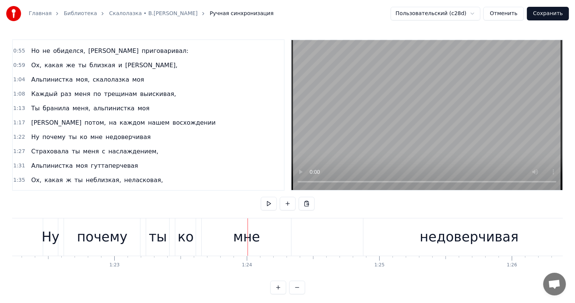
scroll to position [0, 10825]
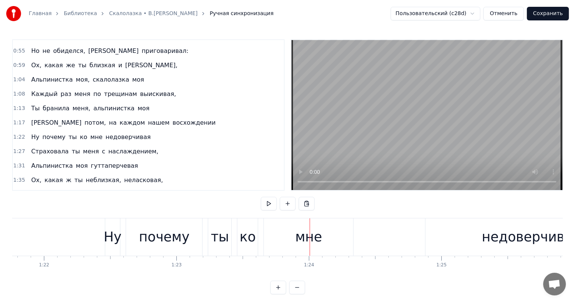
click at [166, 227] on div "почему" at bounding box center [164, 237] width 51 height 20
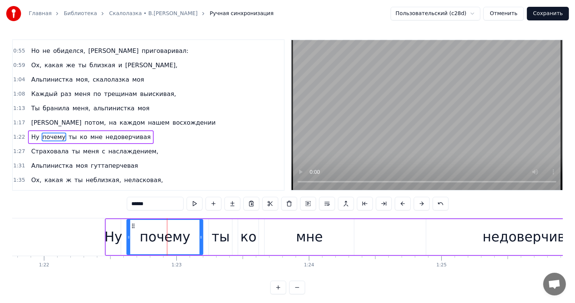
scroll to position [168, 0]
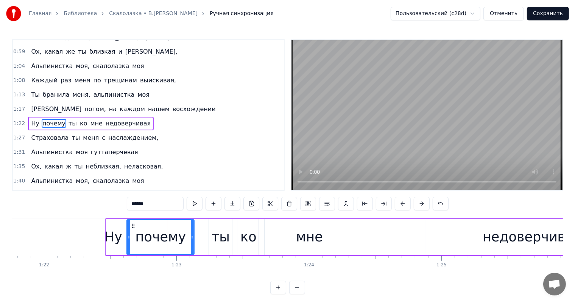
drag, startPoint x: 201, startPoint y: 240, endPoint x: 192, endPoint y: 242, distance: 9.1
click at [192, 242] on div at bounding box center [192, 237] width 3 height 34
drag, startPoint x: 311, startPoint y: 245, endPoint x: 325, endPoint y: 236, distance: 16.9
click at [311, 245] on div "мне" at bounding box center [309, 237] width 27 height 20
type input "***"
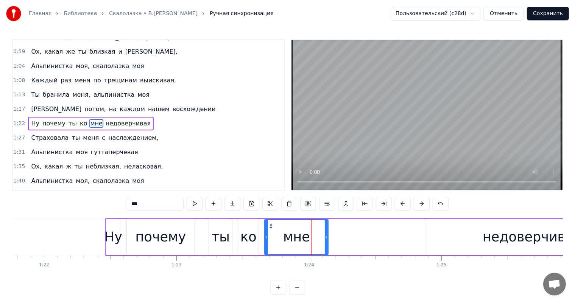
drag, startPoint x: 351, startPoint y: 235, endPoint x: 325, endPoint y: 241, distance: 26.4
click at [325, 241] on div at bounding box center [326, 237] width 3 height 34
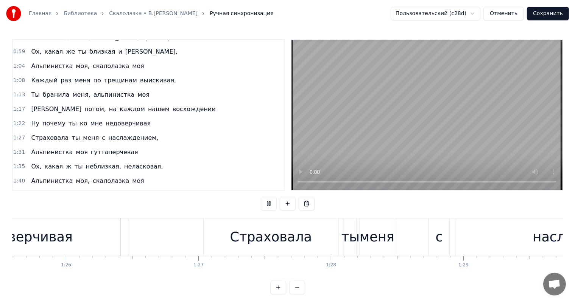
scroll to position [0, 11335]
drag, startPoint x: 65, startPoint y: 238, endPoint x: 121, endPoint y: 238, distance: 55.2
click at [69, 238] on div "недоверчивая" at bounding box center [20, 237] width 211 height 37
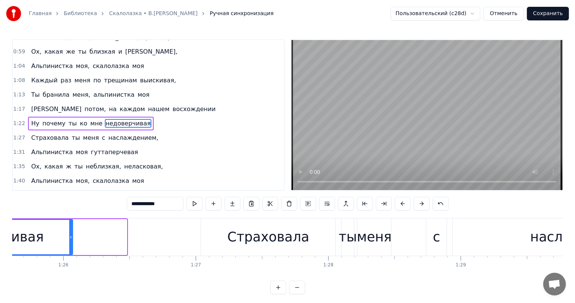
drag, startPoint x: 126, startPoint y: 237, endPoint x: 202, endPoint y: 274, distance: 84.8
click at [74, 244] on div "недоверчивая" at bounding box center [21, 237] width 212 height 36
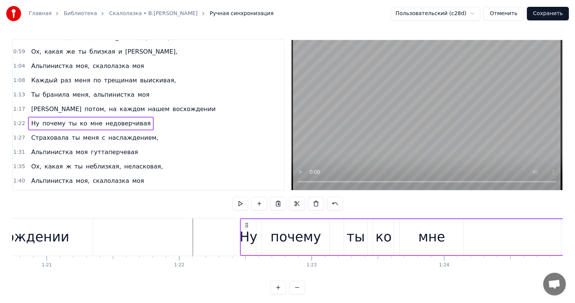
scroll to position [0, 10665]
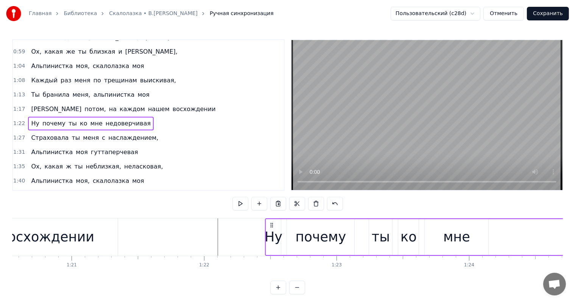
click at [154, 239] on div at bounding box center [287, 237] width 21881 height 37
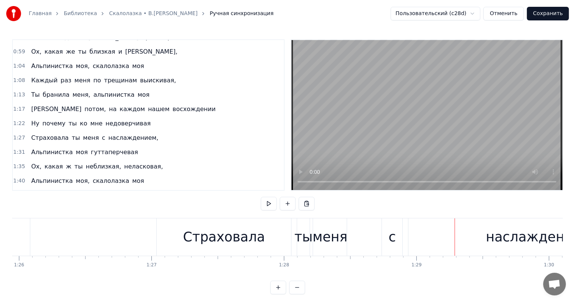
scroll to position [0, 11306]
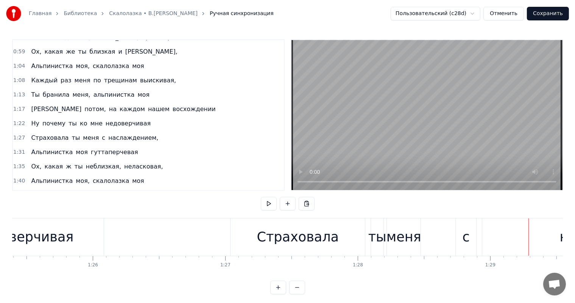
click at [383, 244] on div "ты" at bounding box center [377, 237] width 18 height 20
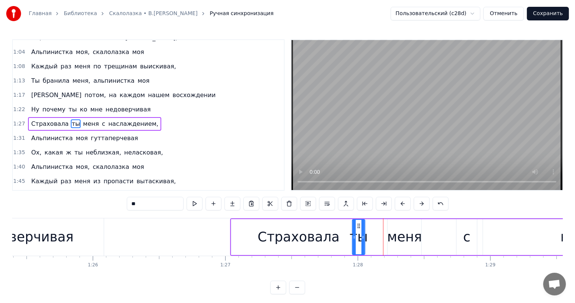
drag, startPoint x: 377, startPoint y: 228, endPoint x: 357, endPoint y: 229, distance: 19.4
click at [357, 229] on div "ты" at bounding box center [359, 237] width 12 height 34
click at [319, 227] on div "Страховала" at bounding box center [299, 237] width 82 height 20
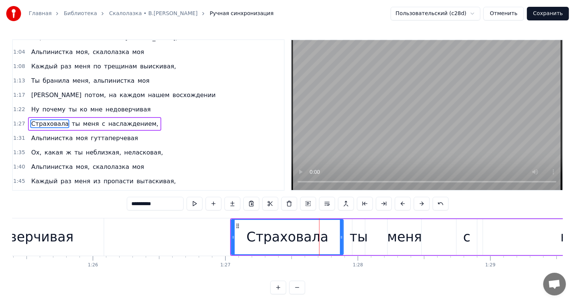
drag, startPoint x: 364, startPoint y: 229, endPoint x: 380, endPoint y: 232, distance: 16.1
click at [343, 234] on div at bounding box center [341, 237] width 3 height 34
click at [401, 232] on div "меня" at bounding box center [404, 237] width 35 height 20
type input "****"
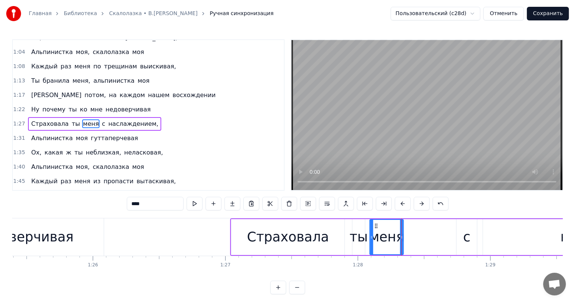
drag, startPoint x: 393, startPoint y: 227, endPoint x: 368, endPoint y: 227, distance: 25.3
click at [375, 230] on div "меня" at bounding box center [386, 237] width 33 height 34
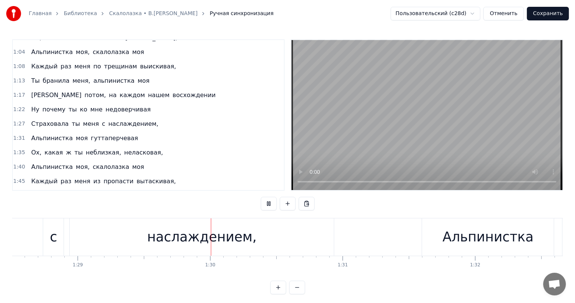
scroll to position [0, 11801]
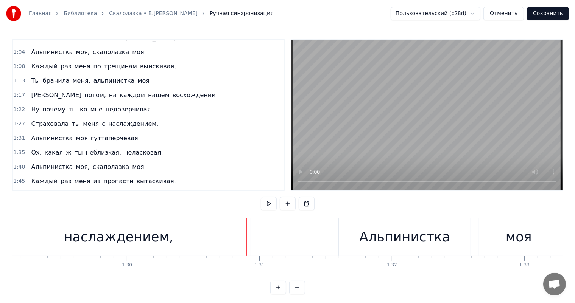
drag, startPoint x: 156, startPoint y: 244, endPoint x: 237, endPoint y: 215, distance: 86.5
click at [161, 241] on div "наслаждением," at bounding box center [118, 237] width 109 height 20
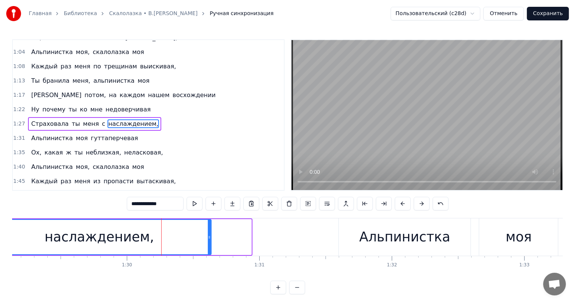
drag, startPoint x: 249, startPoint y: 236, endPoint x: 209, endPoint y: 244, distance: 40.9
click at [209, 244] on div at bounding box center [209, 237] width 3 height 34
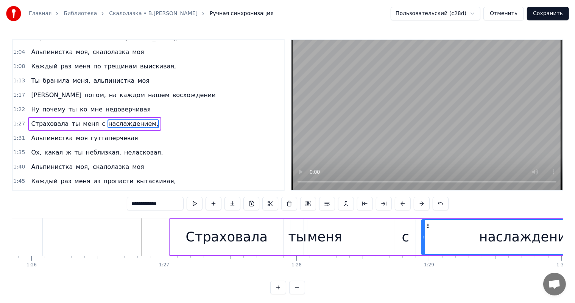
scroll to position [0, 11207]
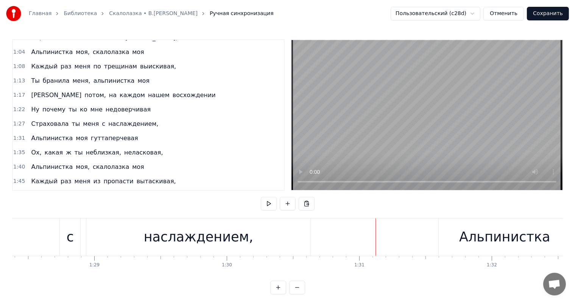
scroll to position [0, 11909]
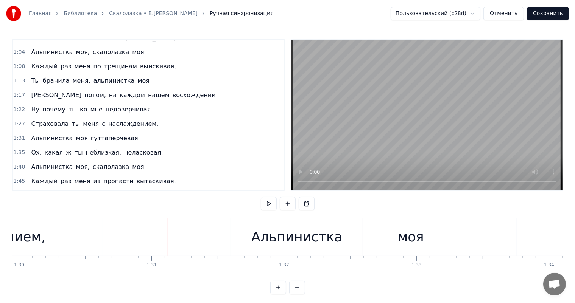
drag, startPoint x: 315, startPoint y: 247, endPoint x: 367, endPoint y: 237, distance: 52.8
click at [318, 247] on div "Альпинистка" at bounding box center [297, 237] width 132 height 37
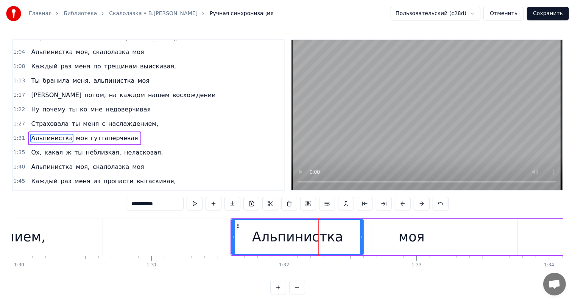
scroll to position [196, 0]
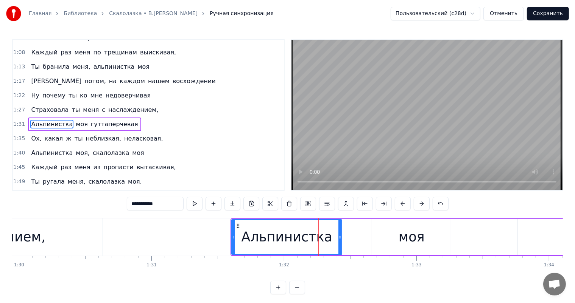
click at [342, 244] on div "Альпинистка" at bounding box center [286, 237] width 111 height 36
drag, startPoint x: 417, startPoint y: 244, endPoint x: 424, endPoint y: 224, distance: 21.2
click at [417, 244] on div "моя" at bounding box center [411, 237] width 26 height 20
type input "***"
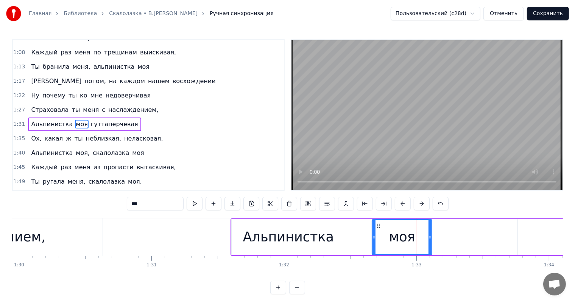
drag, startPoint x: 442, startPoint y: 239, endPoint x: 385, endPoint y: 227, distance: 58.5
click at [428, 244] on div at bounding box center [429, 237] width 3 height 34
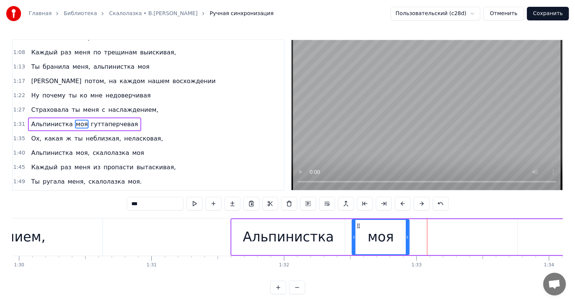
drag, startPoint x: 378, startPoint y: 226, endPoint x: 358, endPoint y: 231, distance: 20.7
click at [358, 231] on div "моя" at bounding box center [381, 237] width 56 height 34
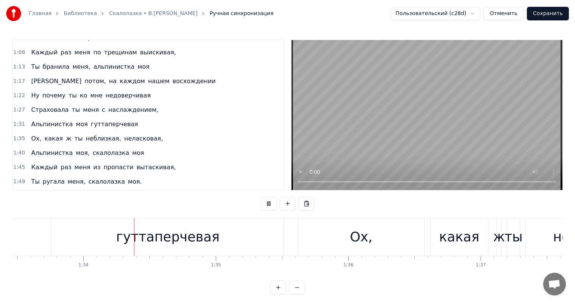
scroll to position [0, 12388]
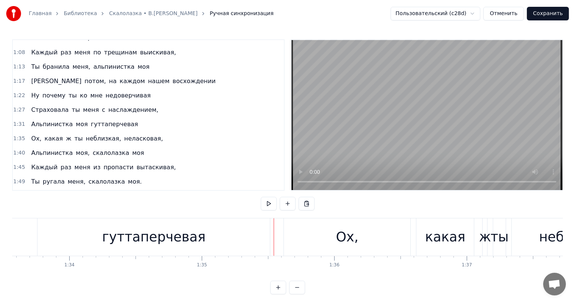
click at [183, 230] on div "гуттаперчевая" at bounding box center [153, 237] width 103 height 20
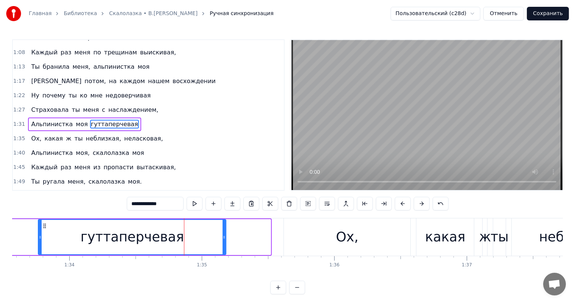
drag, startPoint x: 268, startPoint y: 239, endPoint x: 223, endPoint y: 249, distance: 45.6
click at [223, 249] on div at bounding box center [223, 237] width 3 height 34
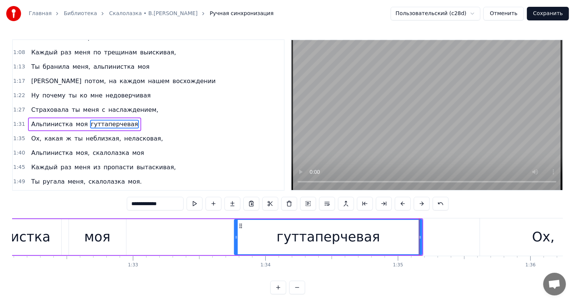
scroll to position [0, 12082]
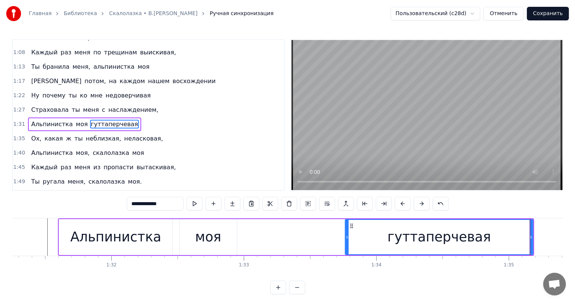
click at [219, 245] on div "моя" at bounding box center [208, 237] width 26 height 20
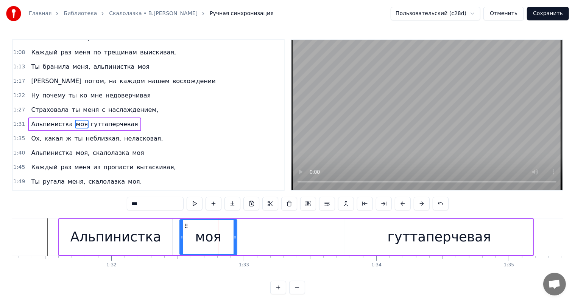
click at [361, 225] on div "гуттаперчевая" at bounding box center [439, 237] width 188 height 36
type input "**********"
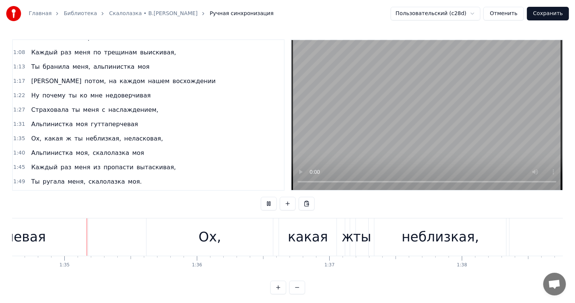
scroll to position [0, 12532]
click at [326, 234] on div "какая" at bounding box center [301, 237] width 57 height 37
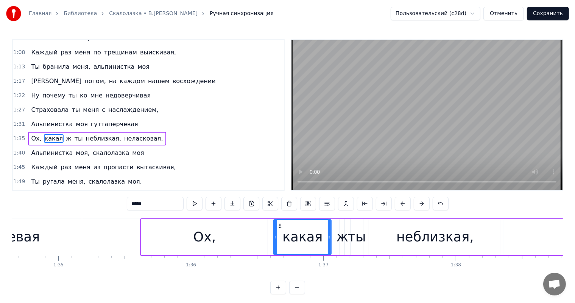
scroll to position [210, 0]
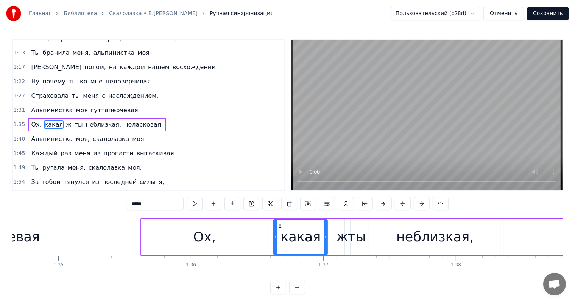
drag, startPoint x: 328, startPoint y: 233, endPoint x: 325, endPoint y: 236, distance: 4.6
click at [325, 236] on div at bounding box center [325, 237] width 3 height 34
click at [347, 240] on div "ж" at bounding box center [342, 237] width 12 height 20
type input "*"
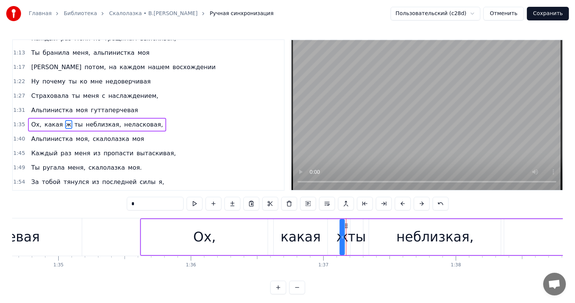
drag, startPoint x: 346, startPoint y: 225, endPoint x: 351, endPoint y: 226, distance: 5.4
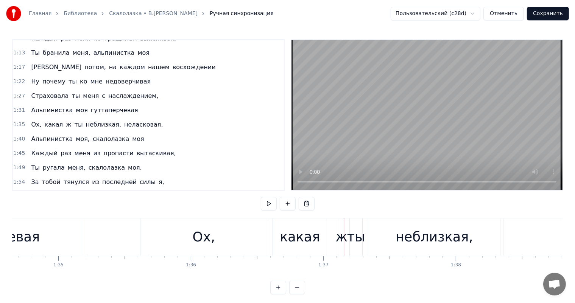
click at [343, 227] on div "ж" at bounding box center [341, 237] width 5 height 37
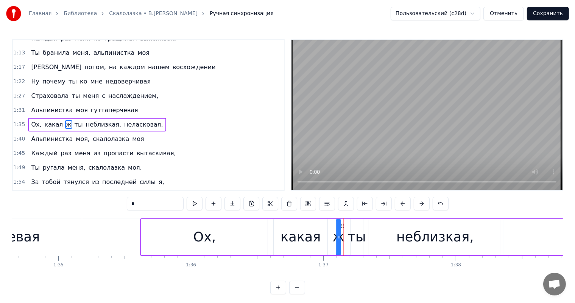
drag, startPoint x: 347, startPoint y: 226, endPoint x: 343, endPoint y: 227, distance: 4.1
click at [343, 227] on icon at bounding box center [343, 226] width 6 height 6
click at [369, 239] on div "неблизкая," at bounding box center [435, 237] width 132 height 36
type input "**********"
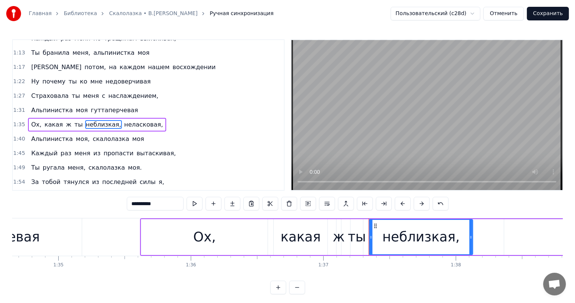
drag, startPoint x: 497, startPoint y: 238, endPoint x: 468, endPoint y: 241, distance: 29.3
click at [468, 241] on div "неблизкая," at bounding box center [420, 237] width 103 height 34
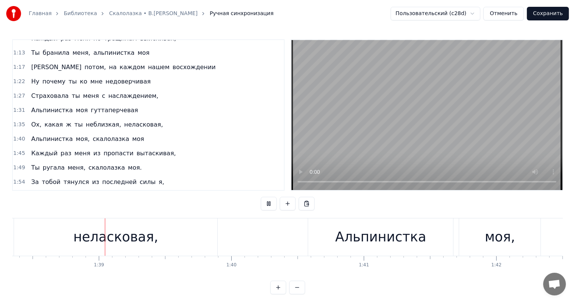
scroll to position [0, 13022]
drag, startPoint x: 121, startPoint y: 236, endPoint x: 198, endPoint y: 232, distance: 76.5
click at [126, 236] on div "неласковая," at bounding box center [114, 237] width 85 height 20
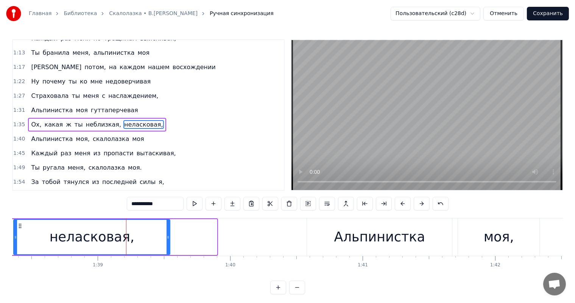
drag, startPoint x: 213, startPoint y: 234, endPoint x: 166, endPoint y: 235, distance: 46.9
click at [166, 235] on div at bounding box center [167, 237] width 3 height 34
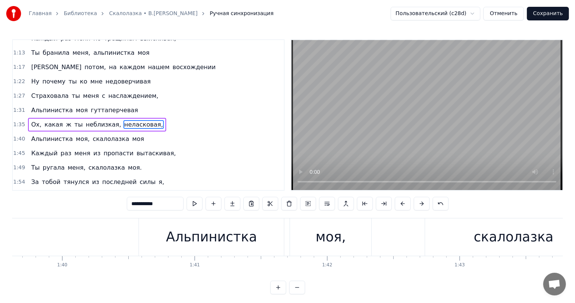
scroll to position [0, 13165]
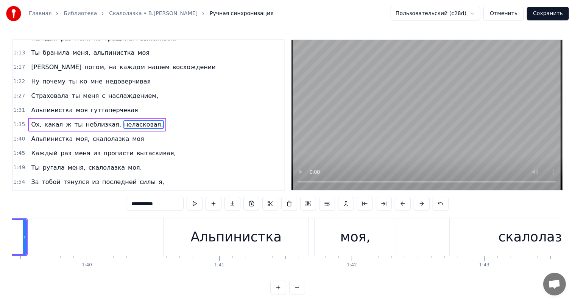
click at [260, 243] on div "Альпинистка" at bounding box center [236, 237] width 91 height 20
type input "**********"
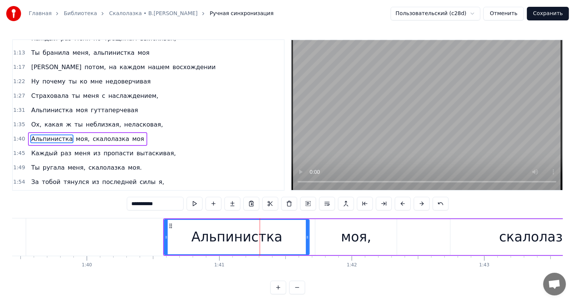
scroll to position [224, 0]
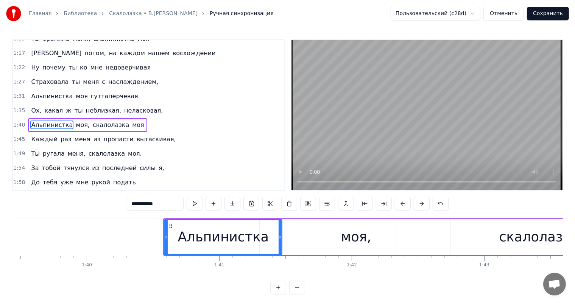
drag, startPoint x: 306, startPoint y: 238, endPoint x: 353, endPoint y: 242, distance: 46.7
click at [282, 243] on div "Альпинистка" at bounding box center [237, 237] width 146 height 36
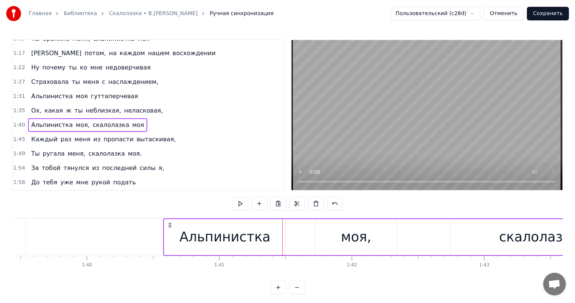
click at [353, 242] on div "моя," at bounding box center [356, 237] width 30 height 20
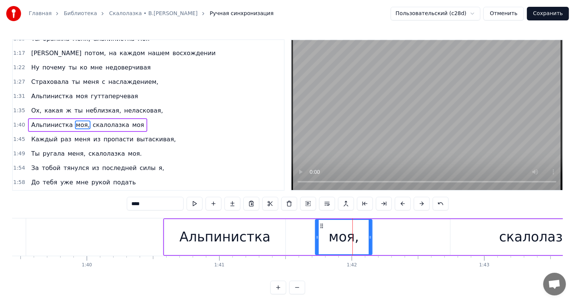
drag, startPoint x: 396, startPoint y: 233, endPoint x: 326, endPoint y: 221, distance: 70.3
click at [369, 237] on div at bounding box center [369, 237] width 3 height 34
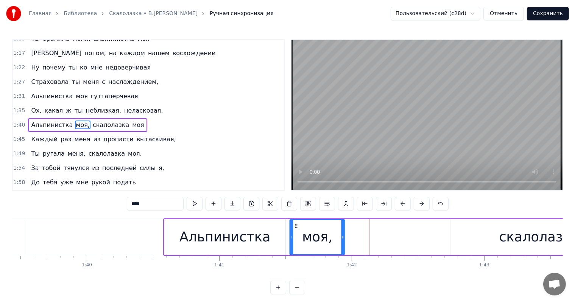
drag, startPoint x: 322, startPoint y: 226, endPoint x: 297, endPoint y: 232, distance: 26.3
click at [297, 232] on div "моя," at bounding box center [317, 237] width 54 height 34
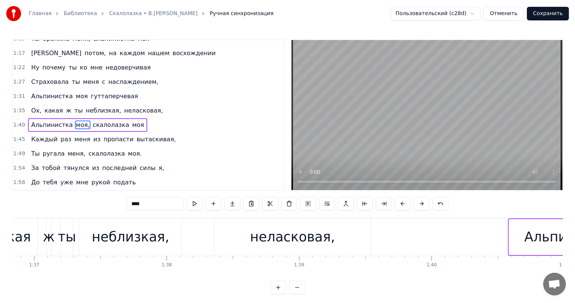
scroll to position [0, 12697]
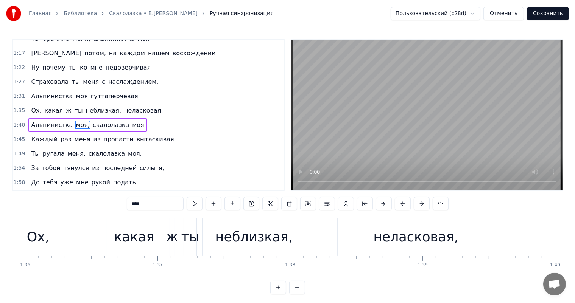
click at [9, 236] on div "Главная Библиотека Скалолазка • В.[PERSON_NAME] Ручная синхронизация Пользовате…" at bounding box center [287, 147] width 575 height 295
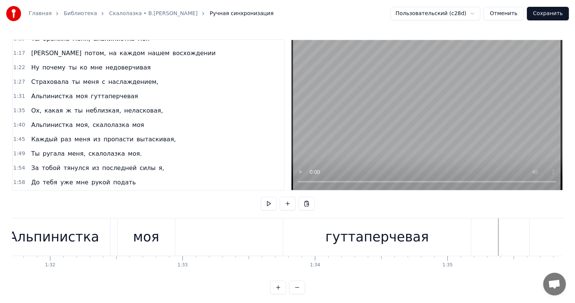
scroll to position [0, 12119]
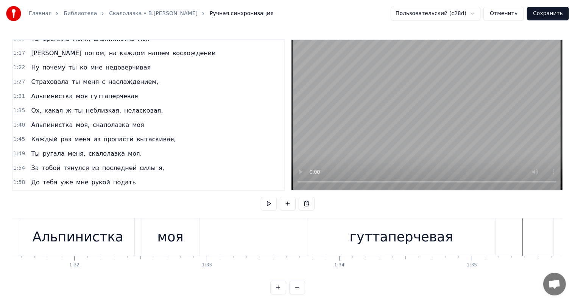
click at [172, 242] on div "моя" at bounding box center [170, 237] width 26 height 20
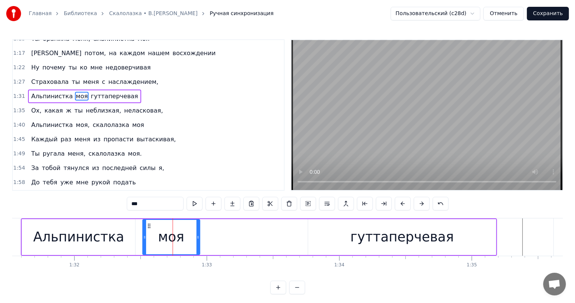
scroll to position [196, 0]
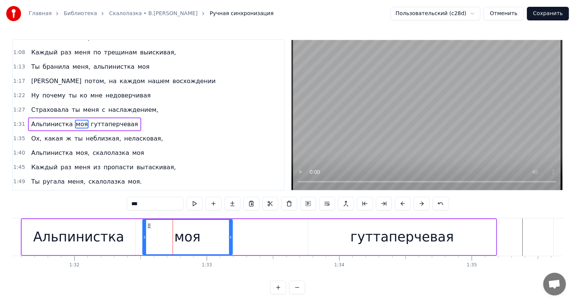
drag, startPoint x: 197, startPoint y: 238, endPoint x: 14, endPoint y: 225, distance: 183.5
click at [227, 242] on div "моя" at bounding box center [187, 237] width 89 height 34
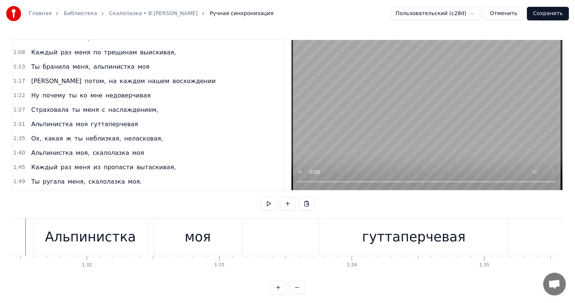
scroll to position [0, 12020]
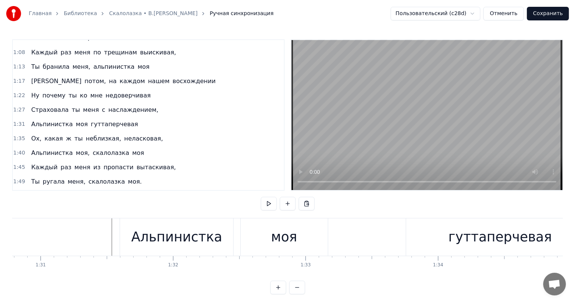
click at [291, 250] on div "моя" at bounding box center [284, 237] width 87 height 37
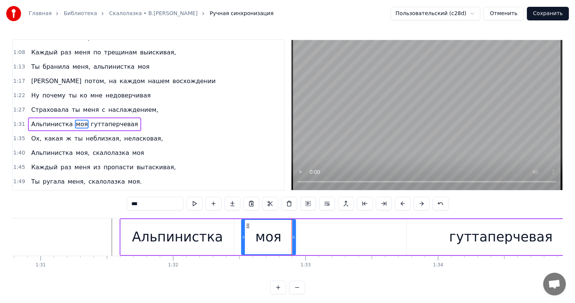
drag, startPoint x: 326, startPoint y: 238, endPoint x: 377, endPoint y: 240, distance: 51.1
click at [296, 241] on div "моя" at bounding box center [285, 237] width 88 height 36
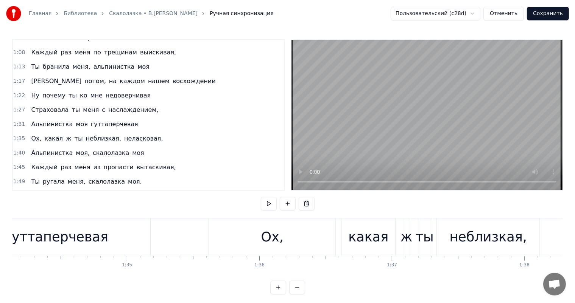
scroll to position [0, 12488]
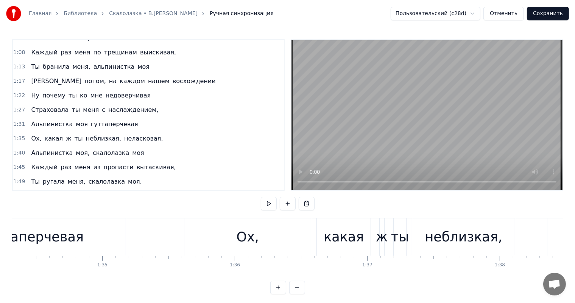
click at [380, 238] on div "ж" at bounding box center [382, 237] width 12 height 20
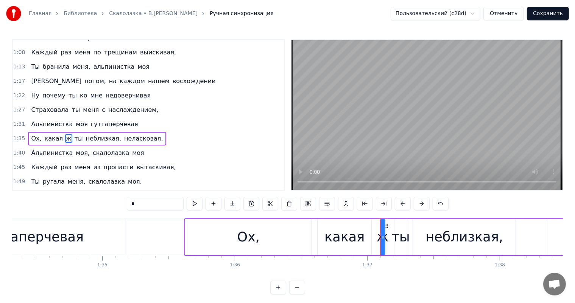
scroll to position [210, 0]
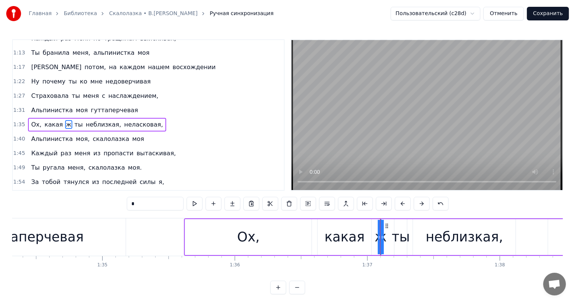
drag, startPoint x: 384, startPoint y: 234, endPoint x: 378, endPoint y: 233, distance: 6.2
click at [371, 239] on div "Ох, какая ж ты неблизкая, неласковая," at bounding box center [444, 237] width 521 height 37
click at [380, 231] on div "ж" at bounding box center [380, 237] width 12 height 20
drag, startPoint x: 417, startPoint y: 243, endPoint x: 413, endPoint y: 241, distance: 5.1
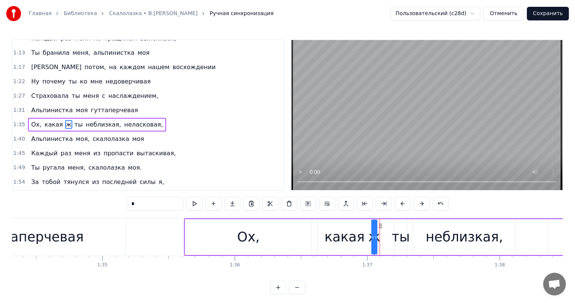
click at [416, 243] on div "неблизкая," at bounding box center [464, 237] width 103 height 36
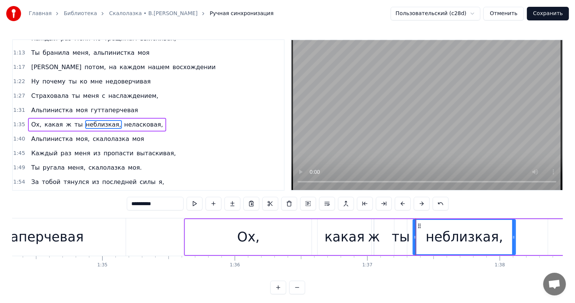
click at [404, 241] on div "ты" at bounding box center [401, 237] width 18 height 20
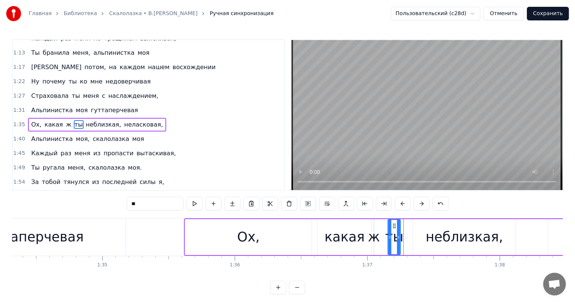
drag, startPoint x: 390, startPoint y: 227, endPoint x: 394, endPoint y: 226, distance: 4.2
click at [394, 226] on icon at bounding box center [395, 226] width 6 height 6
click at [448, 239] on div "неблизкая," at bounding box center [465, 237] width 78 height 20
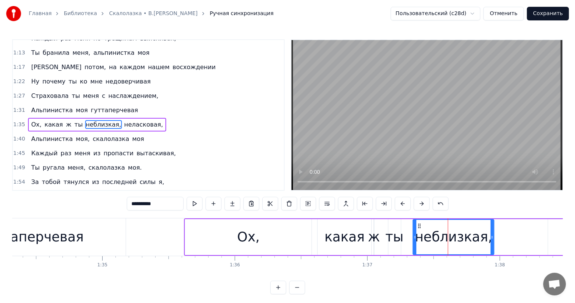
drag, startPoint x: 513, startPoint y: 235, endPoint x: 490, endPoint y: 241, distance: 23.3
click at [490, 241] on div at bounding box center [491, 237] width 3 height 34
drag, startPoint x: 107, startPoint y: 235, endPoint x: 117, endPoint y: 235, distance: 9.1
click at [110, 235] on div "гуттаперчевая" at bounding box center [32, 237] width 188 height 37
type input "**********"
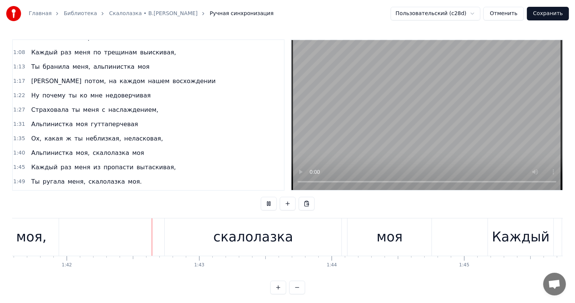
scroll to position [0, 13482]
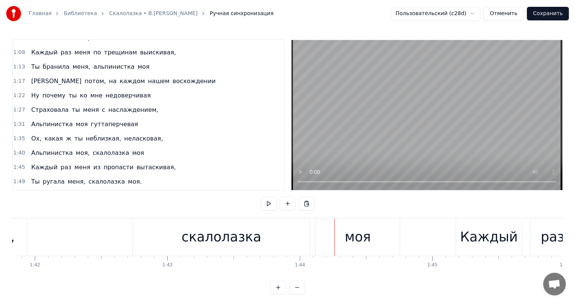
click at [248, 235] on div "скалолазка" at bounding box center [222, 237] width 80 height 20
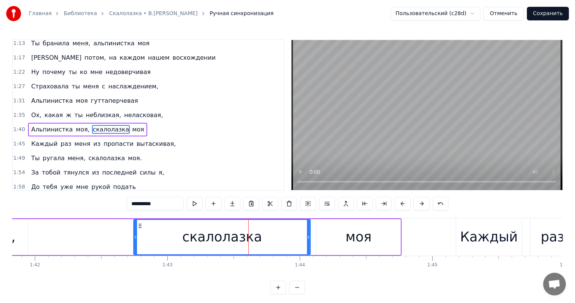
scroll to position [224, 0]
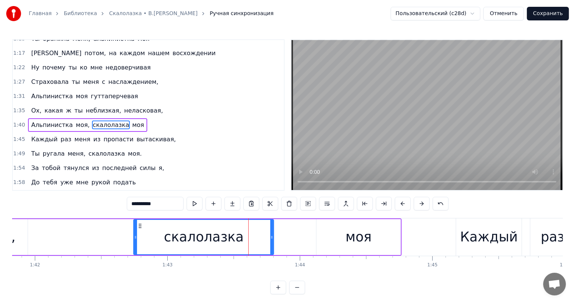
drag, startPoint x: 308, startPoint y: 239, endPoint x: 323, endPoint y: 233, distance: 16.4
click at [271, 242] on div at bounding box center [271, 237] width 3 height 34
drag, startPoint x: 343, startPoint y: 230, endPoint x: 385, endPoint y: 233, distance: 41.7
click at [345, 230] on div "моя" at bounding box center [358, 237] width 84 height 36
type input "***"
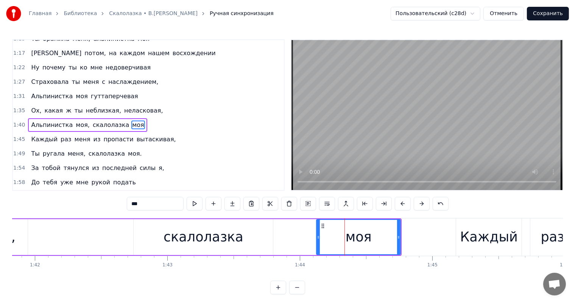
click at [399, 236] on div "моя" at bounding box center [358, 237] width 83 height 34
drag, startPoint x: 401, startPoint y: 235, endPoint x: 367, endPoint y: 241, distance: 34.9
click at [367, 241] on div at bounding box center [366, 237] width 3 height 34
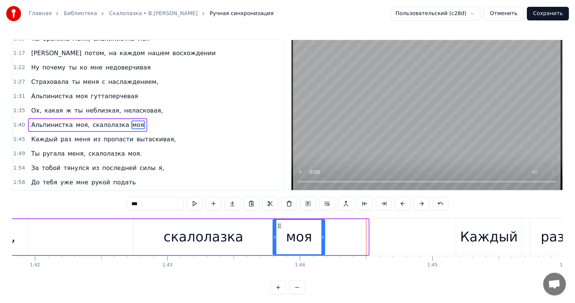
drag, startPoint x: 323, startPoint y: 224, endPoint x: 135, endPoint y: 225, distance: 187.6
click at [278, 233] on div "моя" at bounding box center [298, 237] width 51 height 34
click at [64, 221] on div "Альпинистка моя, скалолазка моя" at bounding box center [85, 237] width 479 height 37
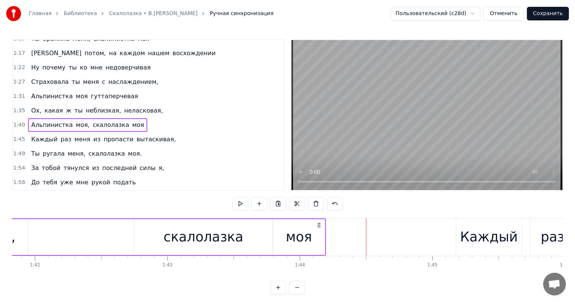
drag, startPoint x: 76, startPoint y: 244, endPoint x: 81, endPoint y: 242, distance: 5.3
click at [79, 243] on div "Альпинистка моя, скалолазка моя" at bounding box center [85, 237] width 479 height 37
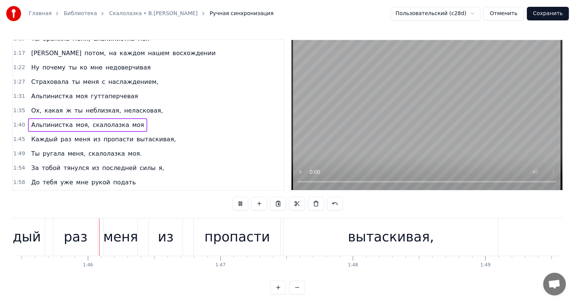
scroll to position [0, 13964]
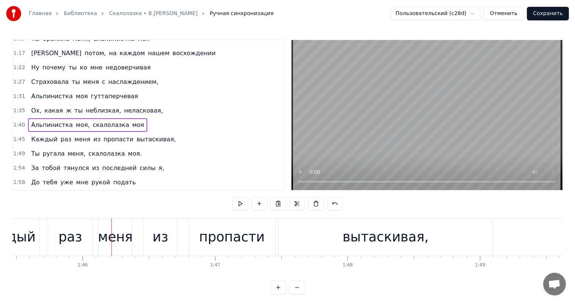
click at [73, 242] on div "раз" at bounding box center [70, 237] width 23 height 20
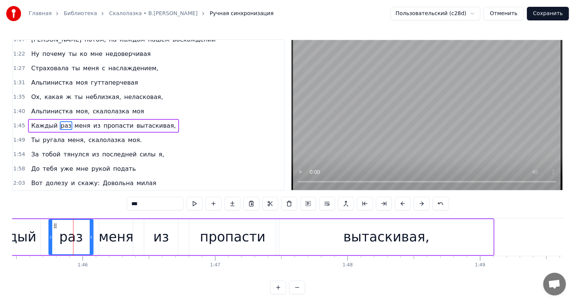
click at [25, 232] on div "Каждый" at bounding box center [7, 237] width 57 height 20
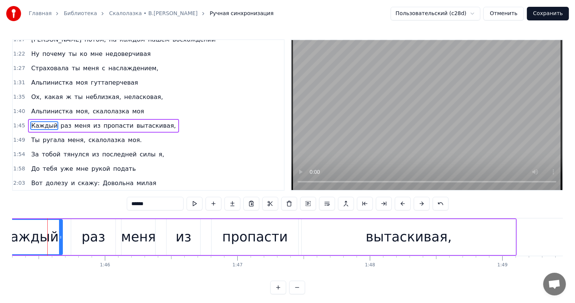
click at [74, 241] on div "раз" at bounding box center [93, 237] width 45 height 36
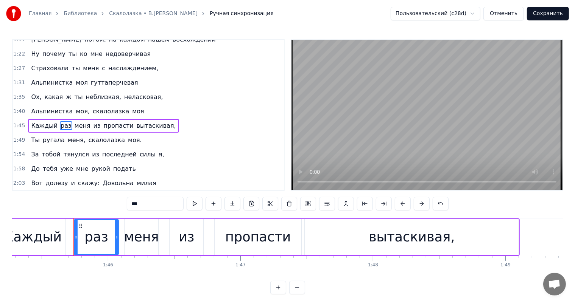
drag, startPoint x: 118, startPoint y: 235, endPoint x: 112, endPoint y: 235, distance: 6.1
click at [111, 237] on div "раз" at bounding box center [96, 237] width 45 height 36
drag, startPoint x: 116, startPoint y: 235, endPoint x: 85, endPoint y: 227, distance: 31.7
click at [108, 239] on icon at bounding box center [108, 238] width 3 height 6
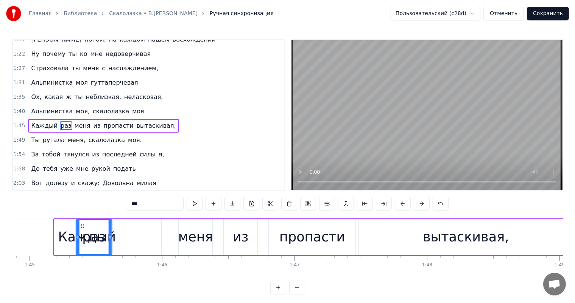
scroll to position [0, 13873]
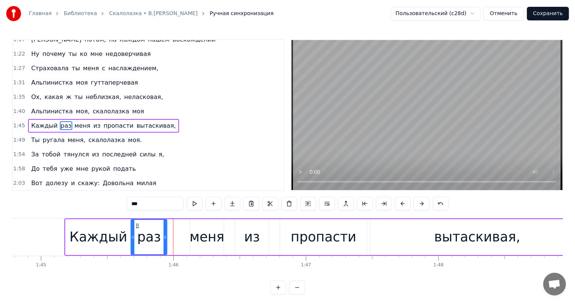
drag, startPoint x: 82, startPoint y: 227, endPoint x: 138, endPoint y: 238, distance: 57.8
click at [138, 238] on div "раз" at bounding box center [148, 237] width 35 height 34
click at [204, 235] on div "меня" at bounding box center [207, 237] width 35 height 20
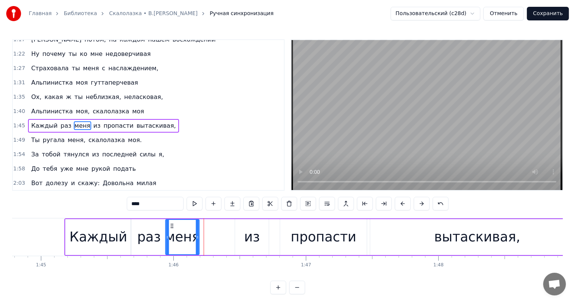
drag, startPoint x: 195, startPoint y: 224, endPoint x: 170, endPoint y: 230, distance: 25.4
click at [170, 230] on div "меня" at bounding box center [182, 237] width 33 height 34
click at [245, 244] on div "из" at bounding box center [252, 237] width 16 height 20
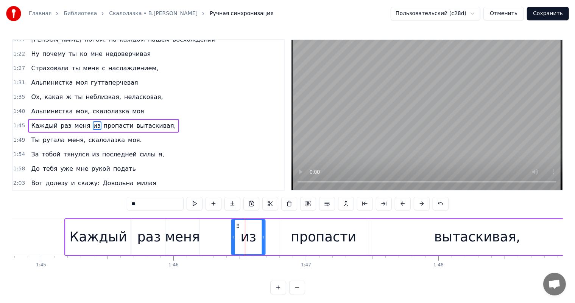
drag, startPoint x: 240, startPoint y: 227, endPoint x: 235, endPoint y: 227, distance: 4.6
click at [235, 227] on icon at bounding box center [238, 226] width 6 height 6
click at [312, 239] on div "пропасти" at bounding box center [323, 237] width 65 height 20
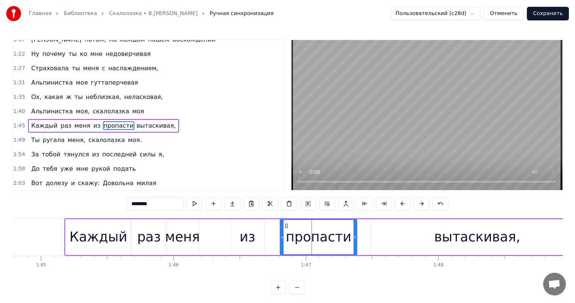
drag, startPoint x: 365, startPoint y: 235, endPoint x: 446, endPoint y: 240, distance: 80.7
click at [357, 241] on div "пропасти" at bounding box center [319, 237] width 78 height 36
click at [448, 240] on div "вытаскивая," at bounding box center [477, 237] width 86 height 20
type input "**********"
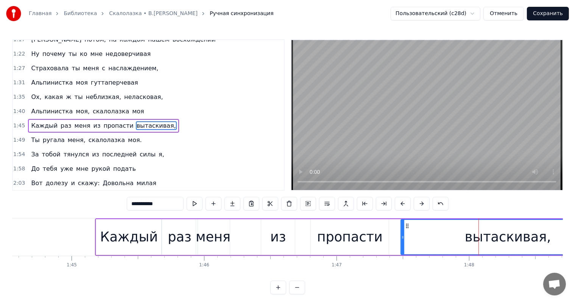
scroll to position [0, 14064]
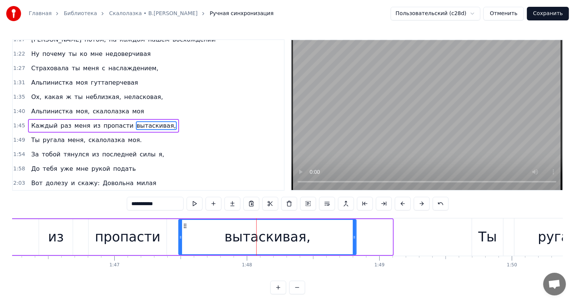
drag, startPoint x: 389, startPoint y: 238, endPoint x: 352, endPoint y: 269, distance: 48.6
click at [351, 242] on div "вытаскивая," at bounding box center [267, 237] width 177 height 34
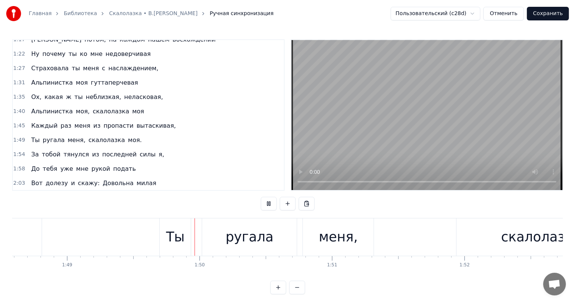
scroll to position [0, 14433]
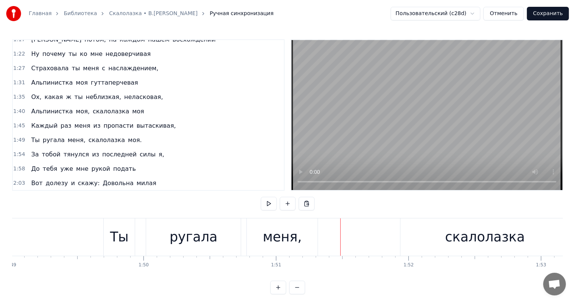
click at [191, 235] on div "ругала" at bounding box center [193, 237] width 48 height 20
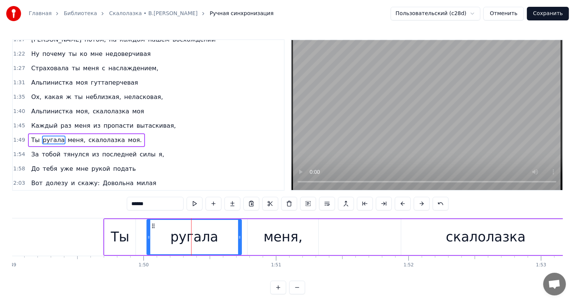
scroll to position [252, 0]
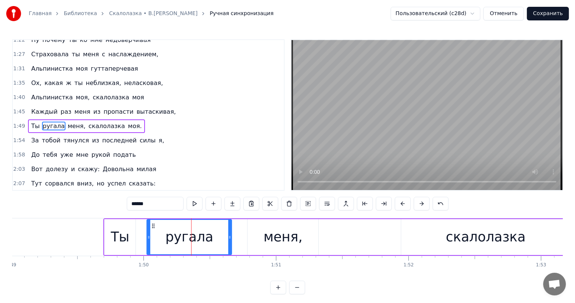
drag, startPoint x: 240, startPoint y: 240, endPoint x: 272, endPoint y: 236, distance: 32.3
click at [230, 242] on div at bounding box center [229, 237] width 3 height 34
click at [276, 236] on div "меня," at bounding box center [282, 237] width 39 height 20
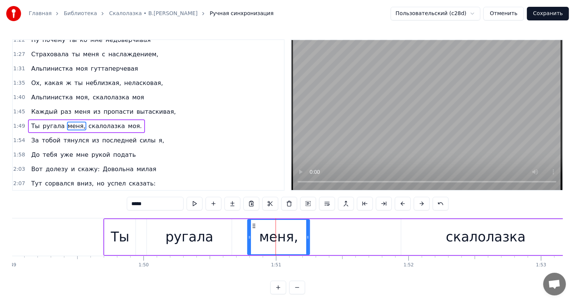
drag, startPoint x: 316, startPoint y: 235, endPoint x: 307, endPoint y: 235, distance: 8.7
click at [307, 235] on icon at bounding box center [307, 238] width 3 height 6
drag, startPoint x: 252, startPoint y: 225, endPoint x: 241, endPoint y: 229, distance: 11.6
click at [241, 229] on div "меня," at bounding box center [267, 237] width 61 height 34
click at [503, 236] on div "скалолазка" at bounding box center [486, 237] width 80 height 20
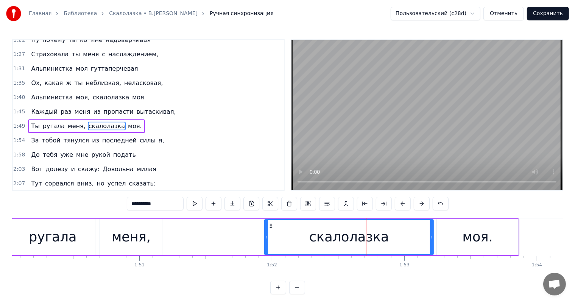
scroll to position [0, 14582]
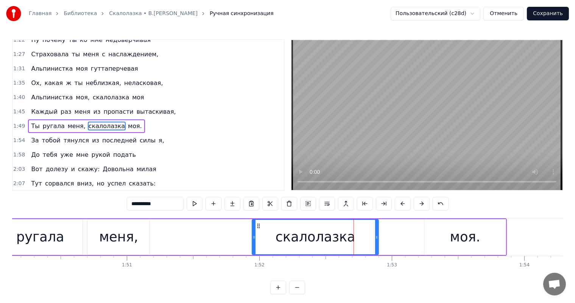
drag, startPoint x: 420, startPoint y: 236, endPoint x: 378, endPoint y: 245, distance: 43.3
click at [378, 245] on div at bounding box center [376, 237] width 3 height 34
click at [448, 243] on div "моя." at bounding box center [464, 237] width 81 height 36
type input "****"
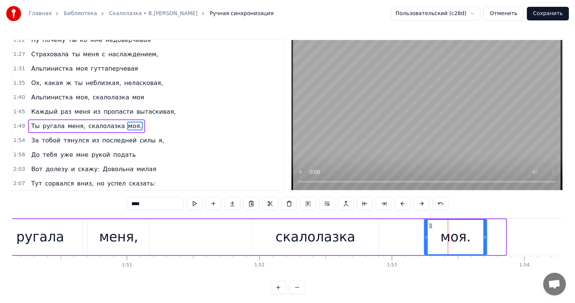
drag, startPoint x: 503, startPoint y: 235, endPoint x: 446, endPoint y: 232, distance: 57.2
click at [483, 241] on div at bounding box center [484, 237] width 3 height 34
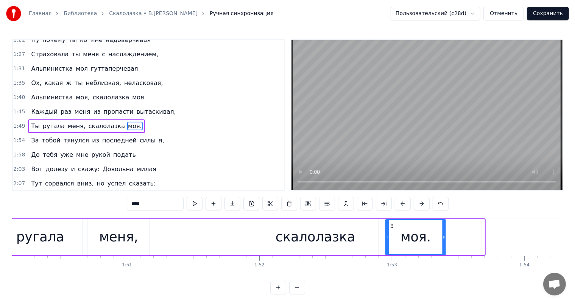
drag, startPoint x: 430, startPoint y: 225, endPoint x: 376, endPoint y: 280, distance: 76.5
click at [392, 230] on div "моя." at bounding box center [415, 237] width 59 height 34
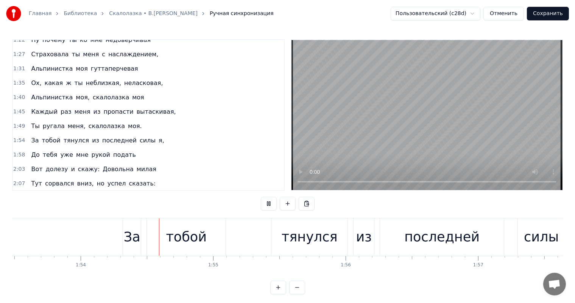
scroll to position [0, 15063]
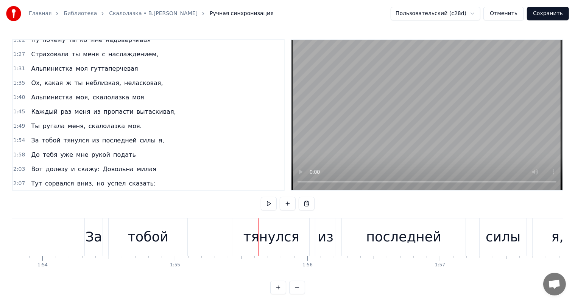
click at [123, 233] on div "тобой" at bounding box center [148, 237] width 79 height 37
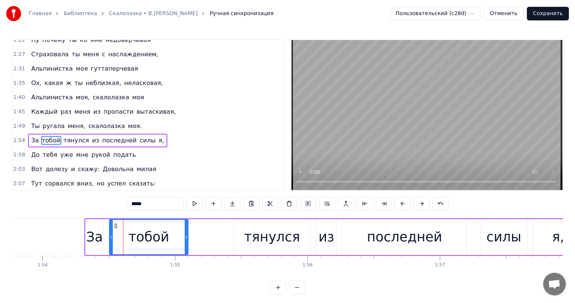
scroll to position [266, 0]
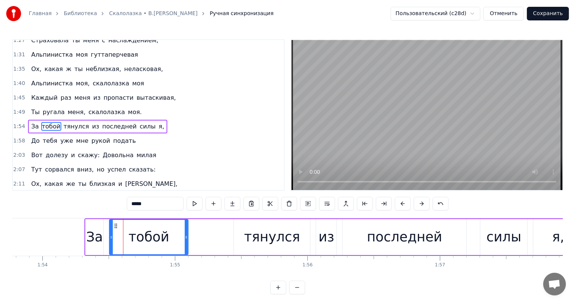
click at [189, 238] on div "За тобой тянулся из последней силы я," at bounding box center [333, 237] width 499 height 37
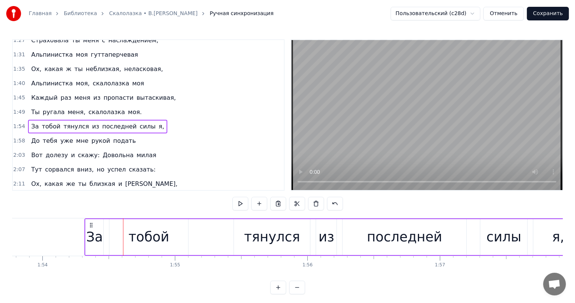
click at [186, 238] on div "тобой" at bounding box center [148, 237] width 79 height 36
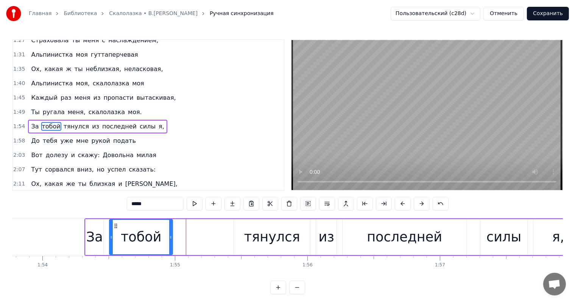
drag, startPoint x: 186, startPoint y: 235, endPoint x: 215, endPoint y: 239, distance: 29.5
click at [170, 238] on div "тобой" at bounding box center [148, 237] width 79 height 36
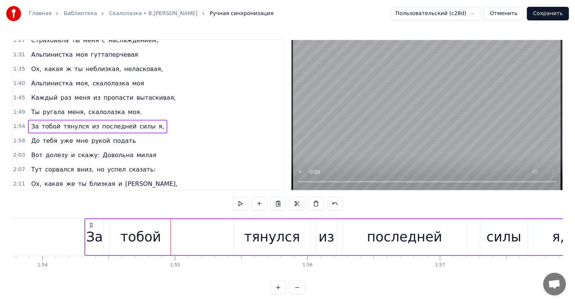
click at [242, 246] on div "тянулся" at bounding box center [272, 237] width 76 height 36
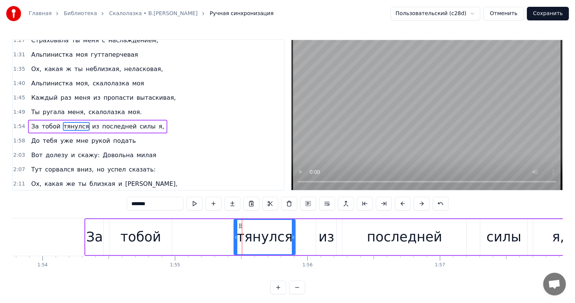
drag, startPoint x: 306, startPoint y: 235, endPoint x: 293, endPoint y: 241, distance: 13.9
click at [293, 241] on div at bounding box center [293, 237] width 3 height 34
click at [324, 235] on div "из" at bounding box center [327, 237] width 16 height 20
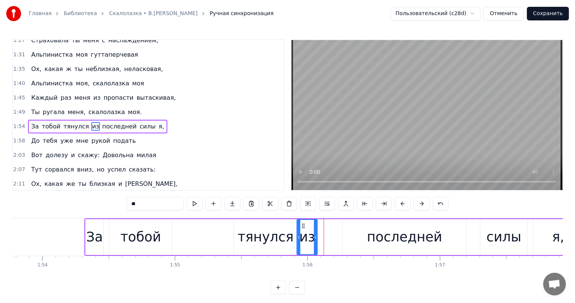
drag, startPoint x: 322, startPoint y: 224, endPoint x: 303, endPoint y: 228, distance: 19.4
click at [303, 228] on icon at bounding box center [303, 226] width 6 height 6
click at [369, 241] on div "последней" at bounding box center [404, 237] width 124 height 36
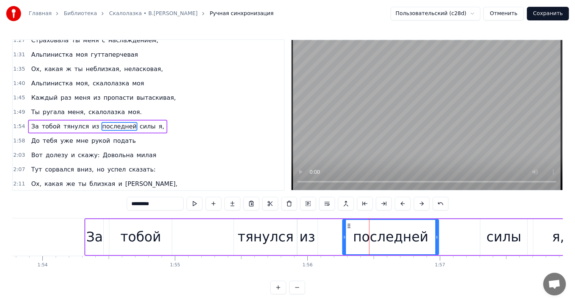
drag, startPoint x: 465, startPoint y: 236, endPoint x: 350, endPoint y: 216, distance: 116.6
click at [436, 242] on div at bounding box center [436, 237] width 3 height 34
drag, startPoint x: 349, startPoint y: 224, endPoint x: 339, endPoint y: 229, distance: 11.3
click at [339, 229] on div "последней" at bounding box center [380, 237] width 94 height 34
click at [486, 251] on div "силы" at bounding box center [503, 237] width 47 height 36
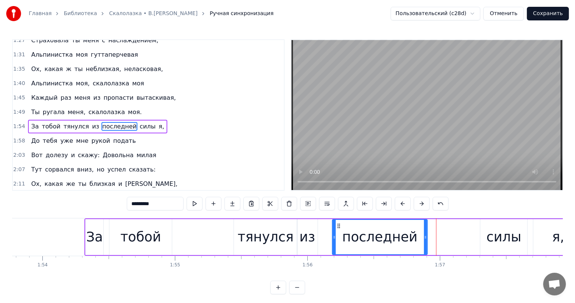
type input "****"
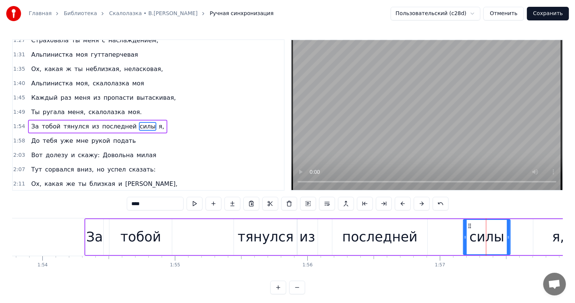
drag, startPoint x: 486, startPoint y: 226, endPoint x: 469, endPoint y: 226, distance: 16.6
click at [469, 226] on icon at bounding box center [469, 226] width 6 height 6
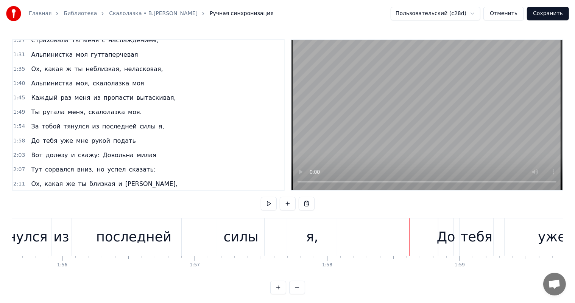
scroll to position [0, 15284]
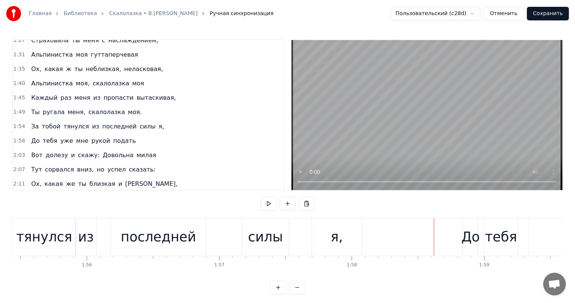
click at [261, 242] on div "силы" at bounding box center [265, 237] width 35 height 20
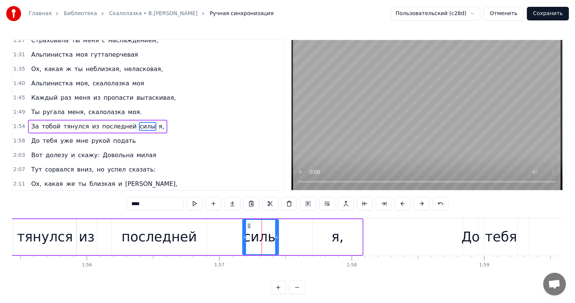
drag, startPoint x: 286, startPoint y: 236, endPoint x: 306, endPoint y: 232, distance: 20.0
click at [277, 236] on icon at bounding box center [276, 238] width 3 height 6
click at [330, 233] on div "я," at bounding box center [337, 237] width 50 height 36
type input "**"
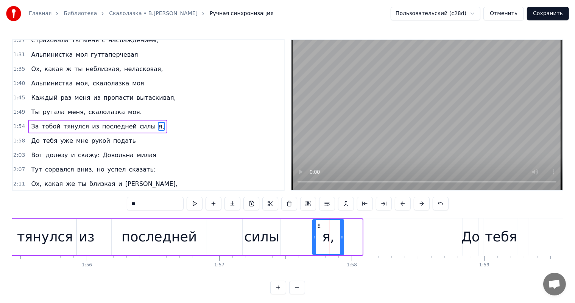
drag, startPoint x: 360, startPoint y: 237, endPoint x: 359, endPoint y: 256, distance: 18.6
click at [343, 237] on icon at bounding box center [341, 238] width 3 height 6
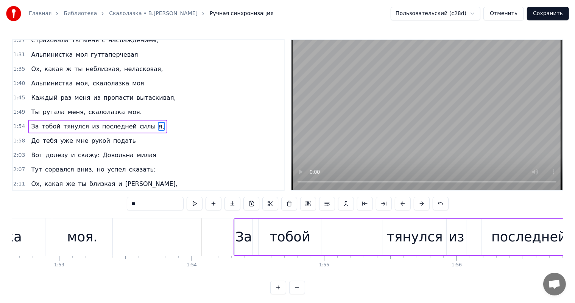
scroll to position [0, 14901]
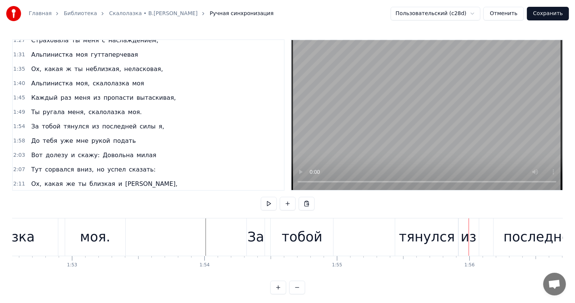
click at [302, 244] on div "тобой" at bounding box center [301, 237] width 41 height 20
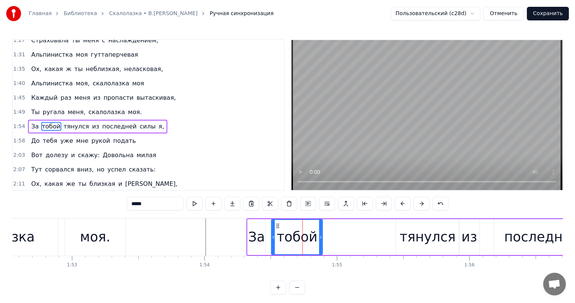
drag, startPoint x: 331, startPoint y: 236, endPoint x: 318, endPoint y: 238, distance: 13.8
click at [319, 238] on icon at bounding box center [320, 238] width 3 height 6
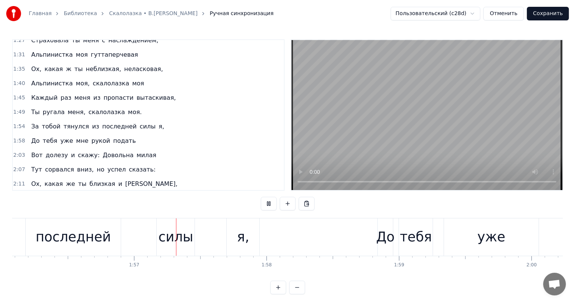
scroll to position [0, 15408]
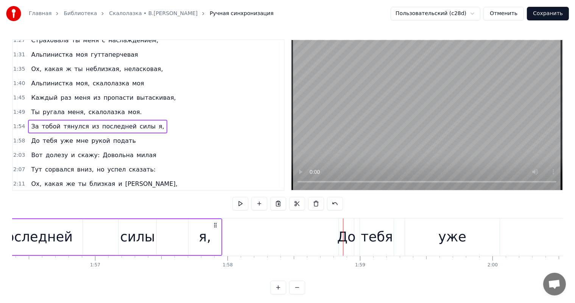
click at [154, 235] on div "силы" at bounding box center [137, 237] width 38 height 36
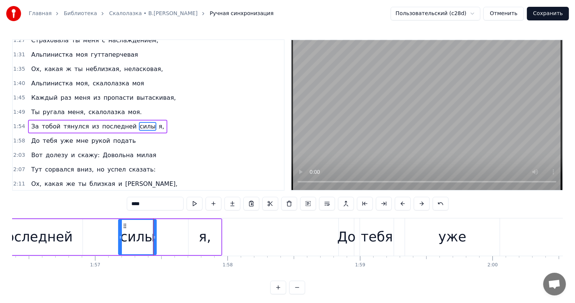
click at [208, 238] on div "я," at bounding box center [205, 237] width 12 height 20
type input "**"
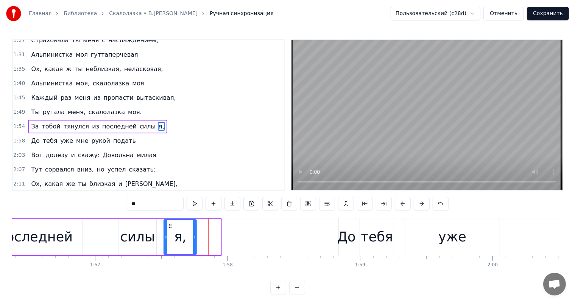
drag, startPoint x: 195, startPoint y: 227, endPoint x: 171, endPoint y: 227, distance: 24.6
click at [171, 227] on icon at bounding box center [170, 226] width 6 height 6
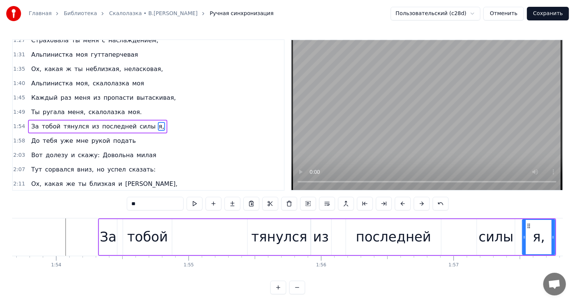
click at [185, 235] on div "За тобой тянулся из последней силы я," at bounding box center [327, 237] width 458 height 37
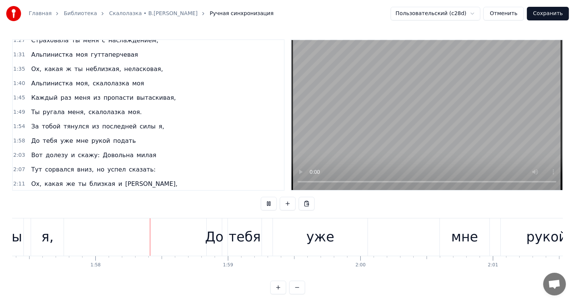
scroll to position [0, 15548]
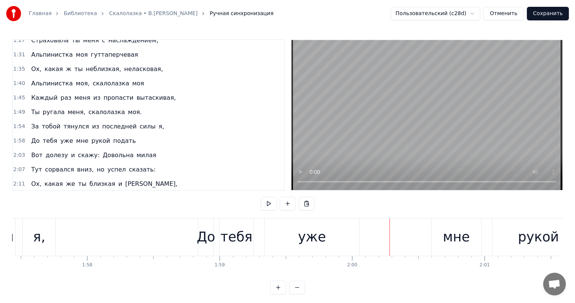
drag, startPoint x: 311, startPoint y: 238, endPoint x: 343, endPoint y: 243, distance: 33.0
click at [314, 238] on div "уже" at bounding box center [312, 237] width 28 height 20
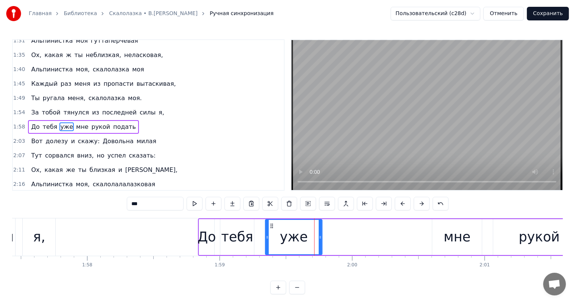
drag, startPoint x: 358, startPoint y: 235, endPoint x: 320, endPoint y: 237, distance: 37.9
click at [320, 237] on icon at bounding box center [320, 238] width 3 height 6
click at [263, 227] on icon at bounding box center [263, 226] width 6 height 6
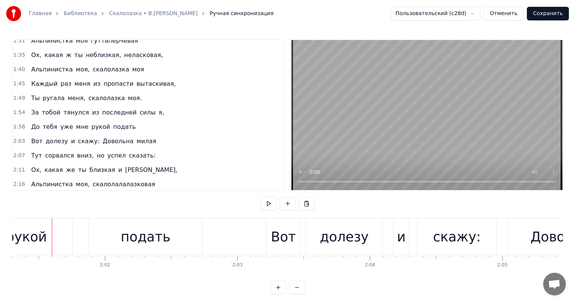
scroll to position [0, 15837]
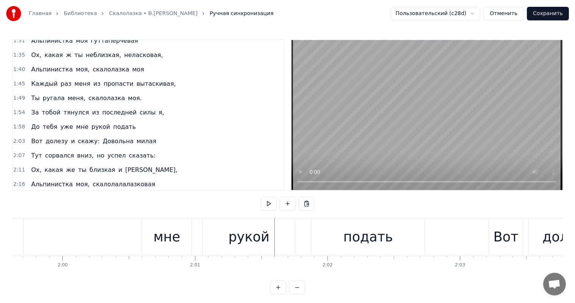
click at [244, 239] on div "рукой" at bounding box center [248, 237] width 41 height 20
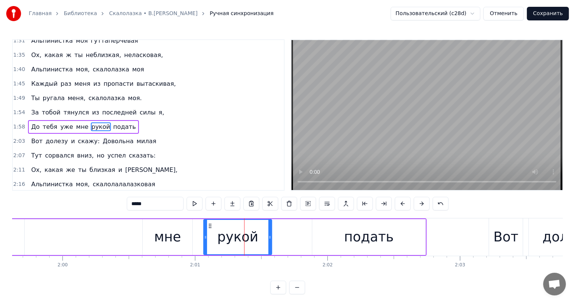
drag, startPoint x: 295, startPoint y: 239, endPoint x: 342, endPoint y: 236, distance: 47.4
click at [274, 239] on div "рукой" at bounding box center [249, 237] width 93 height 36
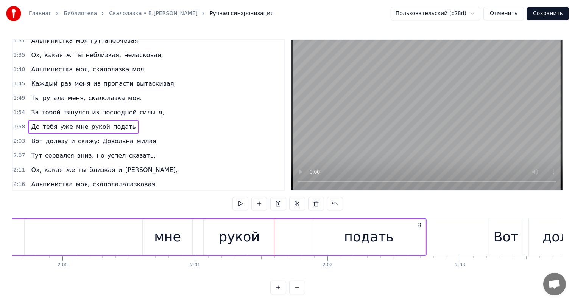
click at [354, 239] on div "подать" at bounding box center [369, 237] width 50 height 20
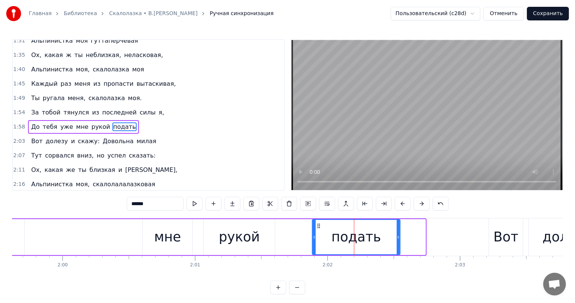
drag, startPoint x: 417, startPoint y: 237, endPoint x: 318, endPoint y: 218, distance: 101.3
click at [396, 240] on icon at bounding box center [397, 238] width 3 height 6
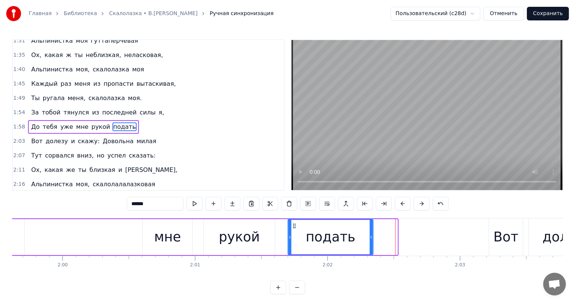
drag, startPoint x: 320, startPoint y: 225, endPoint x: 194, endPoint y: 239, distance: 126.8
click at [295, 232] on div "подать" at bounding box center [330, 237] width 84 height 34
click at [109, 239] on div "До тебя уже мне рукой подать" at bounding box center [140, 237] width 465 height 37
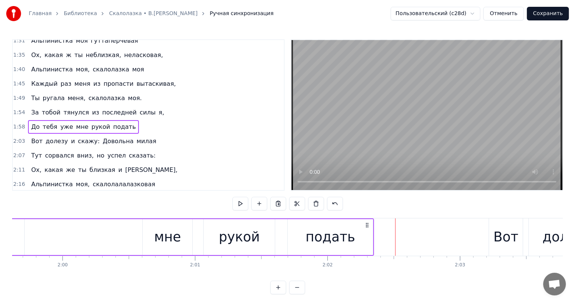
click at [141, 238] on div "До тебя уже мне рукой подать" at bounding box center [140, 237] width 465 height 37
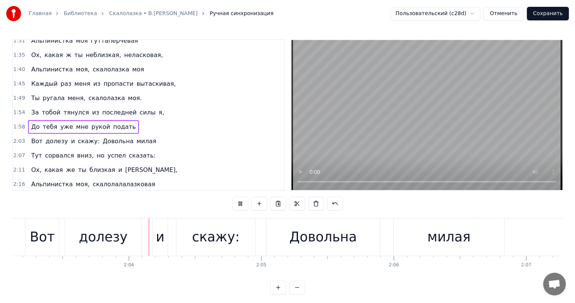
scroll to position [0, 16314]
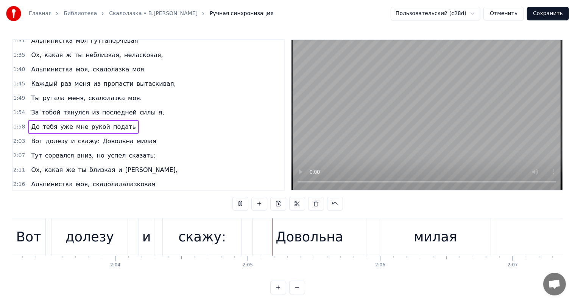
click at [285, 183] on div "0:04 Я спросил тебя: Зачем идёте в гору вы 0:09 А ты к вершине шла, а ты рвалас…" at bounding box center [287, 115] width 550 height 152
click at [118, 237] on div "долезу" at bounding box center [89, 237] width 76 height 37
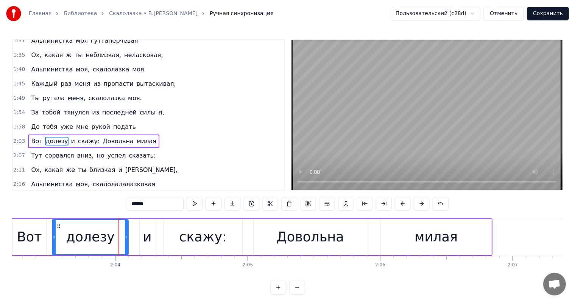
scroll to position [294, 0]
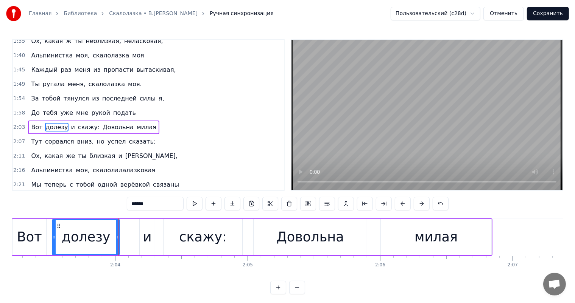
drag, startPoint x: 127, startPoint y: 238, endPoint x: 118, endPoint y: 239, distance: 8.9
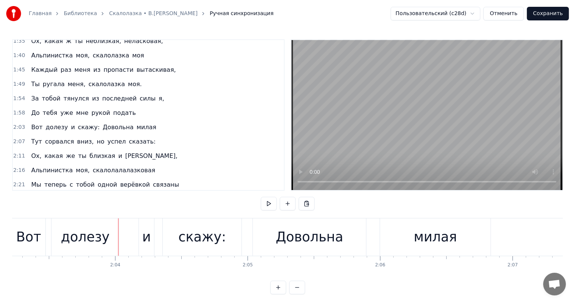
click at [144, 238] on div "и" at bounding box center [146, 237] width 9 height 20
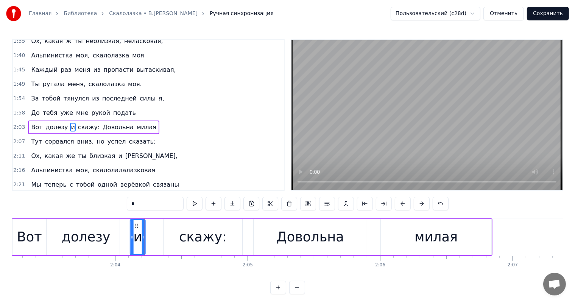
drag, startPoint x: 146, startPoint y: 225, endPoint x: 208, endPoint y: 237, distance: 63.1
click at [136, 227] on icon at bounding box center [137, 226] width 6 height 6
click at [208, 238] on div "скажу:" at bounding box center [203, 237] width 48 height 20
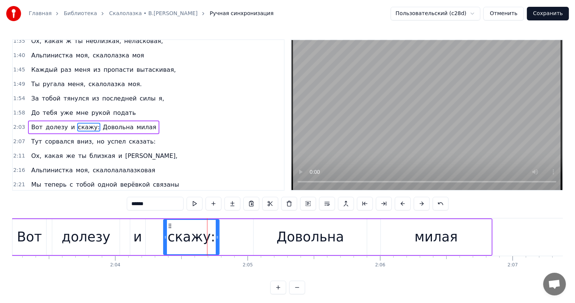
drag, startPoint x: 240, startPoint y: 236, endPoint x: 175, endPoint y: 229, distance: 65.8
click at [211, 238] on div "скажу:" at bounding box center [191, 237] width 55 height 34
drag, startPoint x: 166, startPoint y: 226, endPoint x: 277, endPoint y: 245, distance: 112.1
click at [158, 225] on icon at bounding box center [157, 226] width 6 height 6
click at [278, 245] on div "Довольна" at bounding box center [309, 237] width 113 height 36
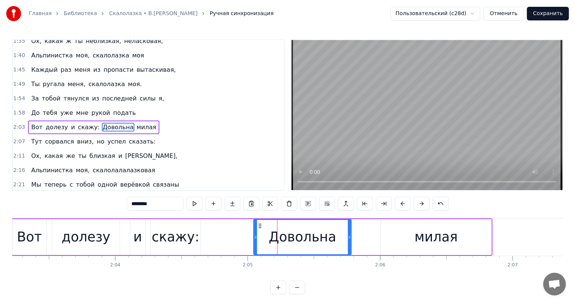
drag, startPoint x: 364, startPoint y: 238, endPoint x: 349, endPoint y: 241, distance: 16.0
click at [349, 241] on div at bounding box center [349, 237] width 3 height 34
drag, startPoint x: 440, startPoint y: 247, endPoint x: 474, endPoint y: 230, distance: 37.4
click at [441, 246] on div "милая" at bounding box center [436, 237] width 110 height 36
type input "*****"
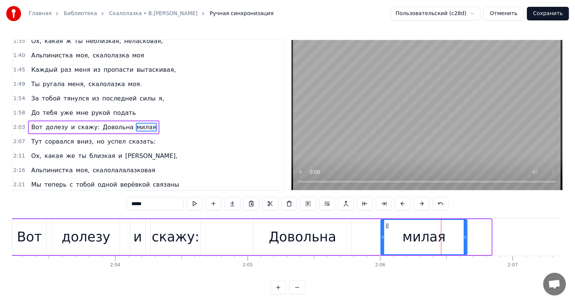
drag, startPoint x: 488, startPoint y: 238, endPoint x: 460, endPoint y: 240, distance: 28.4
click at [463, 240] on icon at bounding box center [464, 238] width 3 height 6
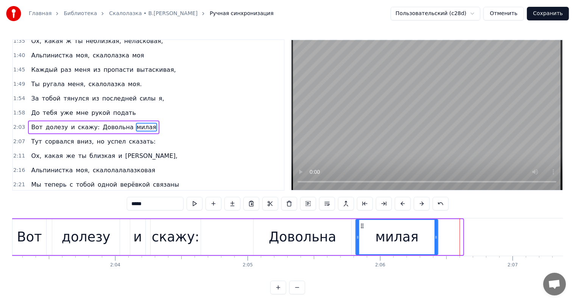
drag, startPoint x: 379, startPoint y: 227, endPoint x: 363, endPoint y: 231, distance: 16.0
click at [363, 231] on div "милая" at bounding box center [396, 237] width 81 height 34
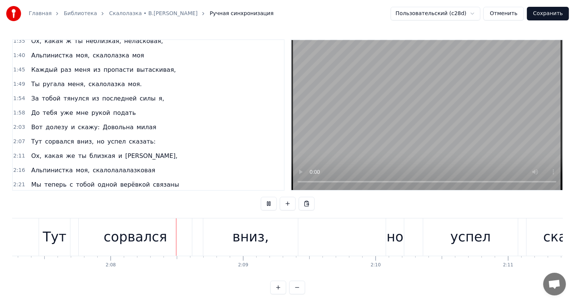
scroll to position [0, 16896]
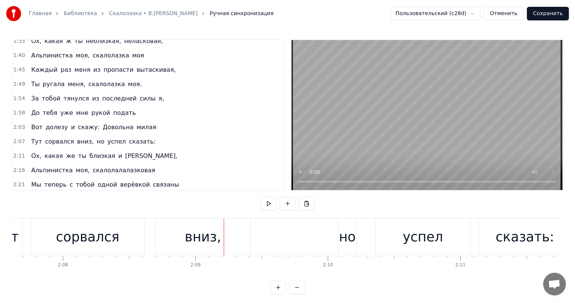
click at [128, 236] on div "сорвался" at bounding box center [87, 237] width 113 height 37
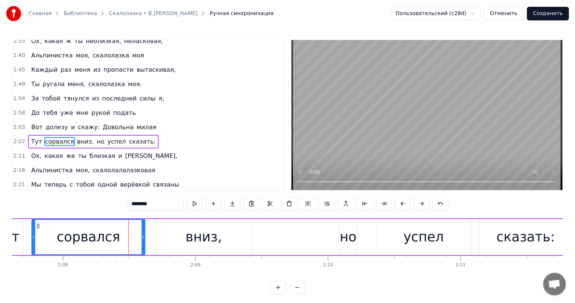
scroll to position [295, 0]
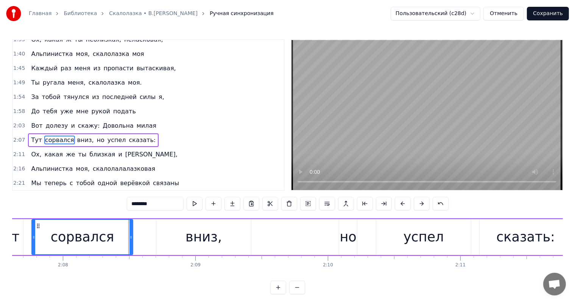
drag, startPoint x: 143, startPoint y: 235, endPoint x: 131, endPoint y: 239, distance: 12.9
click at [131, 239] on icon at bounding box center [130, 238] width 3 height 6
click at [212, 240] on div "вниз," at bounding box center [203, 237] width 36 height 20
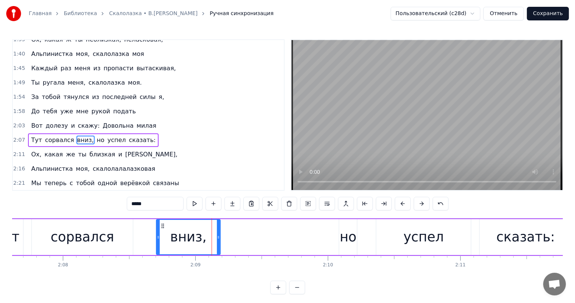
drag, startPoint x: 248, startPoint y: 239, endPoint x: 218, endPoint y: 241, distance: 30.7
click at [218, 241] on div at bounding box center [218, 237] width 3 height 34
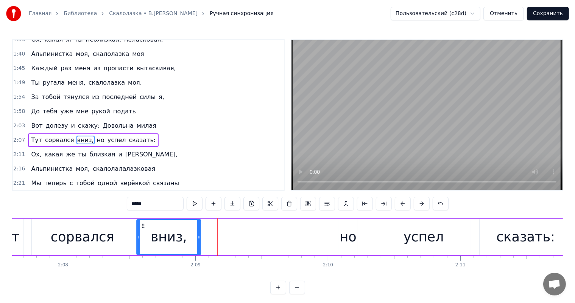
drag, startPoint x: 162, startPoint y: 226, endPoint x: 142, endPoint y: 229, distance: 20.0
click at [142, 229] on div "вниз," at bounding box center [168, 237] width 63 height 34
click at [352, 243] on div "но" at bounding box center [348, 237] width 17 height 20
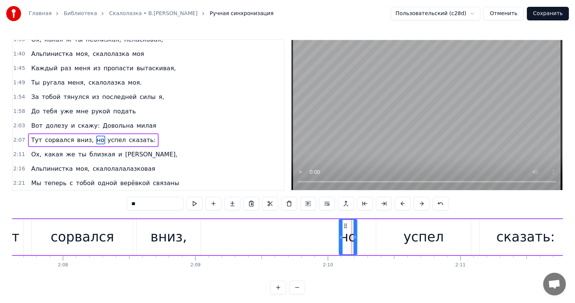
click at [401, 239] on div "успел" at bounding box center [423, 237] width 95 height 36
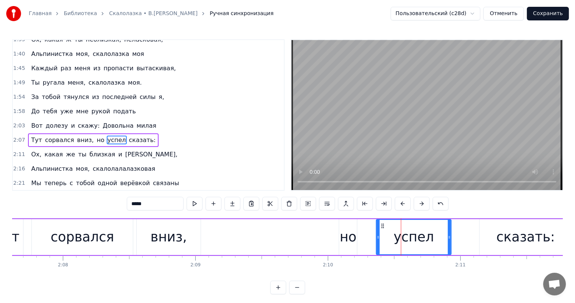
drag, startPoint x: 468, startPoint y: 238, endPoint x: 519, endPoint y: 233, distance: 51.6
click at [449, 244] on div at bounding box center [449, 237] width 3 height 34
click at [519, 233] on div "сказать:" at bounding box center [525, 237] width 59 height 20
type input "********"
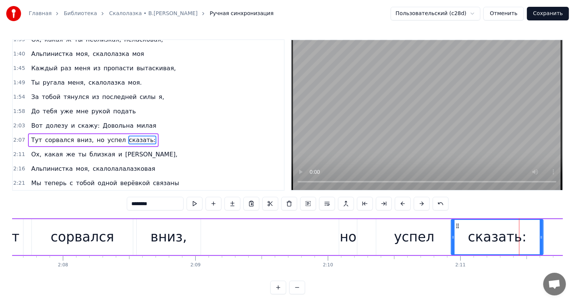
drag, startPoint x: 486, startPoint y: 227, endPoint x: 458, endPoint y: 227, distance: 28.4
click at [458, 228] on circle at bounding box center [458, 228] width 0 height 0
drag, startPoint x: 540, startPoint y: 236, endPoint x: 370, endPoint y: 265, distance: 172.6
click at [527, 239] on icon at bounding box center [527, 238] width 3 height 6
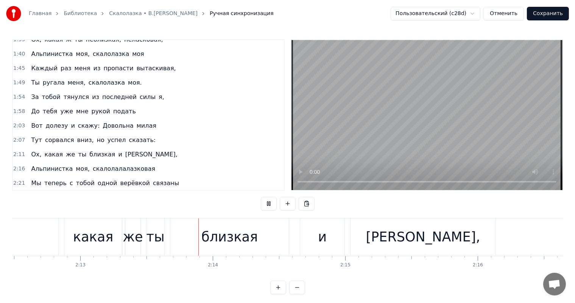
scroll to position [0, 17613]
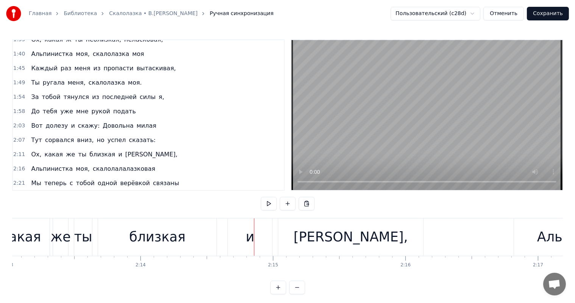
drag, startPoint x: 185, startPoint y: 230, endPoint x: 194, endPoint y: 228, distance: 10.1
click at [186, 230] on div "близкая" at bounding box center [157, 237] width 118 height 37
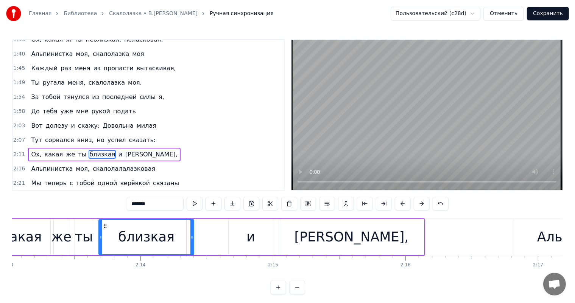
drag, startPoint x: 216, startPoint y: 237, endPoint x: 196, endPoint y: 244, distance: 21.1
click at [196, 244] on div "близкая" at bounding box center [157, 237] width 119 height 36
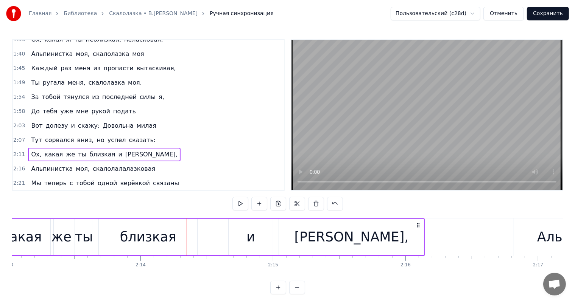
click at [251, 236] on div "и" at bounding box center [250, 237] width 9 height 20
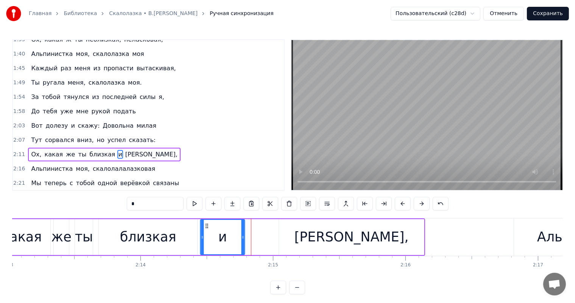
drag, startPoint x: 235, startPoint y: 225, endPoint x: 207, endPoint y: 228, distance: 28.2
click at [207, 228] on icon at bounding box center [207, 226] width 6 height 6
click at [239, 241] on div "Ох, какая же ты близкая и ласковая," at bounding box center [145, 237] width 560 height 37
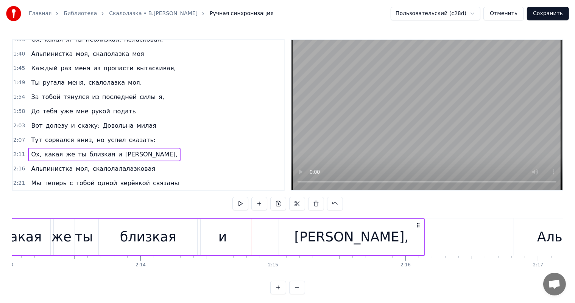
drag, startPoint x: 240, startPoint y: 237, endPoint x: 249, endPoint y: 235, distance: 9.5
click at [241, 237] on div "и" at bounding box center [222, 237] width 44 height 36
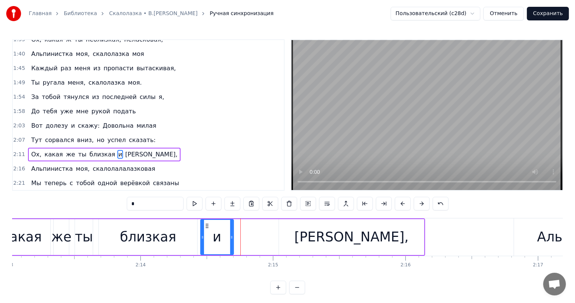
drag, startPoint x: 243, startPoint y: 239, endPoint x: 298, endPoint y: 243, distance: 55.0
click at [235, 238] on div "и" at bounding box center [222, 237] width 45 height 36
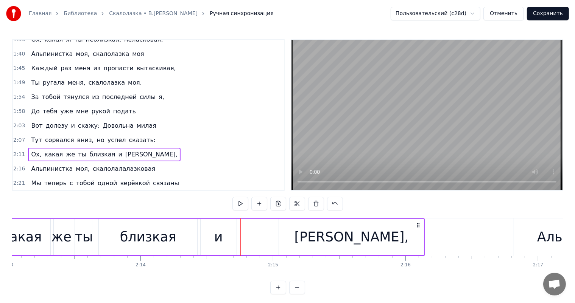
drag, startPoint x: 301, startPoint y: 244, endPoint x: 290, endPoint y: 232, distance: 16.6
click at [300, 243] on div "[PERSON_NAME]," at bounding box center [351, 237] width 145 height 36
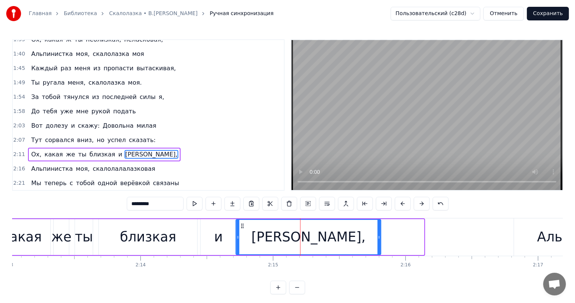
drag, startPoint x: 284, startPoint y: 225, endPoint x: 314, endPoint y: 248, distance: 38.1
click at [241, 228] on icon at bounding box center [242, 226] width 6 height 6
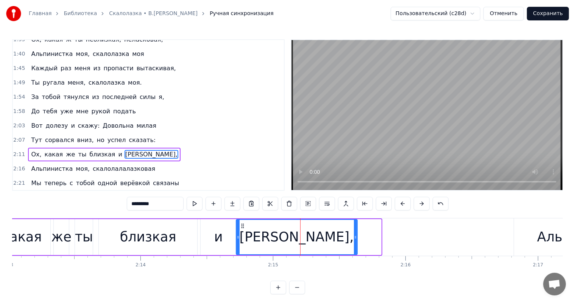
drag, startPoint x: 379, startPoint y: 233, endPoint x: 356, endPoint y: 239, distance: 24.6
click at [356, 239] on div at bounding box center [355, 237] width 3 height 34
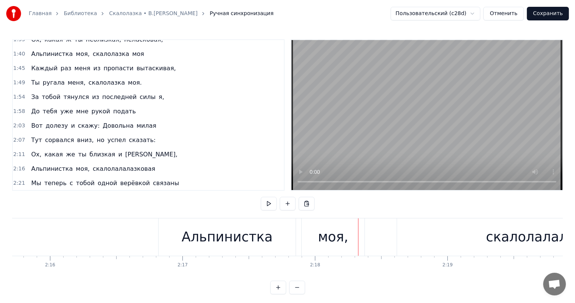
scroll to position [0, 17919]
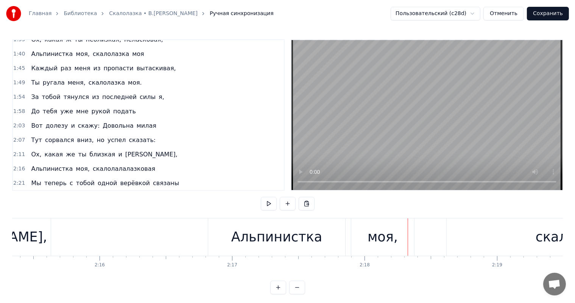
click at [247, 222] on div "Альпинистка" at bounding box center [276, 237] width 137 height 37
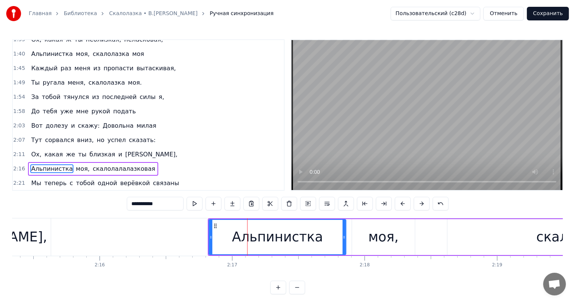
scroll to position [3, 0]
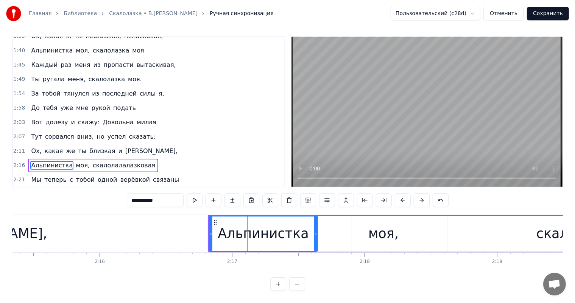
drag, startPoint x: 343, startPoint y: 235, endPoint x: 390, endPoint y: 238, distance: 47.0
click at [320, 238] on div "Альпинистка" at bounding box center [277, 234] width 138 height 36
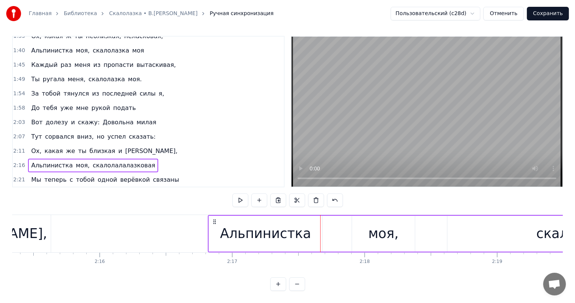
click at [390, 238] on div "моя," at bounding box center [383, 234] width 30 height 20
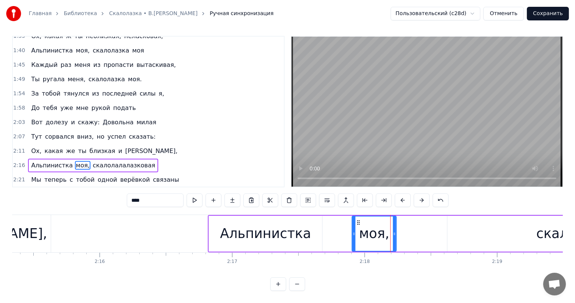
drag, startPoint x: 411, startPoint y: 232, endPoint x: 354, endPoint y: 219, distance: 58.2
click at [393, 236] on div at bounding box center [394, 234] width 3 height 34
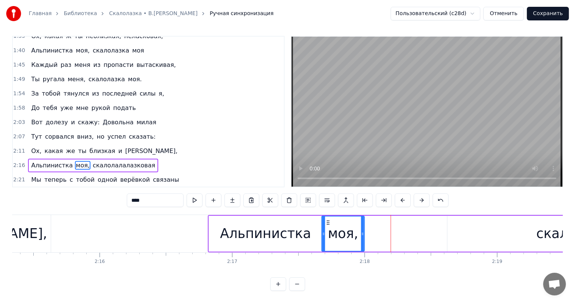
drag, startPoint x: 357, startPoint y: 223, endPoint x: 326, endPoint y: 223, distance: 30.3
click at [326, 223] on icon at bounding box center [328, 223] width 6 height 6
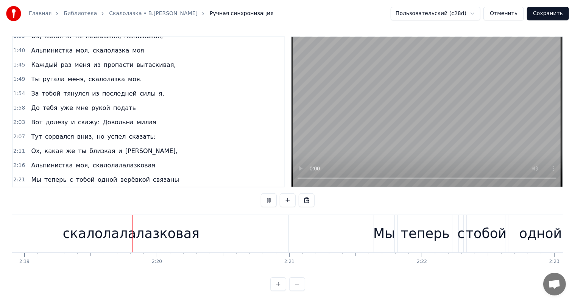
scroll to position [0, 18395]
click at [261, 227] on div "скалолалалазковая" at bounding box center [127, 233] width 314 height 37
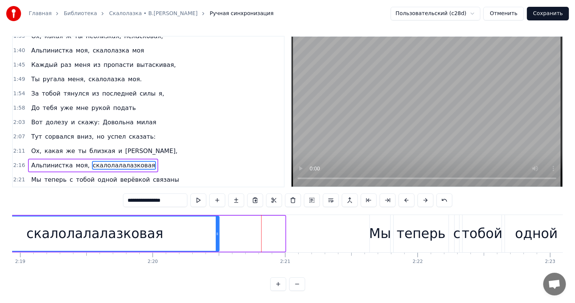
drag, startPoint x: 282, startPoint y: 230, endPoint x: 260, endPoint y: 258, distance: 35.0
click at [216, 231] on icon at bounding box center [217, 234] width 3 height 6
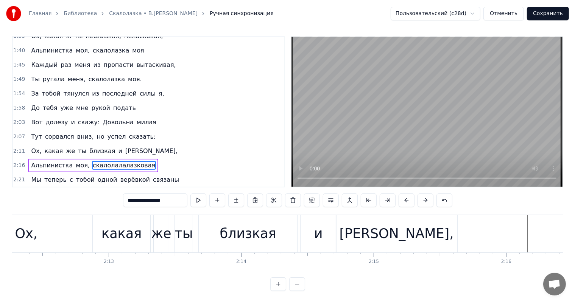
scroll to position [0, 17513]
click at [415, 227] on div "[PERSON_NAME]," at bounding box center [396, 234] width 114 height 20
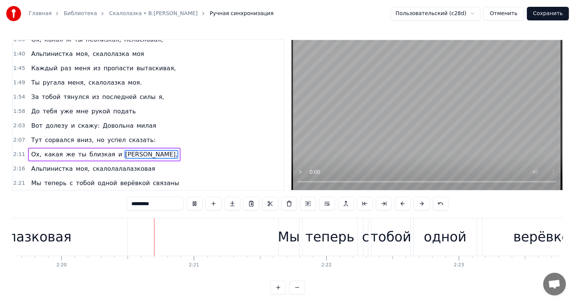
scroll to position [0, 18504]
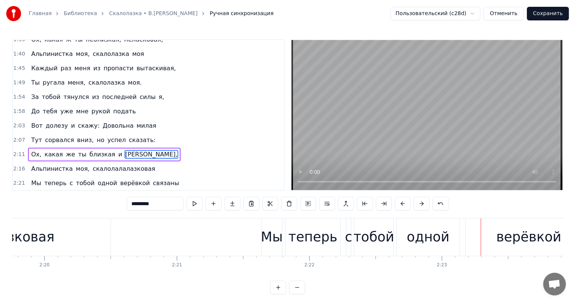
click at [424, 233] on div "одной" at bounding box center [428, 237] width 43 height 20
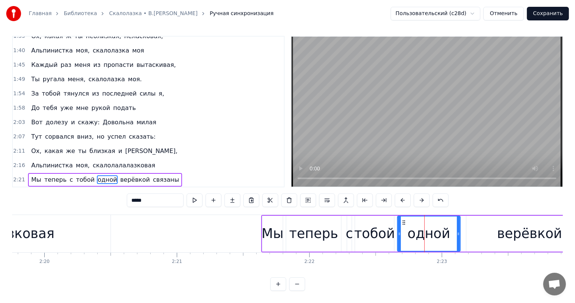
click at [373, 226] on div "тобой" at bounding box center [374, 234] width 41 height 20
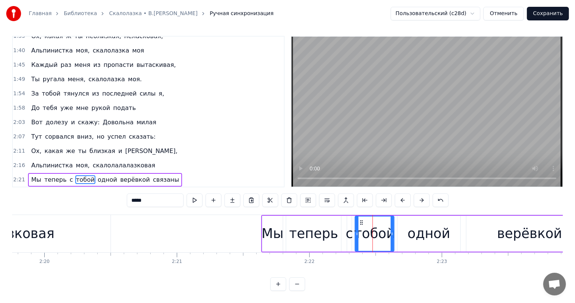
click at [424, 224] on div "одной" at bounding box center [428, 234] width 43 height 20
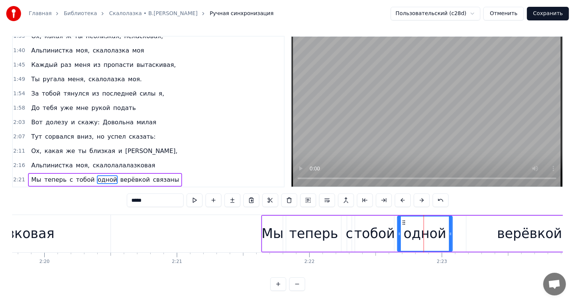
drag, startPoint x: 459, startPoint y: 225, endPoint x: 451, endPoint y: 227, distance: 8.0
click at [451, 231] on icon at bounding box center [450, 234] width 3 height 6
click at [507, 229] on div "верёвкой" at bounding box center [529, 234] width 65 height 20
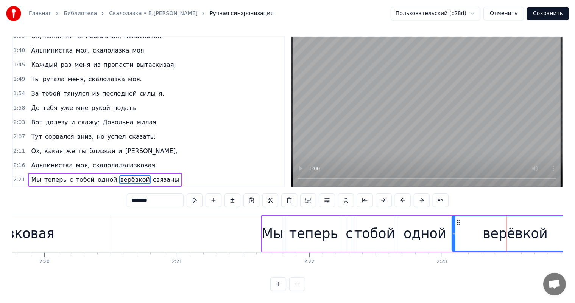
drag, startPoint x: 464, startPoint y: 217, endPoint x: 456, endPoint y: 217, distance: 7.6
click at [456, 220] on icon at bounding box center [458, 223] width 6 height 6
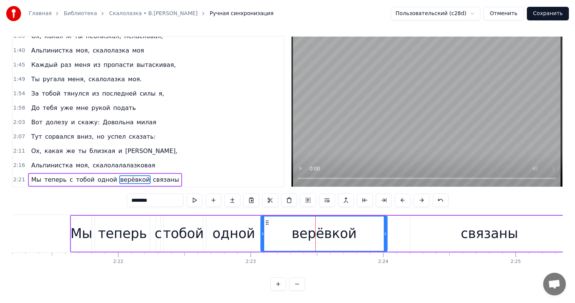
scroll to position [0, 18621]
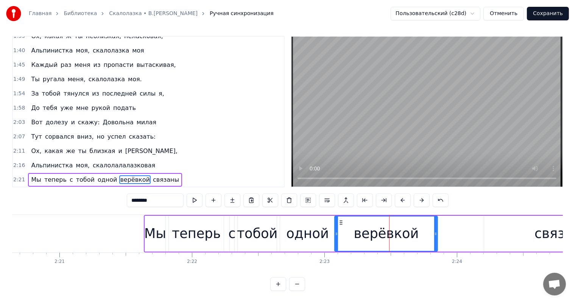
drag, startPoint x: 458, startPoint y: 230, endPoint x: 516, endPoint y: 228, distance: 58.7
click at [437, 230] on div at bounding box center [435, 234] width 3 height 34
drag, startPoint x: 519, startPoint y: 227, endPoint x: 496, endPoint y: 227, distance: 22.7
click at [517, 227] on div "связаны" at bounding box center [563, 234] width 158 height 36
type input "*******"
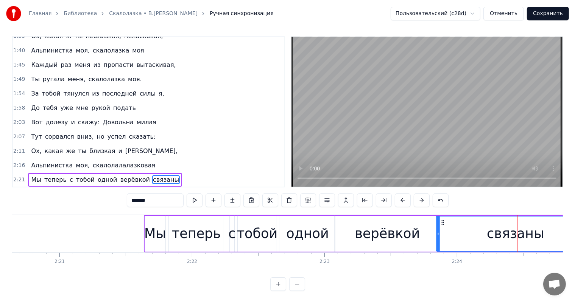
drag, startPoint x: 473, startPoint y: 222, endPoint x: 443, endPoint y: 223, distance: 29.9
click at [443, 223] on div "связаны" at bounding box center [515, 234] width 157 height 34
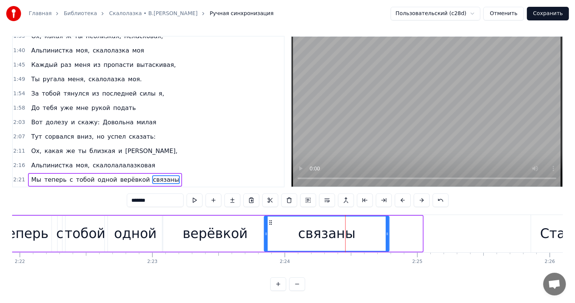
drag, startPoint x: 419, startPoint y: 227, endPoint x: 384, endPoint y: 228, distance: 34.9
click at [384, 228] on div "связаны" at bounding box center [327, 234] width 126 height 36
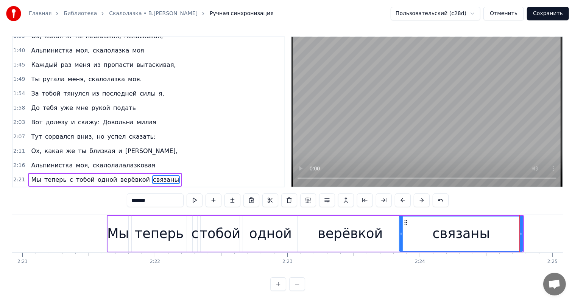
scroll to position [0, 18535]
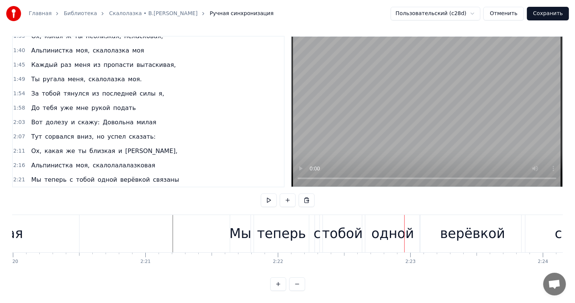
drag, startPoint x: 291, startPoint y: 221, endPoint x: 305, endPoint y: 227, distance: 14.9
click at [291, 224] on div "теперь" at bounding box center [281, 234] width 49 height 20
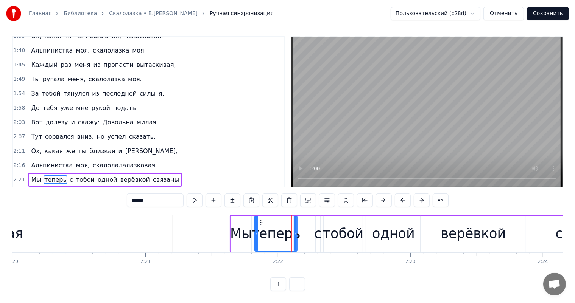
drag, startPoint x: 308, startPoint y: 229, endPoint x: 295, endPoint y: 232, distance: 12.7
click at [295, 232] on div at bounding box center [295, 234] width 3 height 34
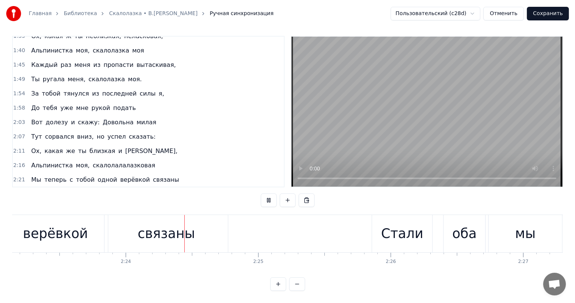
scroll to position [0, 19010]
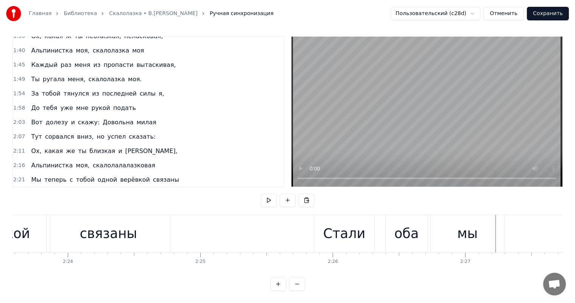
click at [475, 232] on div "мы" at bounding box center [467, 234] width 20 height 20
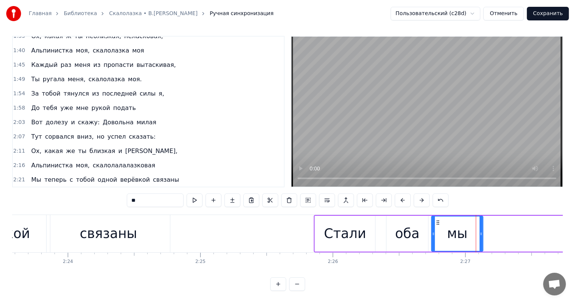
drag, startPoint x: 501, startPoint y: 227, endPoint x: 377, endPoint y: 204, distance: 126.6
click at [479, 231] on icon at bounding box center [480, 234] width 3 height 6
drag, startPoint x: 395, startPoint y: 226, endPoint x: 420, endPoint y: 221, distance: 25.5
click at [397, 226] on div "оба" at bounding box center [407, 234] width 42 height 36
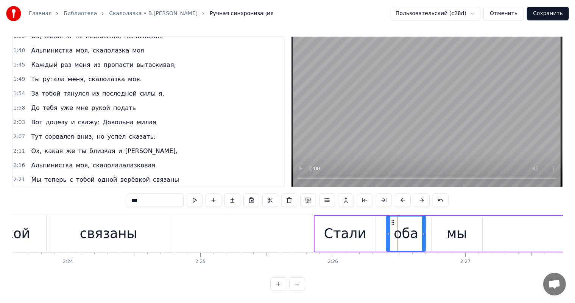
click at [423, 223] on div at bounding box center [423, 234] width 3 height 34
drag, startPoint x: 449, startPoint y: 224, endPoint x: 441, endPoint y: 219, distance: 10.0
click at [449, 224] on div "мы" at bounding box center [456, 234] width 20 height 20
type input "**"
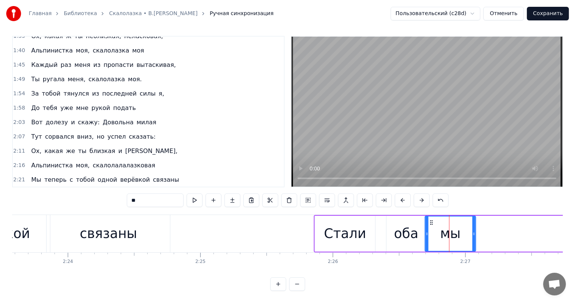
drag, startPoint x: 438, startPoint y: 215, endPoint x: 431, endPoint y: 217, distance: 6.8
click at [431, 220] on icon at bounding box center [431, 223] width 6 height 6
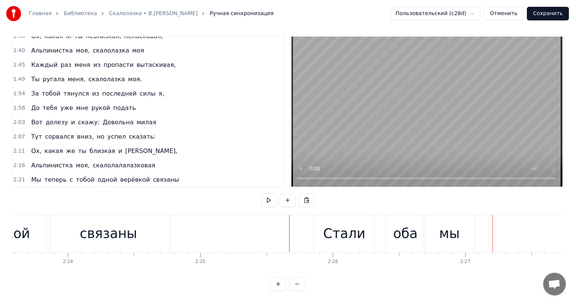
click at [412, 242] on div "оба" at bounding box center [404, 233] width 39 height 37
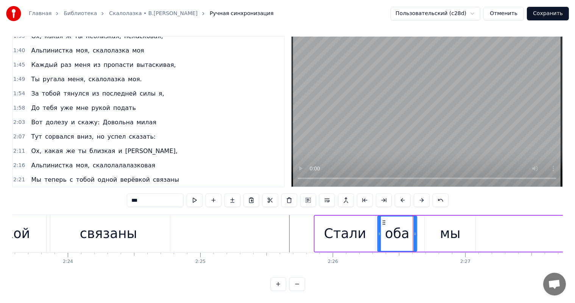
drag, startPoint x: 391, startPoint y: 216, endPoint x: 382, endPoint y: 219, distance: 9.7
click at [382, 219] on div "оба" at bounding box center [397, 234] width 39 height 34
drag, startPoint x: 468, startPoint y: 235, endPoint x: 460, endPoint y: 228, distance: 10.5
click at [468, 233] on div "мы" at bounding box center [449, 234] width 51 height 36
type input "**"
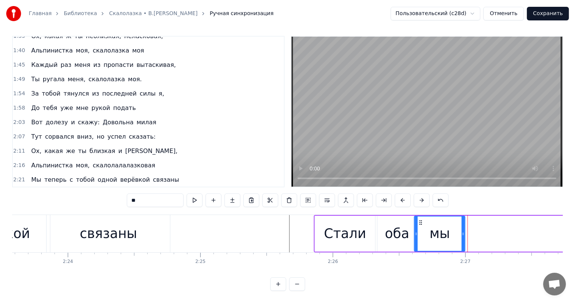
drag, startPoint x: 429, startPoint y: 217, endPoint x: 425, endPoint y: 215, distance: 4.2
click at [421, 220] on icon at bounding box center [420, 223] width 6 height 6
drag, startPoint x: 462, startPoint y: 229, endPoint x: 454, endPoint y: 232, distance: 8.3
click at [454, 232] on div at bounding box center [454, 234] width 3 height 34
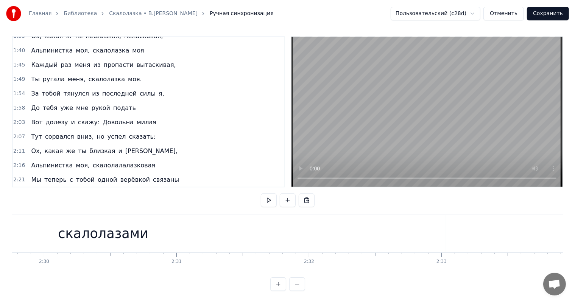
scroll to position [0, 19754]
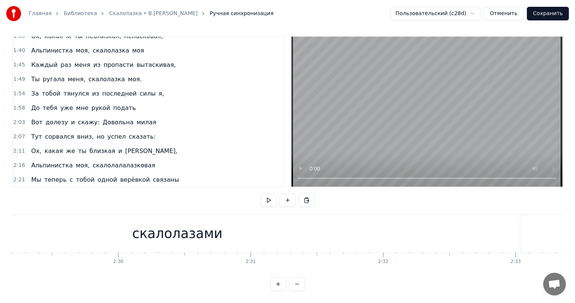
click at [167, 224] on div "скалолазами" at bounding box center [177, 234] width 90 height 20
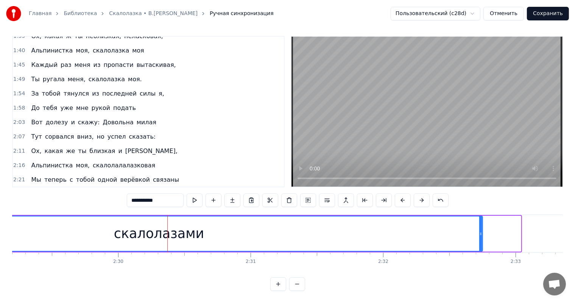
drag, startPoint x: 518, startPoint y: 228, endPoint x: 480, endPoint y: 230, distance: 38.2
click at [480, 230] on div at bounding box center [480, 234] width 3 height 34
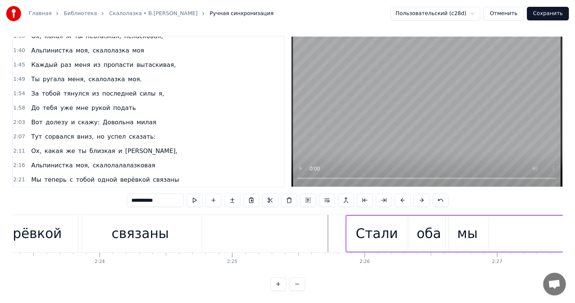
scroll to position [0, 18953]
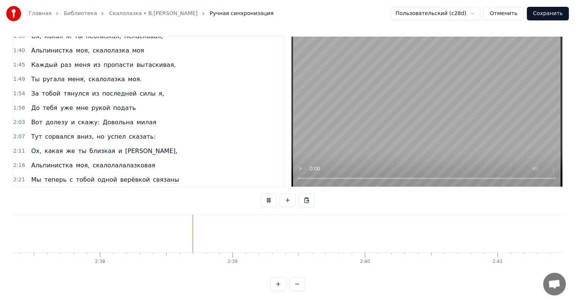
scroll to position [0, 20898]
click at [540, 14] on button "Сохранить" at bounding box center [548, 14] width 42 height 14
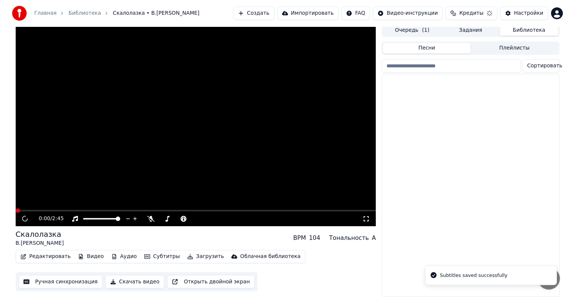
scroll to position [9, 0]
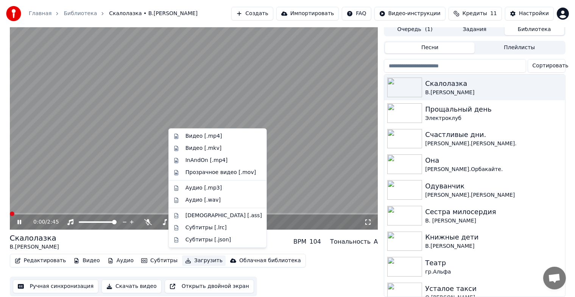
click at [194, 256] on button "Загрузить" at bounding box center [204, 260] width 44 height 11
click at [212, 133] on div "Видео [.mp4]" at bounding box center [203, 136] width 37 height 8
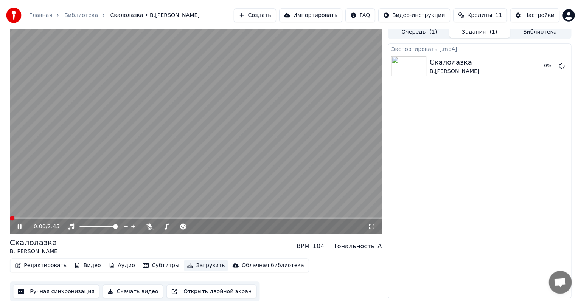
scroll to position [0, 0]
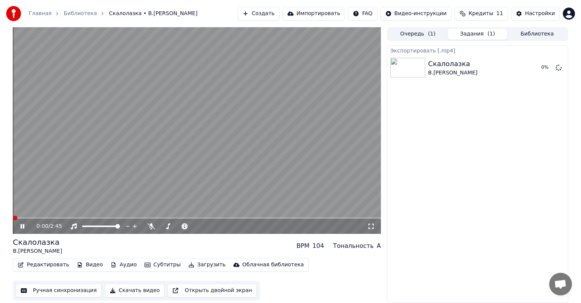
click at [23, 224] on icon at bounding box center [28, 227] width 18 height 6
click at [400, 141] on div "Экспортировать [.mp4] Скалолазка [PERSON_NAME][PERSON_NAME] Показать" at bounding box center [477, 174] width 181 height 258
click at [539, 72] on button "Показать" at bounding box center [533, 68] width 39 height 14
click at [67, 13] on link "Библиотека" at bounding box center [80, 14] width 33 height 8
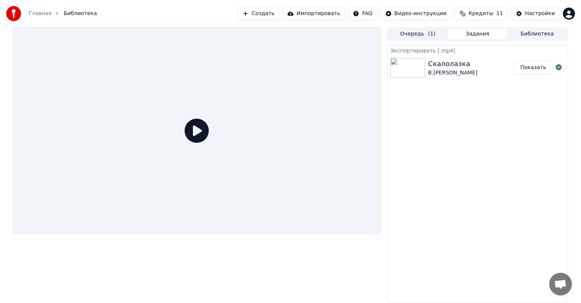
click at [34, 17] on link "Главная" at bounding box center [40, 14] width 23 height 8
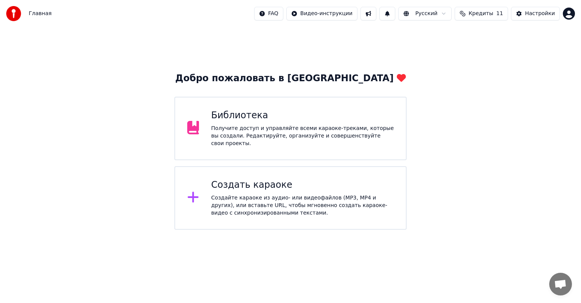
click at [232, 134] on div "Получите доступ и управляйте всеми караоке-треками, которые вы создали. Редакти…" at bounding box center [302, 136] width 183 height 23
click at [255, 113] on div "Библиотека" at bounding box center [302, 116] width 183 height 12
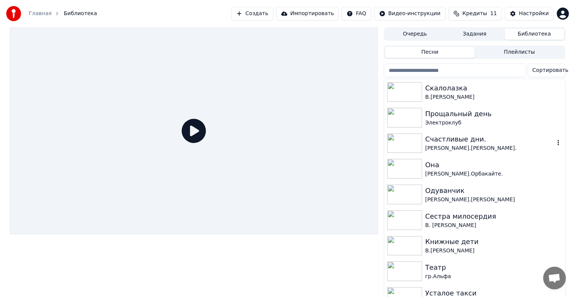
click at [404, 143] on img at bounding box center [404, 144] width 35 height 20
click at [404, 142] on img at bounding box center [404, 144] width 35 height 20
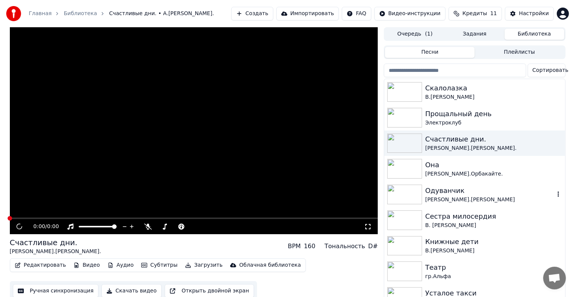
click at [405, 198] on img at bounding box center [404, 195] width 35 height 20
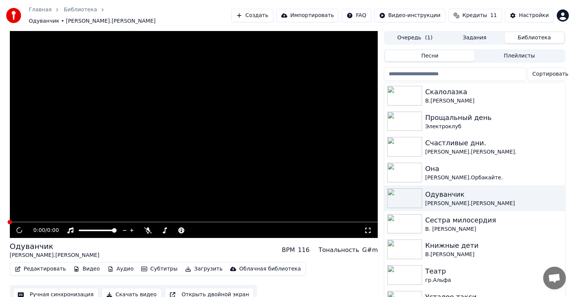
click at [126, 292] on button "Скачать видео" at bounding box center [131, 295] width 60 height 14
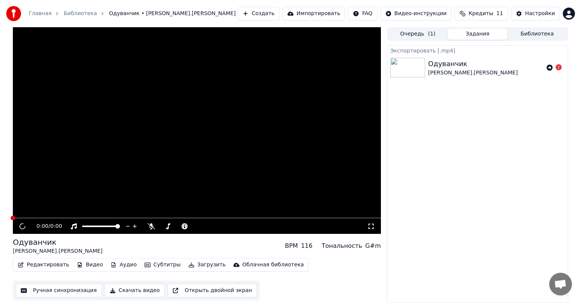
click at [137, 290] on button "Скачать видео" at bounding box center [135, 291] width 60 height 14
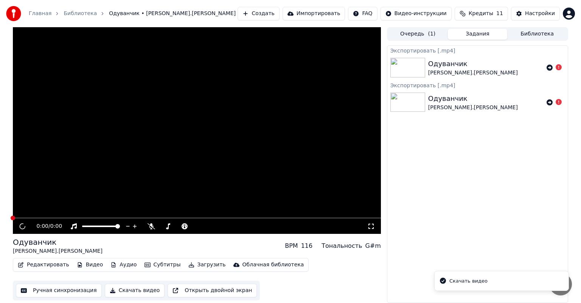
click at [481, 281] on div "Скачать видео" at bounding box center [468, 282] width 38 height 8
click at [574, 0] on div "Главная Библиотека Одуванчик • А.Пугачёва Создать Импортировать FAQ Видео-инстр…" at bounding box center [290, 13] width 581 height 27
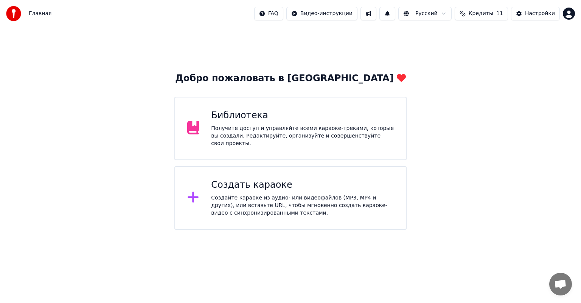
click at [567, 14] on html "Главная FAQ Видео-инструкции Русский Кредиты 11 Настройки Добро пожаловать в Yo…" at bounding box center [290, 115] width 581 height 230
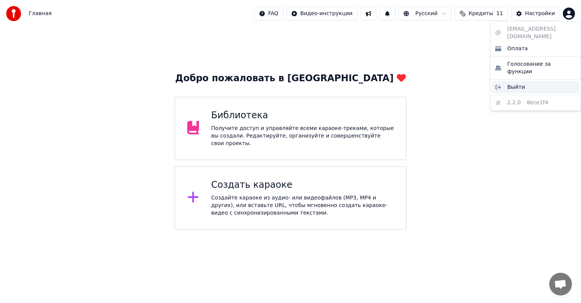
click at [518, 84] on span "Выйти" at bounding box center [516, 88] width 18 height 8
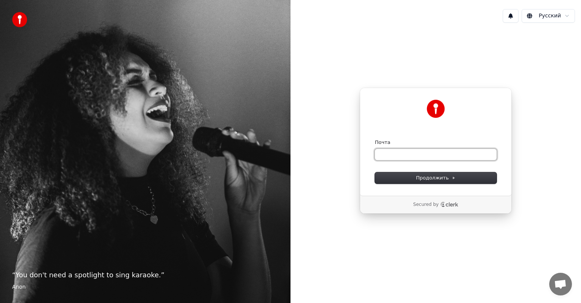
click at [383, 156] on input "Почта" at bounding box center [436, 154] width 122 height 11
click at [400, 174] on button "Продолжить" at bounding box center [436, 177] width 122 height 11
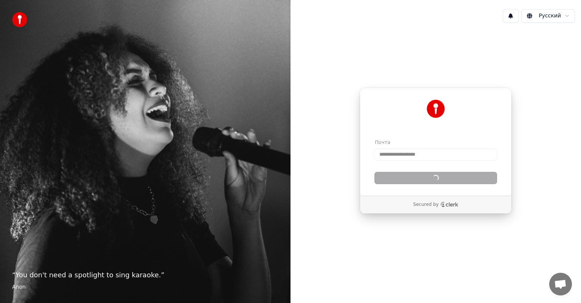
type input "**********"
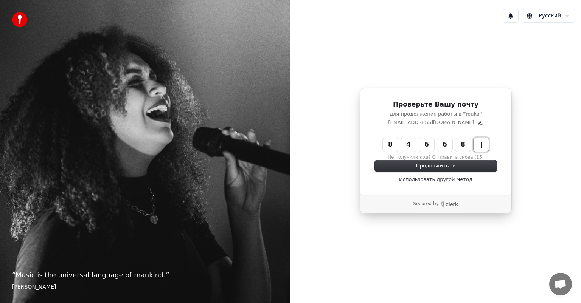
type input "******"
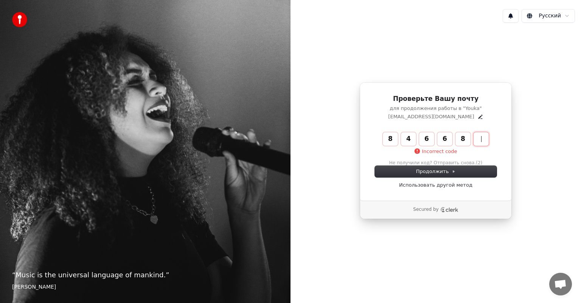
type input "******"
click at [424, 170] on span "Продолжить" at bounding box center [436, 171] width 40 height 7
click at [384, 141] on input "Enter verification code" at bounding box center [443, 139] width 121 height 14
click at [477, 117] on icon "Edit" at bounding box center [480, 117] width 6 height 6
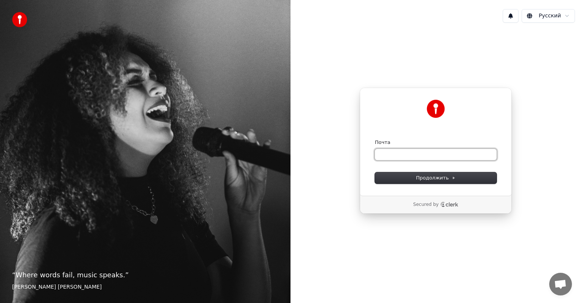
click at [387, 155] on input "Почта" at bounding box center [436, 154] width 122 height 11
click at [445, 180] on span "Продолжить" at bounding box center [436, 178] width 40 height 7
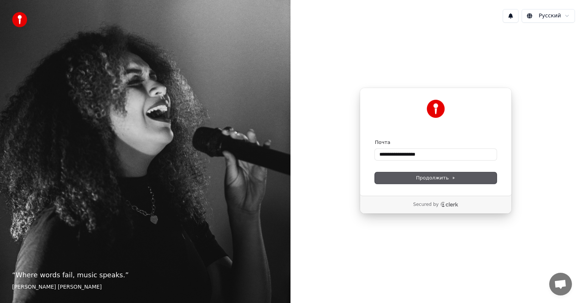
type input "**********"
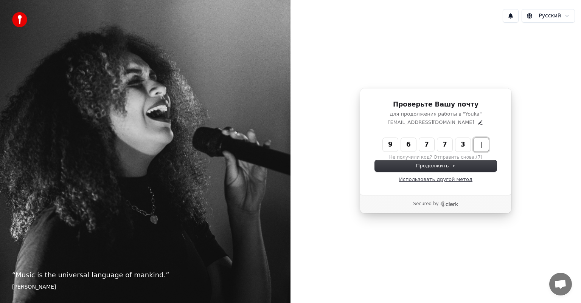
type input "******"
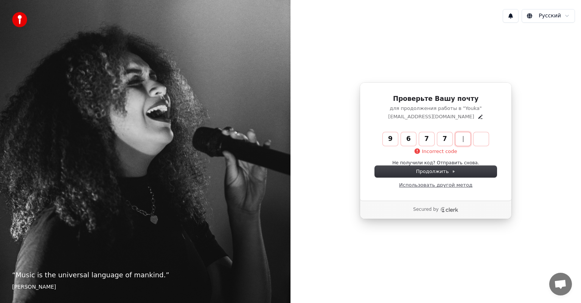
type input "******"
drag, startPoint x: 431, startPoint y: 151, endPoint x: 486, endPoint y: 148, distance: 54.9
click at [486, 148] on div "Incorrect code" at bounding box center [436, 151] width 106 height 11
click at [433, 187] on link "Использовать другой метод" at bounding box center [435, 185] width 73 height 7
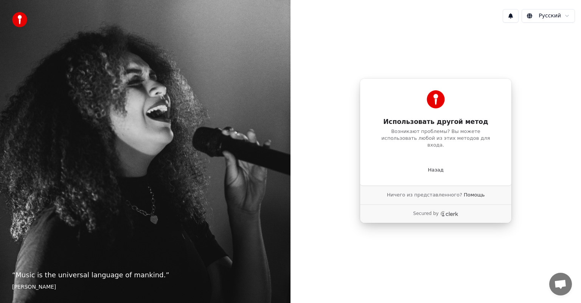
click at [452, 176] on div "Использовать другой метод Возникают проблемы? Вы можете использовать любой из э…" at bounding box center [436, 131] width 152 height 107
click at [468, 192] on link "Помощь" at bounding box center [474, 195] width 21 height 7
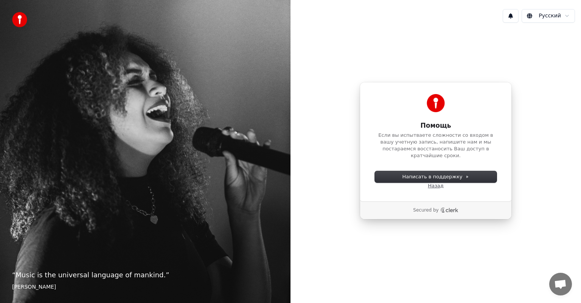
click at [435, 186] on link "Назад" at bounding box center [436, 186] width 16 height 7
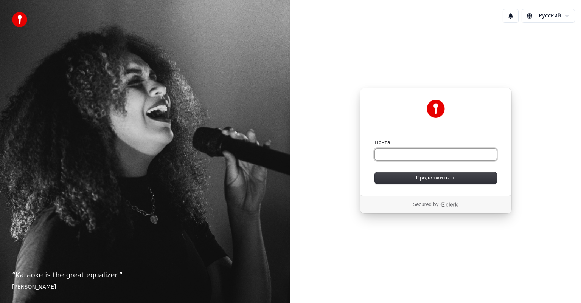
click at [390, 157] on input "Почта" at bounding box center [436, 154] width 122 height 11
click at [435, 181] on span "Продолжить" at bounding box center [436, 178] width 40 height 7
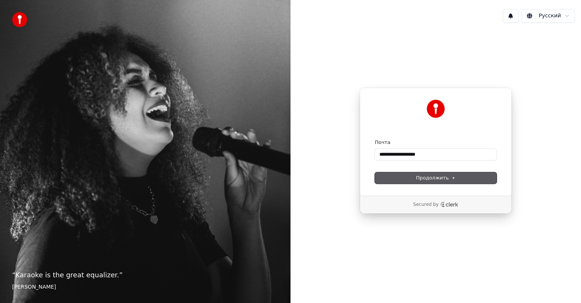
type input "**********"
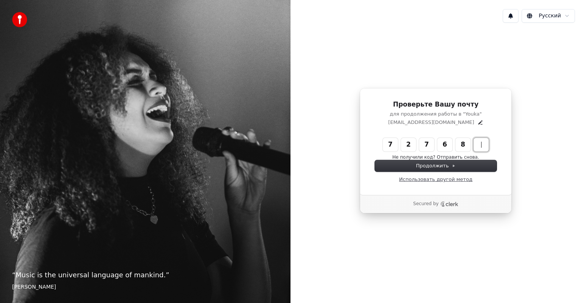
type input "******"
